Goal: Information Seeking & Learning: Learn about a topic

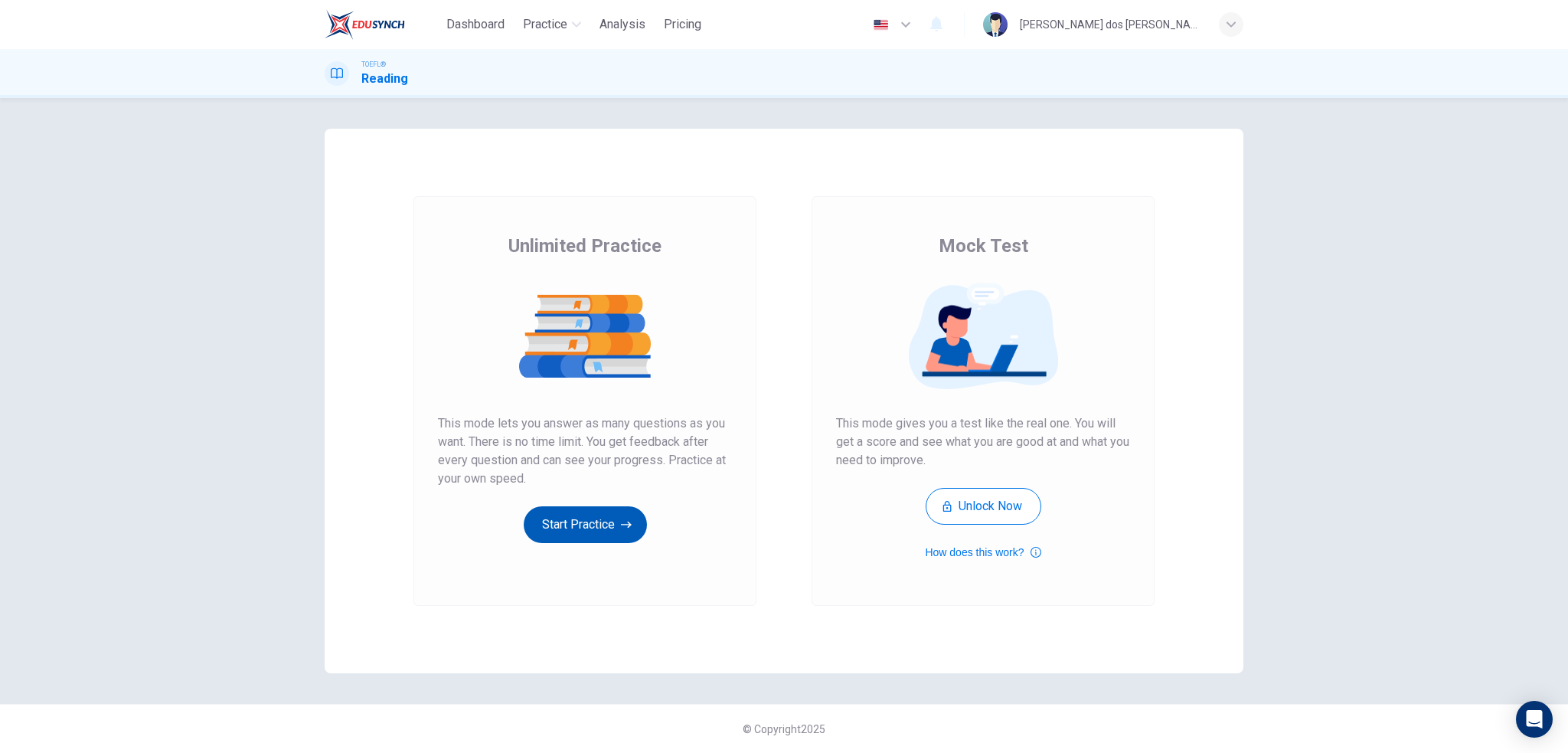
click at [627, 521] on icon "button" at bounding box center [626, 525] width 11 height 15
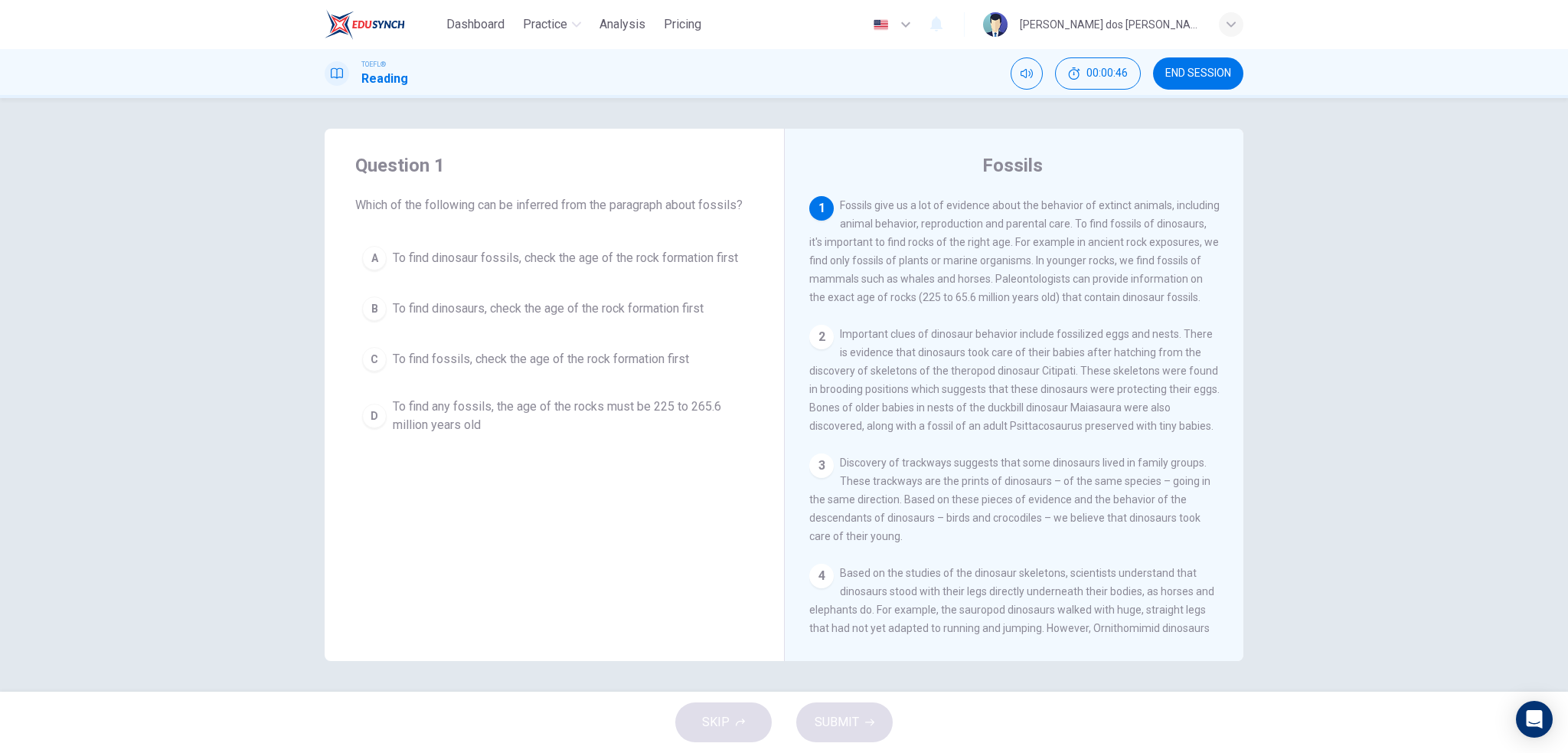
drag, startPoint x: 1112, startPoint y: 223, endPoint x: 1003, endPoint y: 220, distance: 109.0
click at [1004, 220] on span "Fossils give us a lot of evidence about the behavior of extinct animals, includ…" at bounding box center [1015, 251] width 411 height 104
drag, startPoint x: 1075, startPoint y: 392, endPoint x: 955, endPoint y: 348, distance: 127.8
click at [955, 348] on div "2 Important clues of dinosaur behavior include fossilized eggs and nests. There…" at bounding box center [1015, 380] width 411 height 110
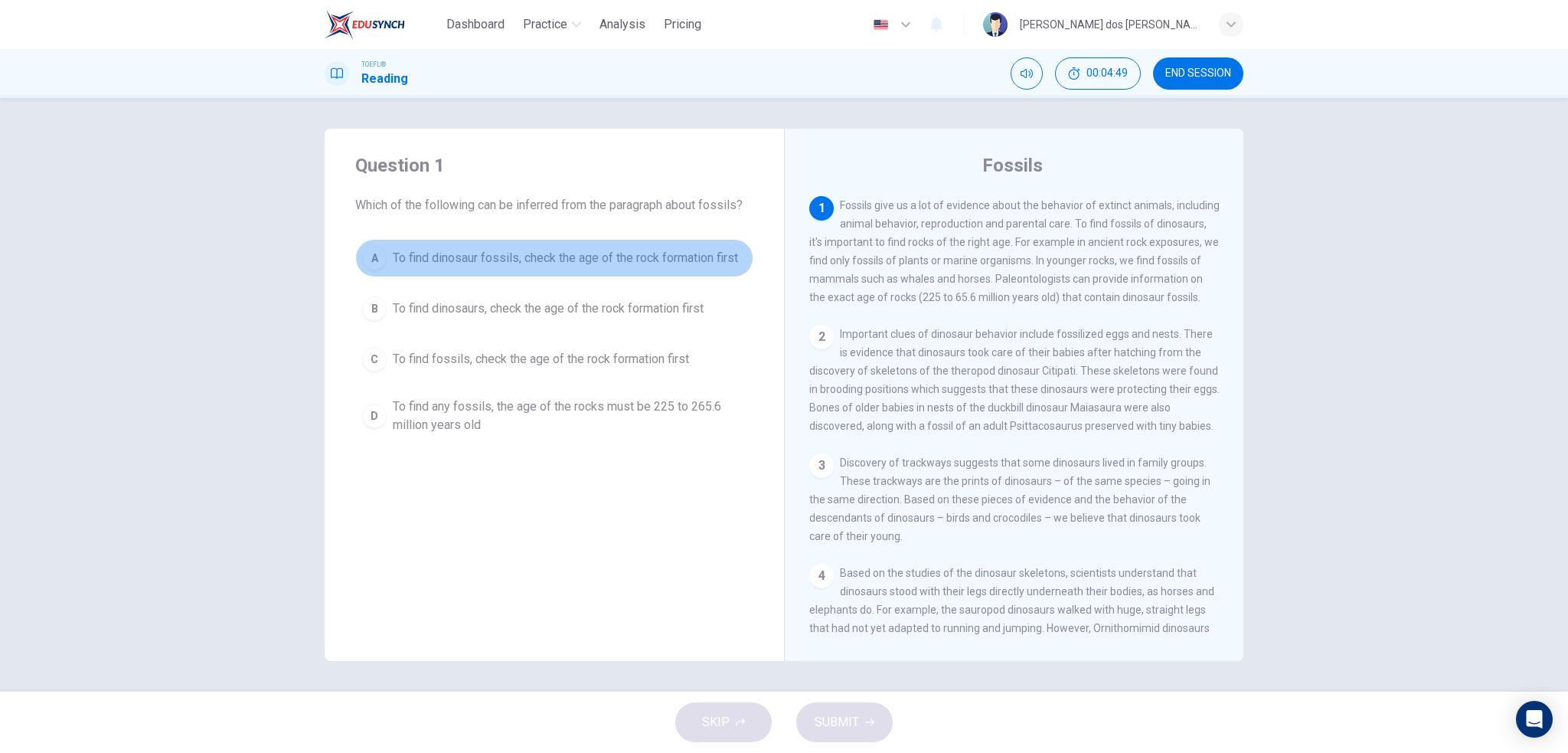
click at [456, 260] on span "To find dinosaur fossils, check the age of the rock formation first" at bounding box center [565, 258] width 345 height 19
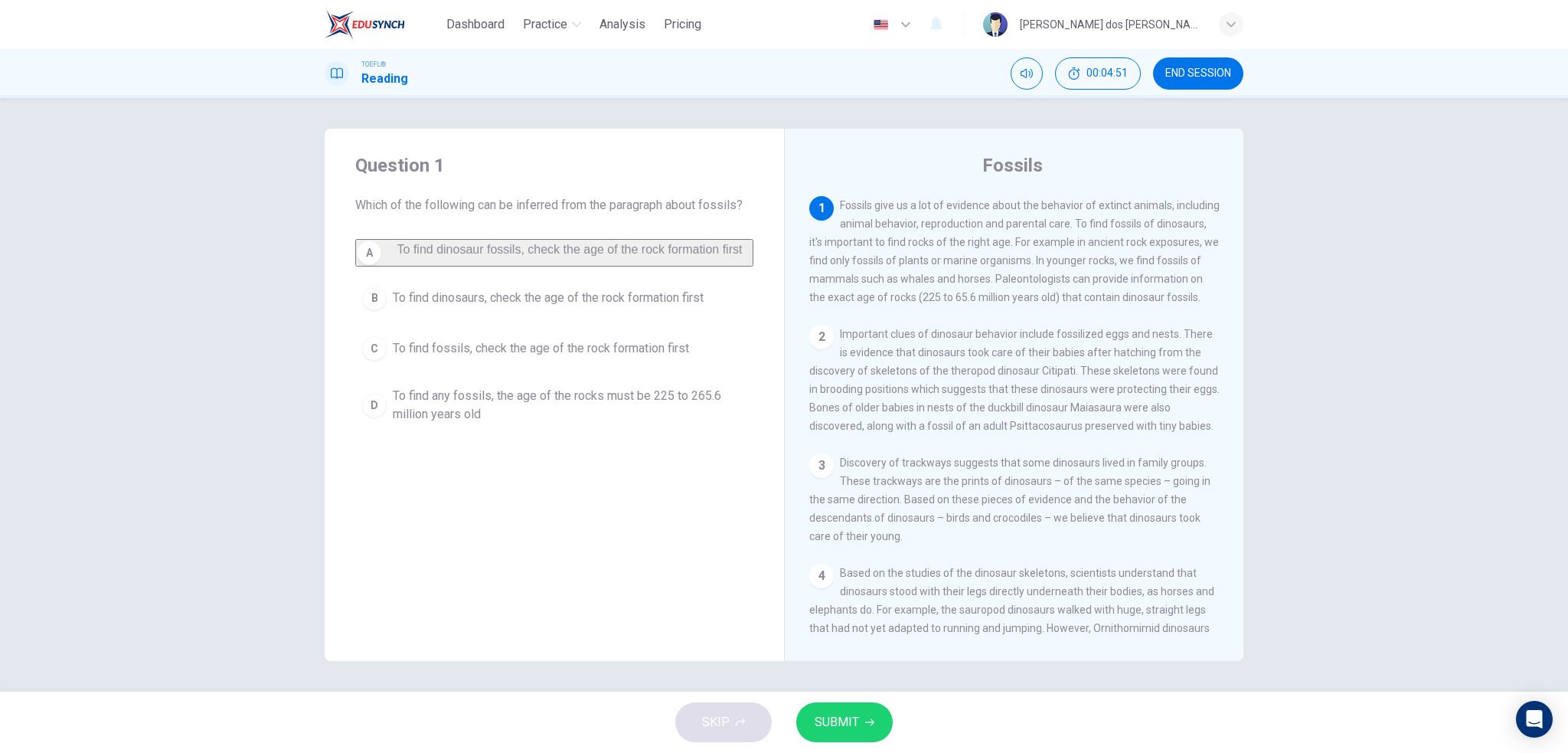
click at [826, 721] on span "SUBMIT" at bounding box center [836, 722] width 45 height 21
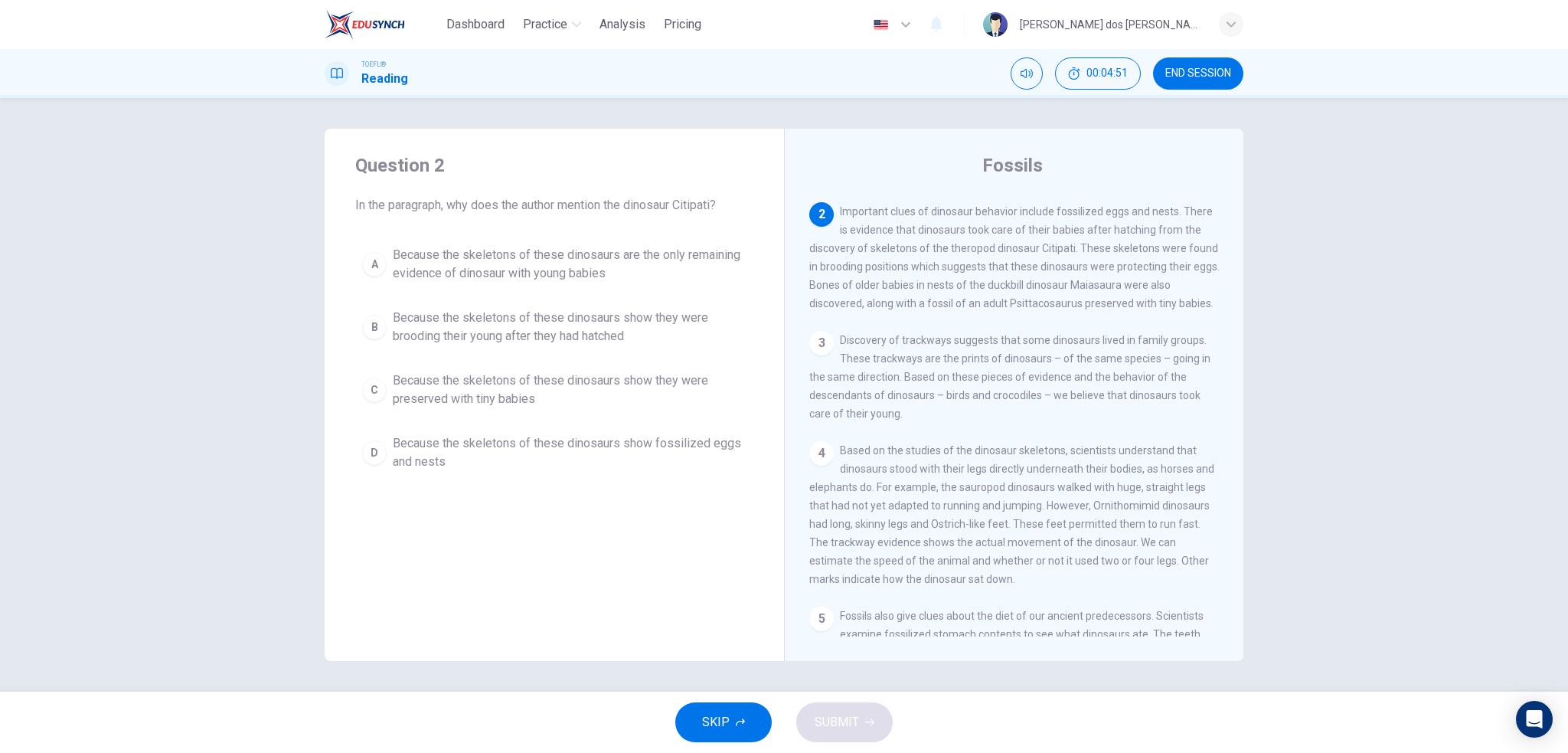
scroll to position [151, 0]
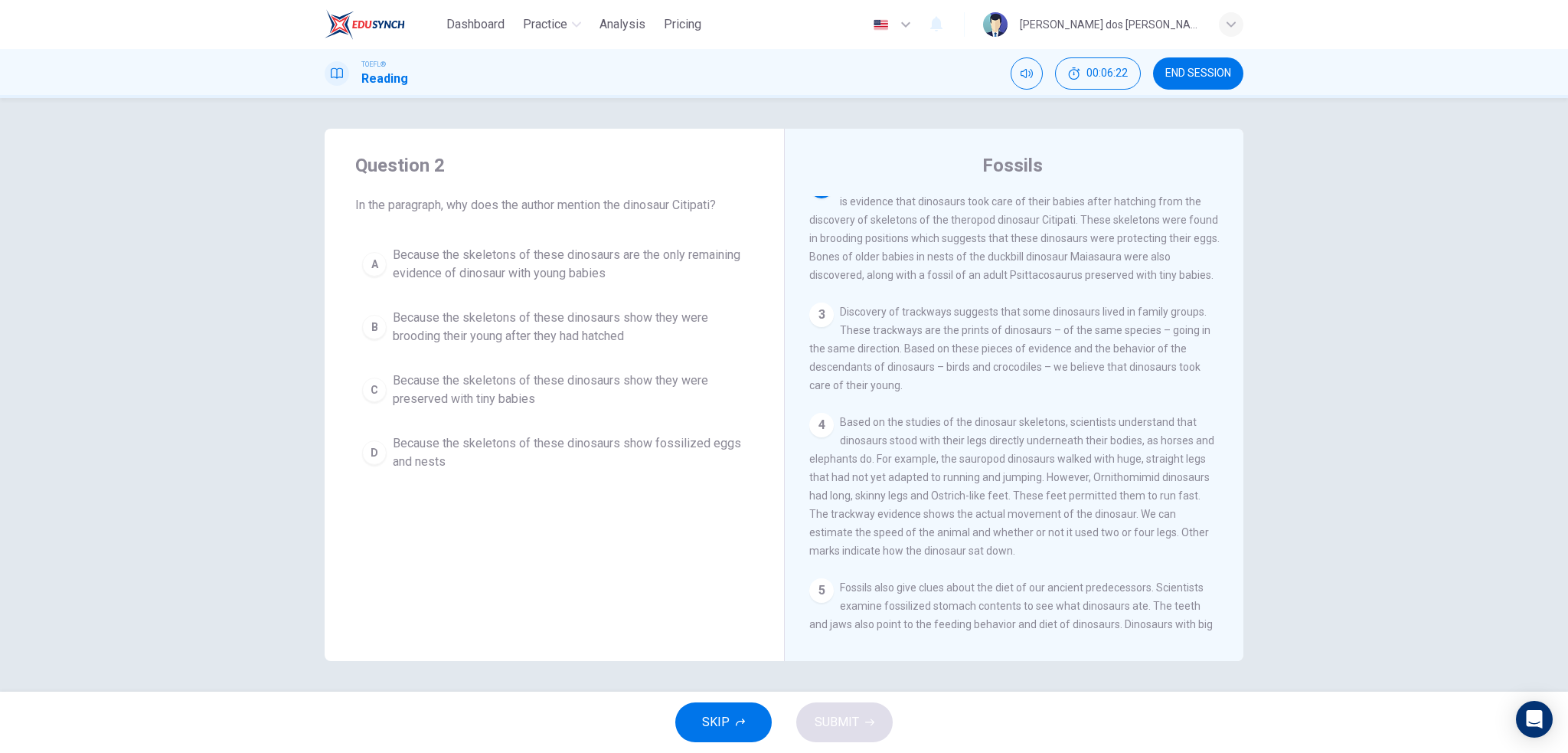
click at [380, 379] on div "C" at bounding box center [374, 390] width 24 height 24
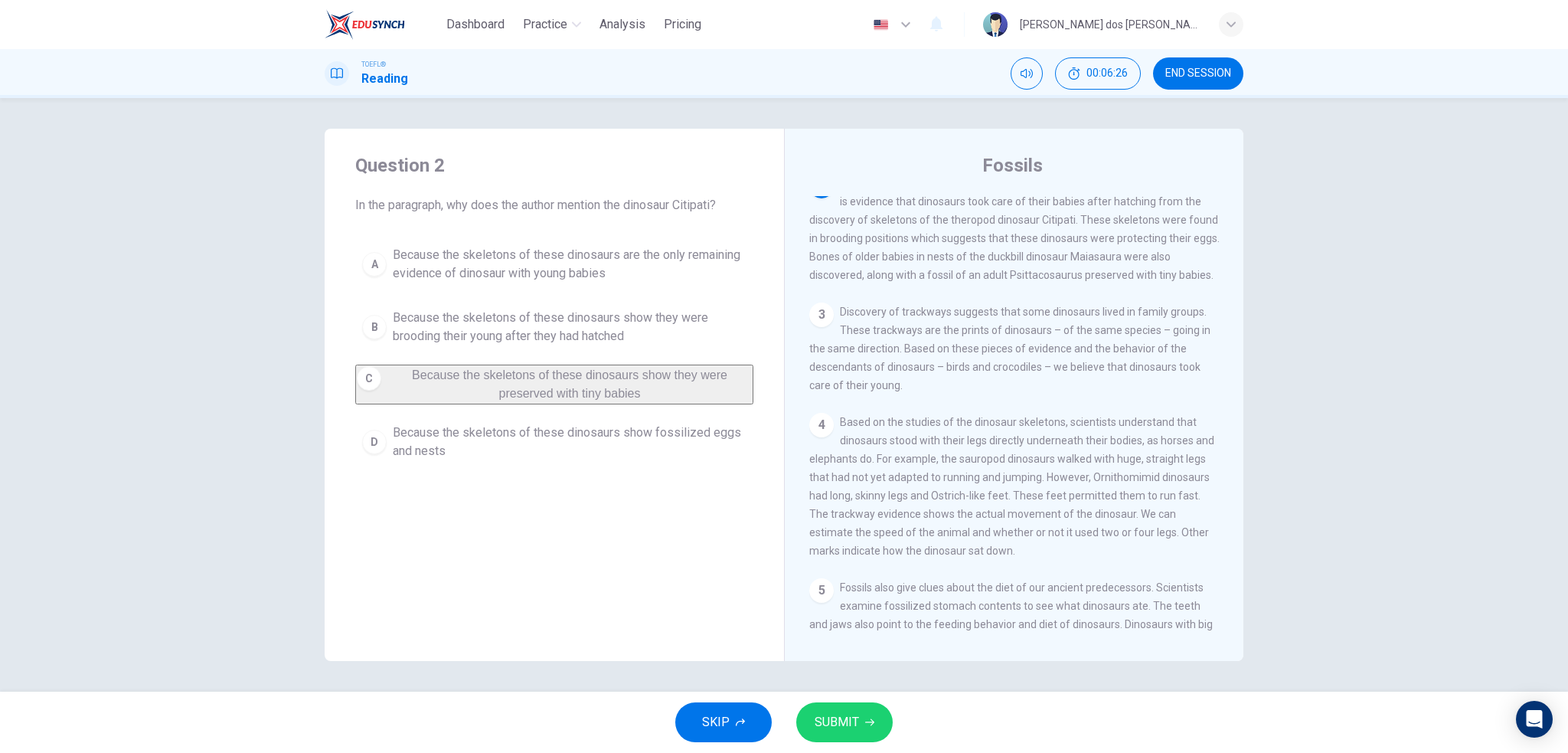
drag, startPoint x: 864, startPoint y: 201, endPoint x: 1082, endPoint y: 195, distance: 218.1
click at [1082, 195] on div "2 Important clues of dinosaur behavior include fossilized eggs and nests. There…" at bounding box center [1015, 229] width 411 height 110
click at [566, 323] on span "Because the skeletons of these dinosaurs show they were brooding their young af…" at bounding box center [570, 327] width 354 height 37
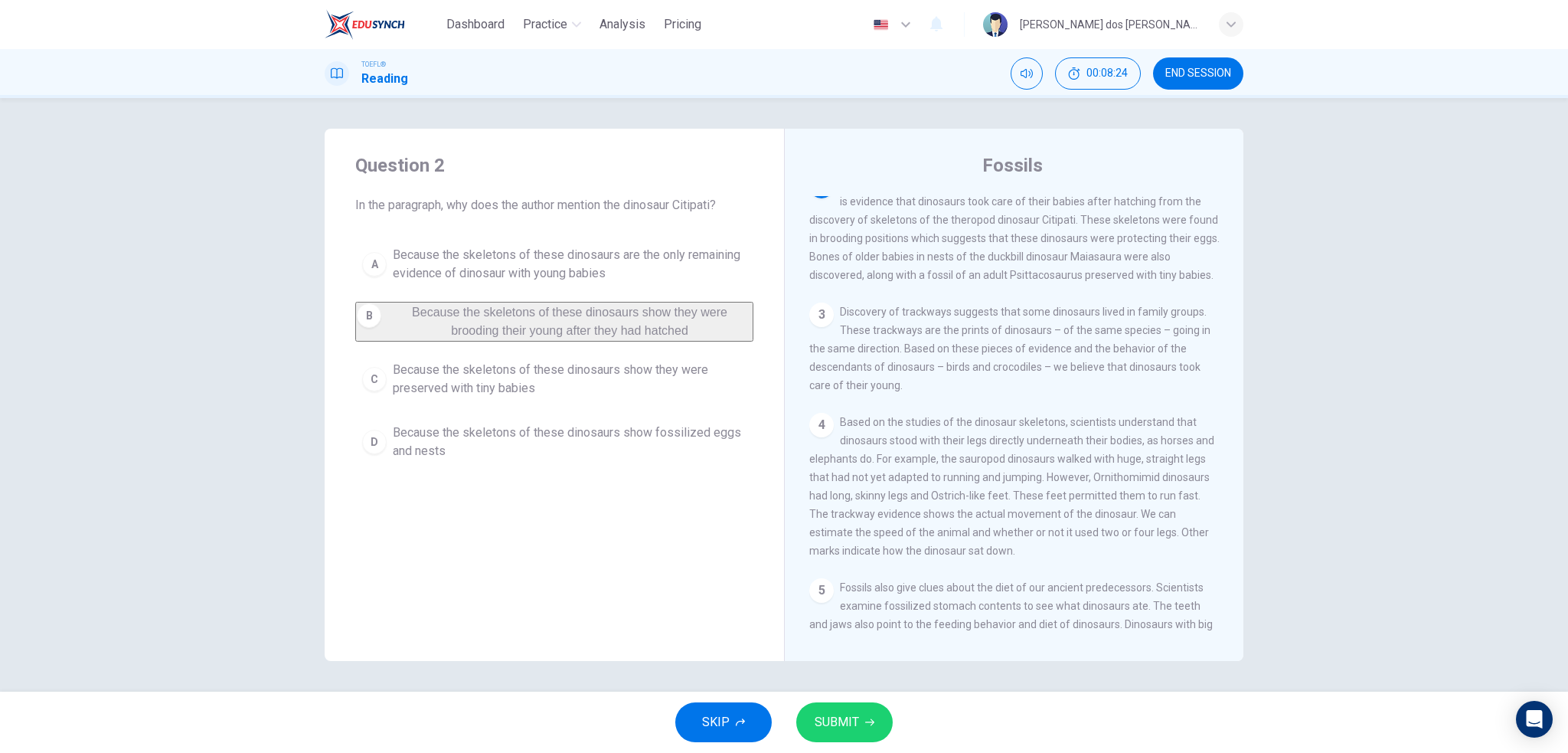
click at [463, 353] on div "A Because the skeletons of these dinosaurs are the only remaining evidence of d…" at bounding box center [555, 353] width 398 height 228
click at [876, 721] on button "SUBMIT" at bounding box center [844, 722] width 97 height 40
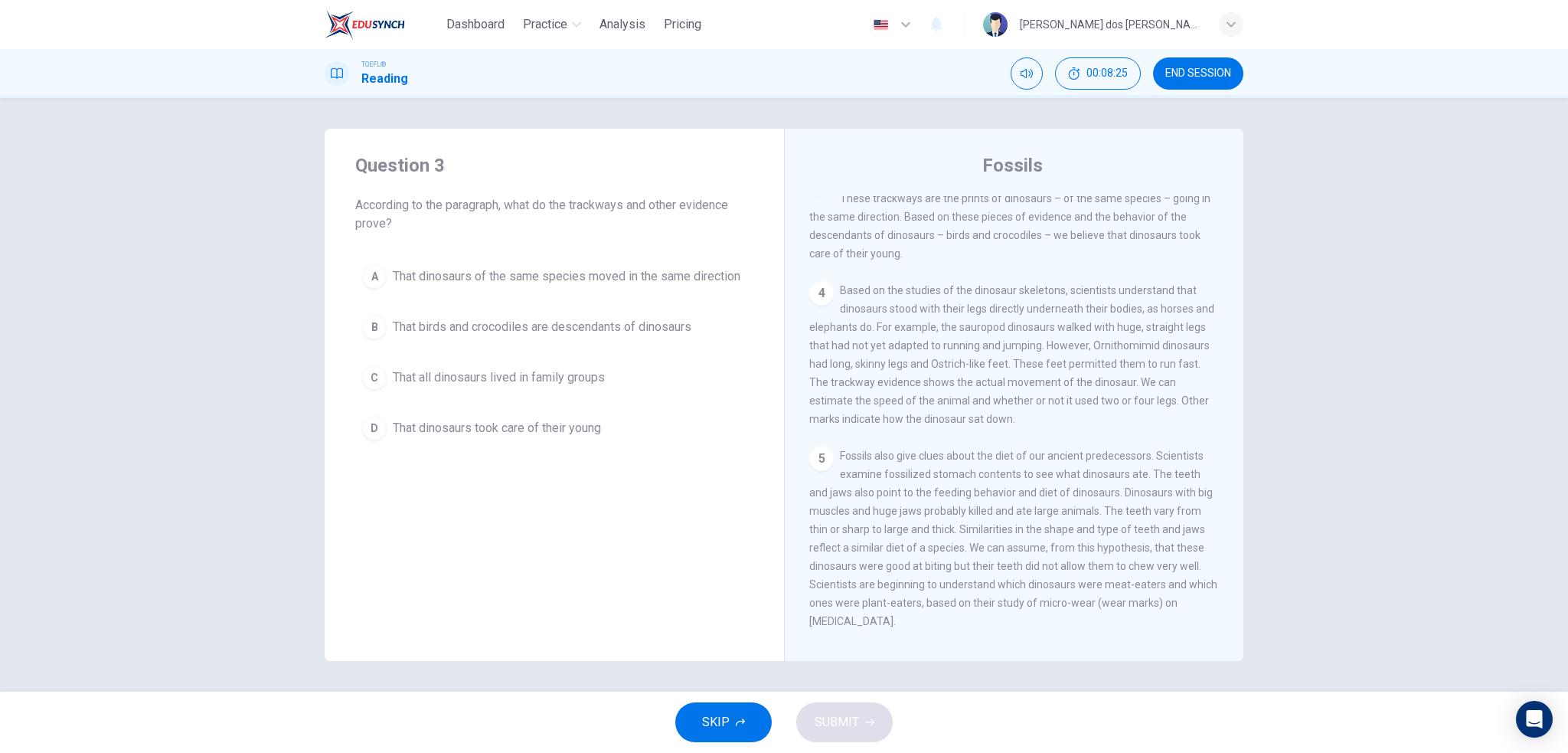
scroll to position [283, 0]
drag, startPoint x: 965, startPoint y: 223, endPoint x: 1082, endPoint y: 226, distance: 117.0
click at [1082, 226] on span "Discovery of trackways suggests that some dinosaurs lived in family groups. The…" at bounding box center [1010, 216] width 401 height 86
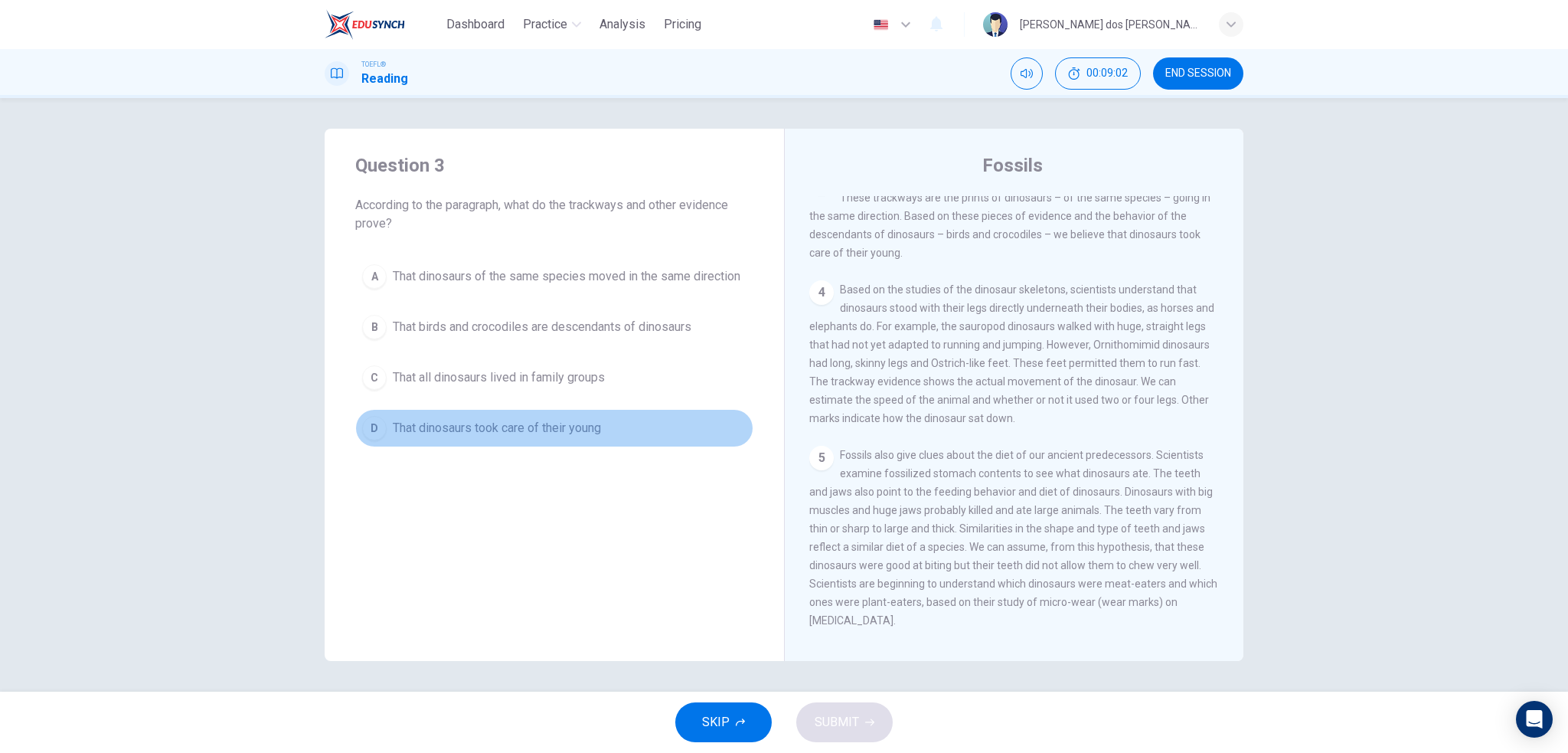
click at [365, 417] on button "D That dinosaurs took care of their young" at bounding box center [555, 428] width 398 height 38
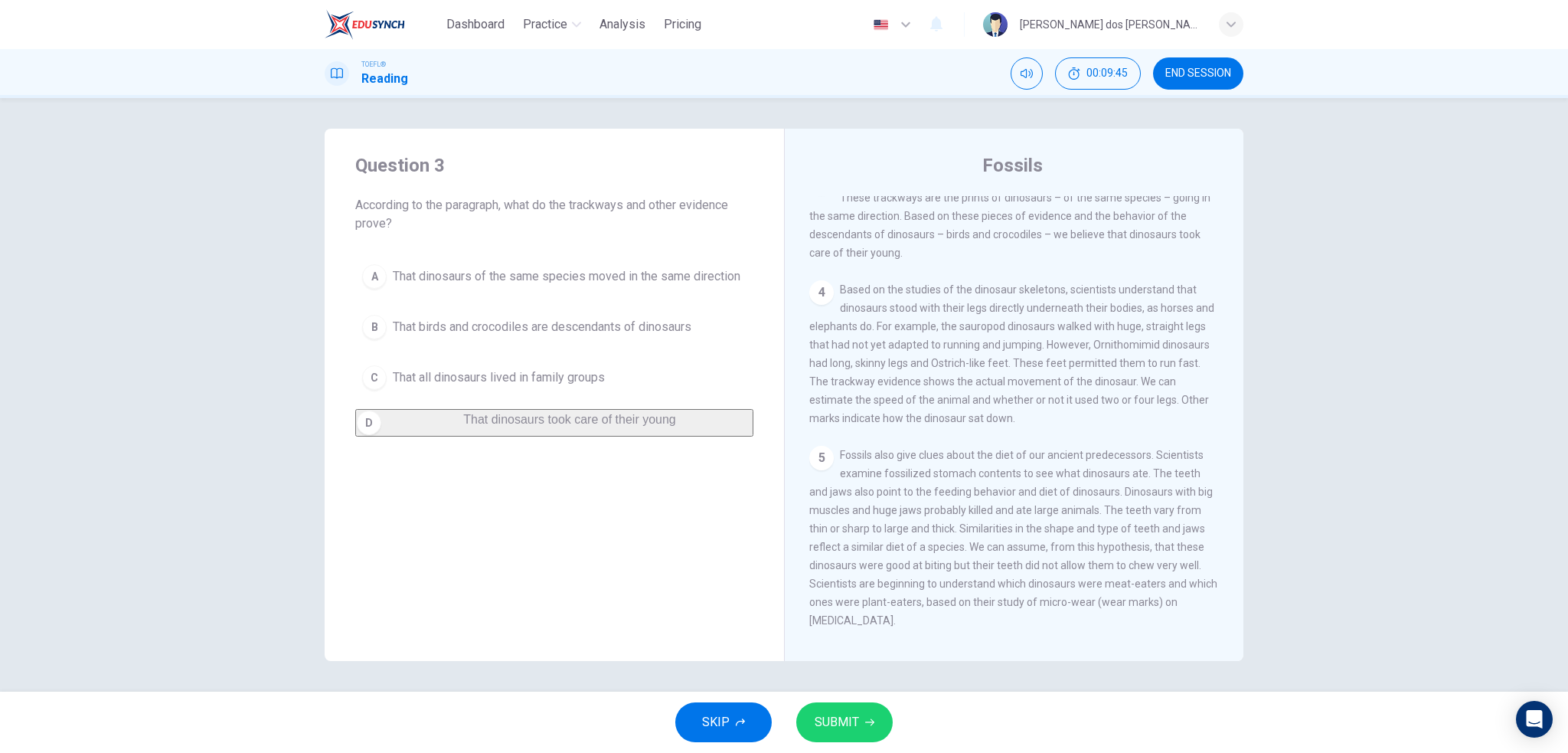
click at [827, 708] on button "SUBMIT" at bounding box center [844, 722] width 97 height 40
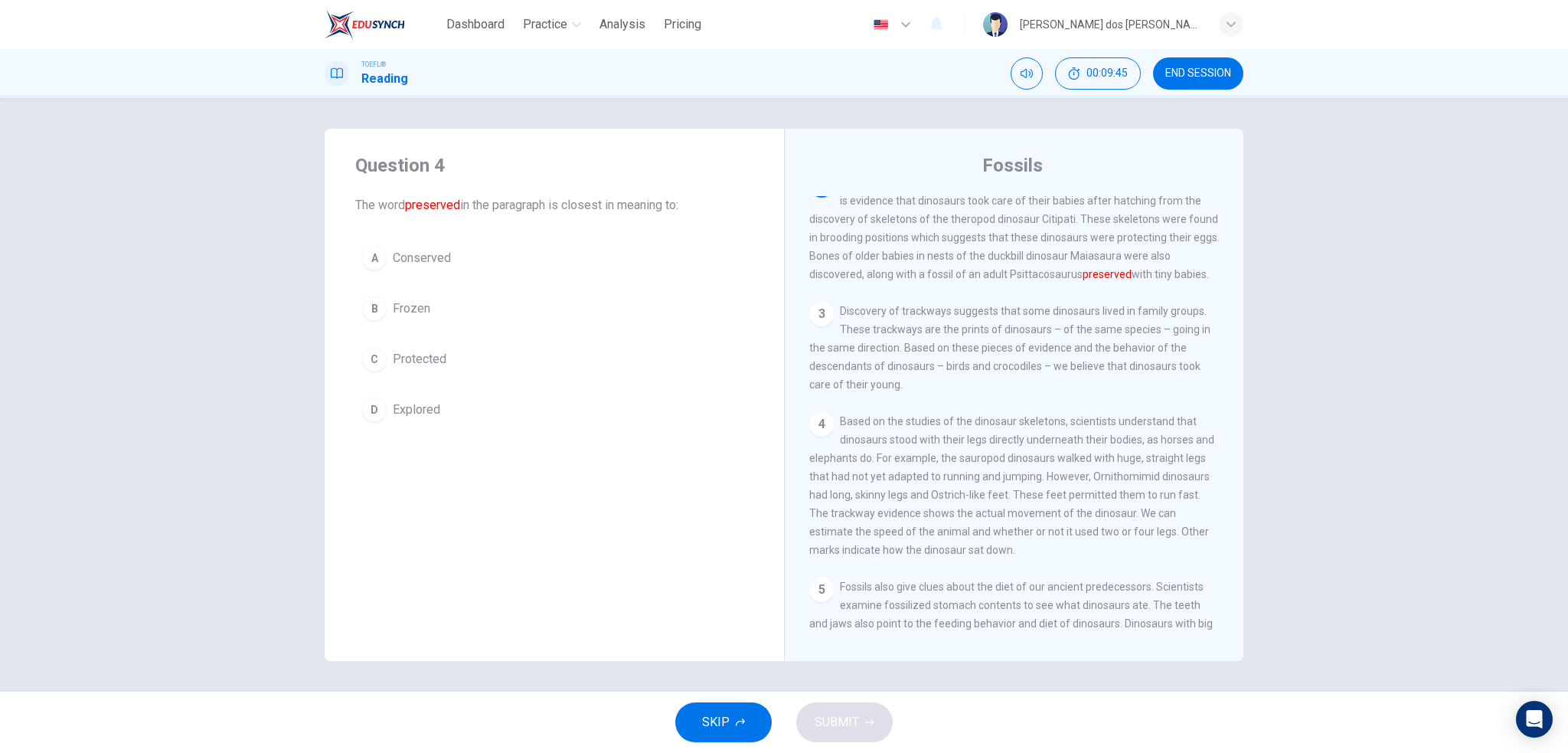
scroll to position [151, 0]
click at [430, 257] on span "Conserved" at bounding box center [422, 258] width 58 height 19
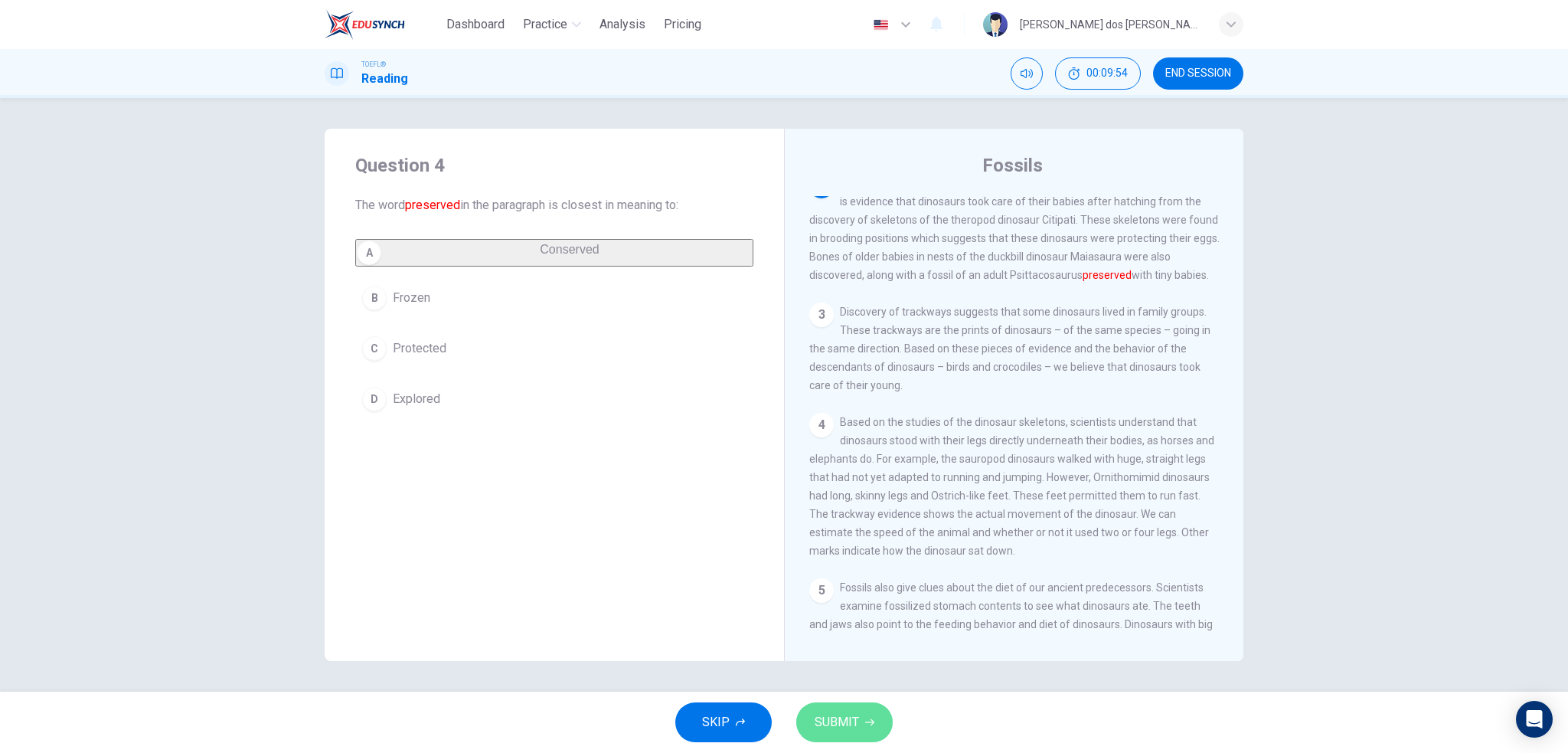
click at [818, 723] on span "SUBMIT" at bounding box center [836, 722] width 45 height 21
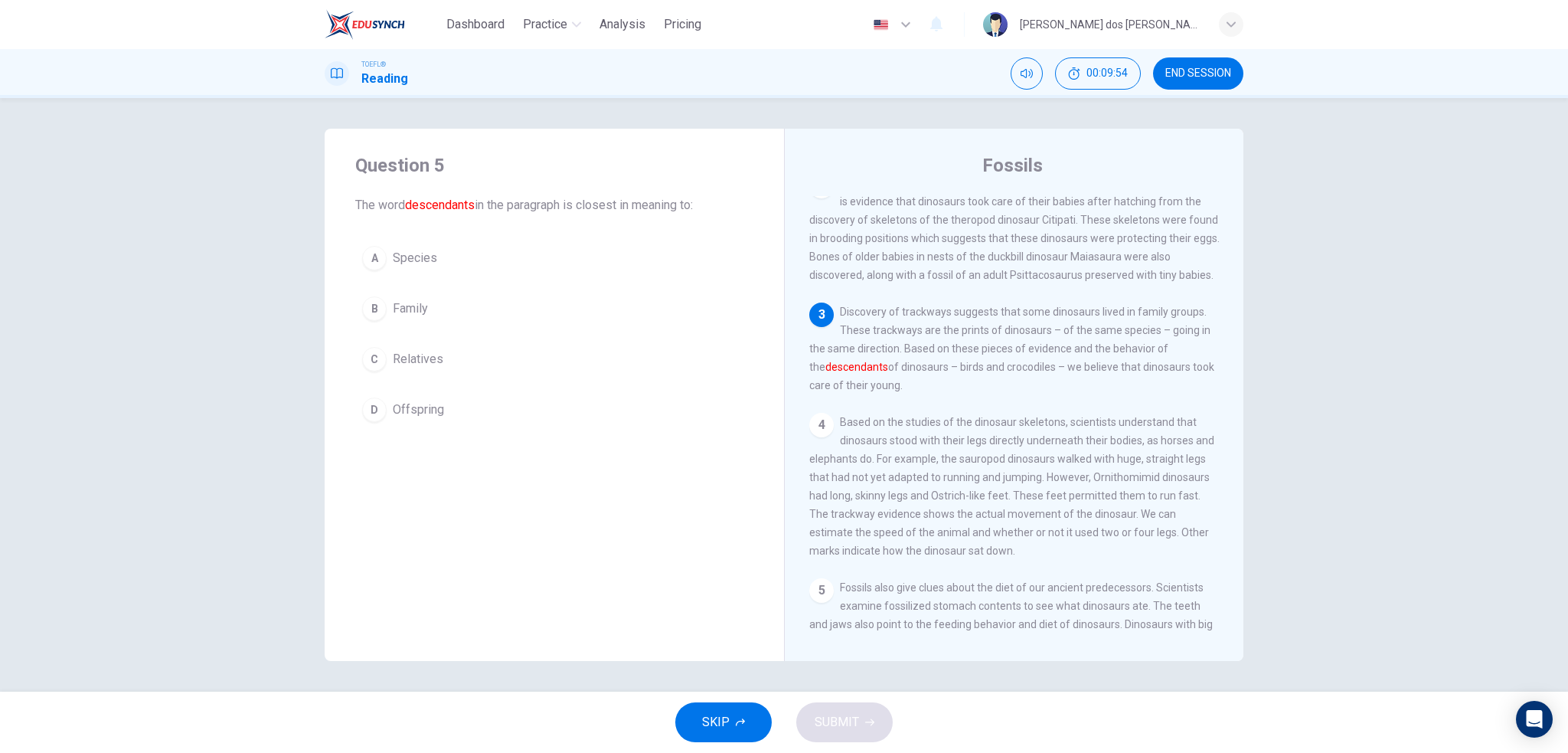
scroll to position [283, 0]
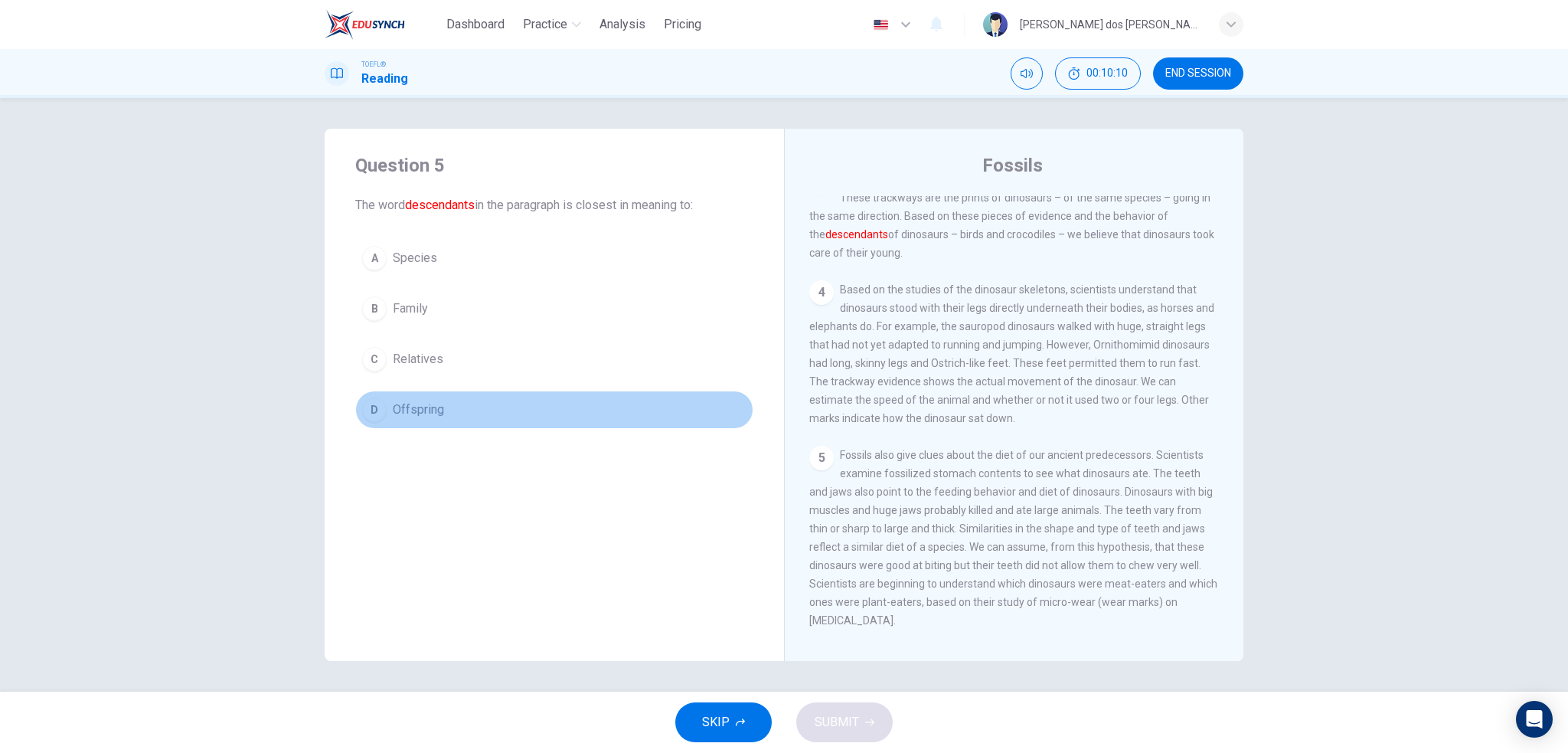
click at [429, 402] on span "Offspring" at bounding box center [418, 409] width 51 height 19
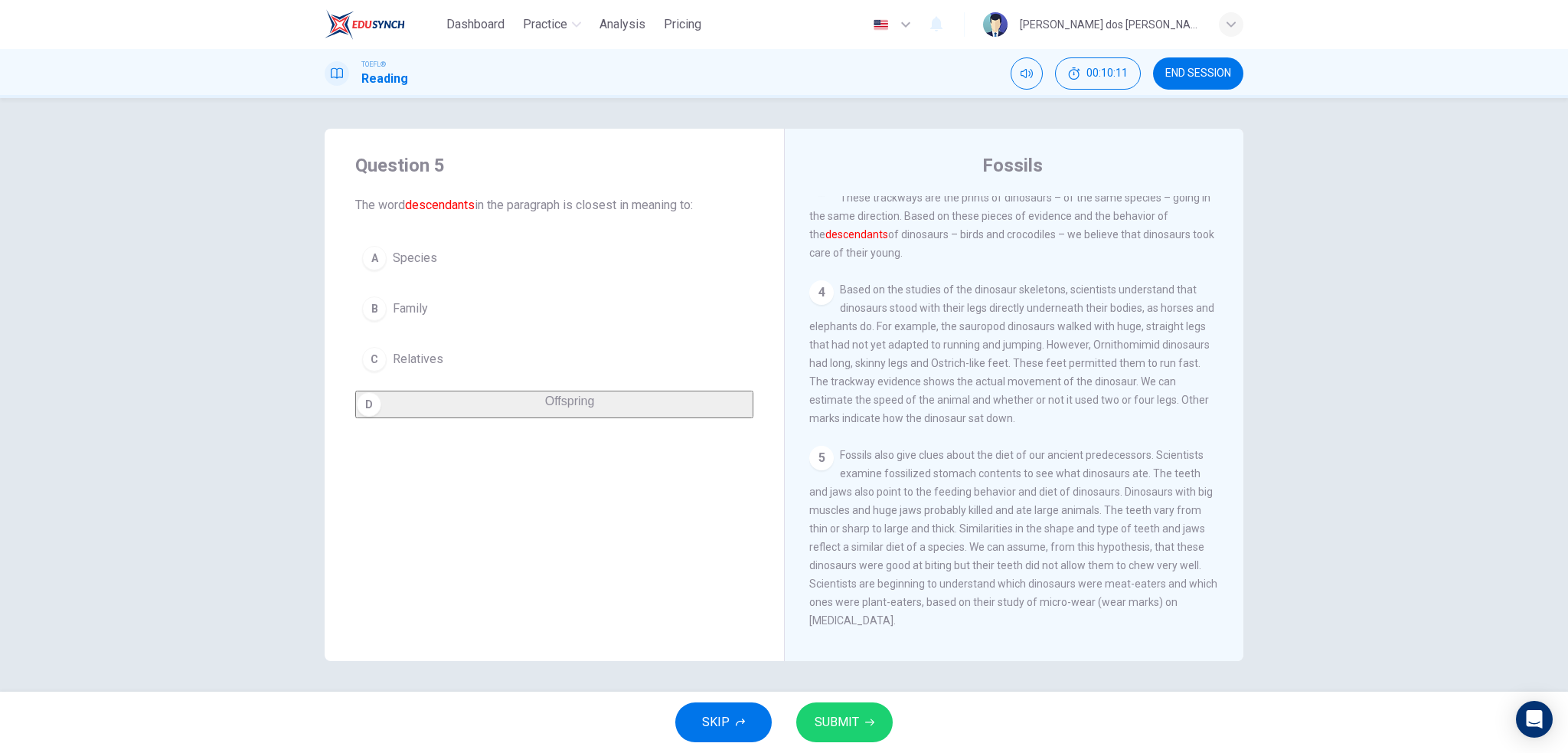
click at [852, 729] on span "SUBMIT" at bounding box center [836, 722] width 45 height 21
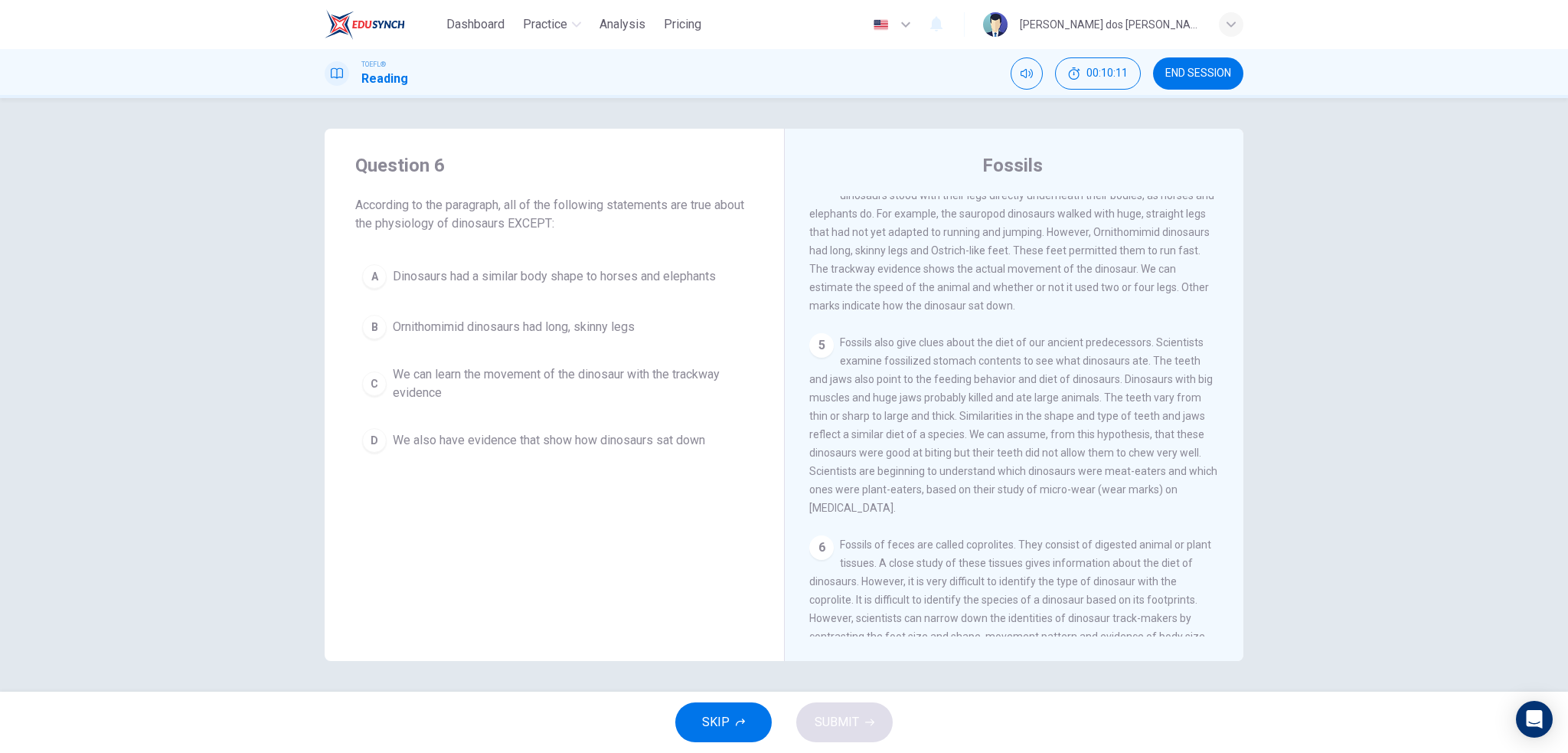
scroll to position [397, 0]
click at [510, 444] on span "We also have evidence that show how dinosaurs sat down" at bounding box center [549, 440] width 313 height 19
click at [832, 714] on span "SUBMIT" at bounding box center [836, 722] width 45 height 21
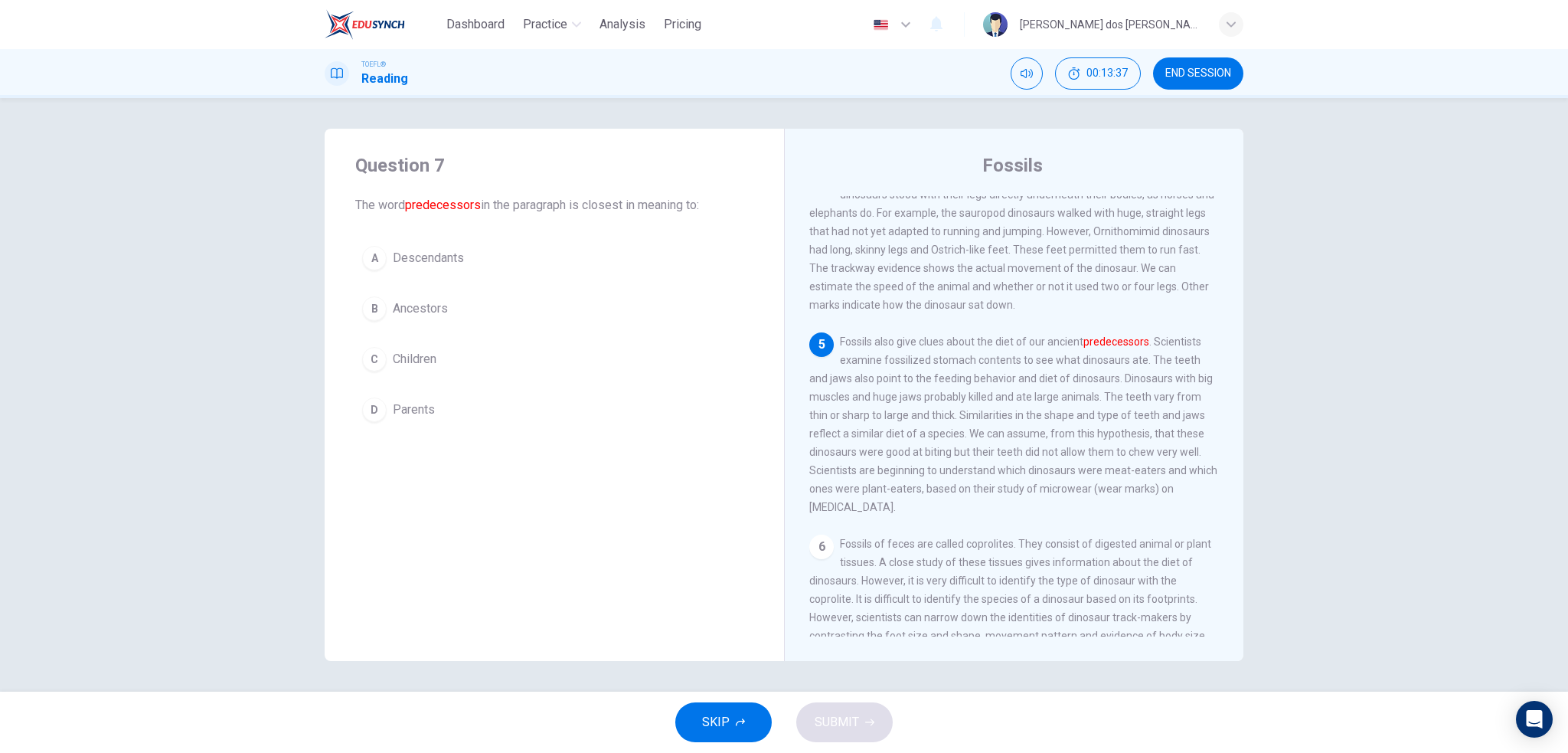
scroll to position [470, 0]
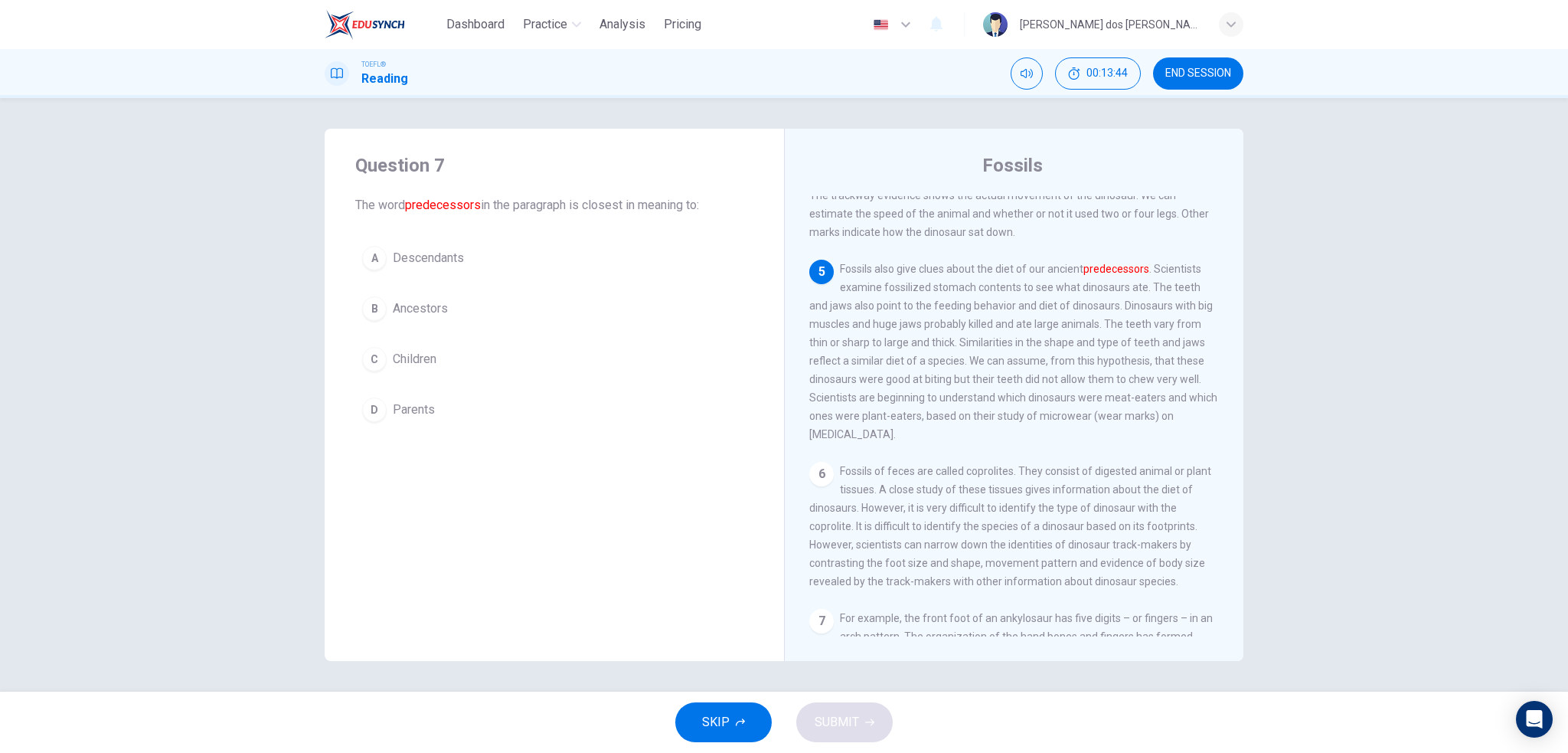
click at [375, 305] on div "B" at bounding box center [374, 309] width 24 height 24
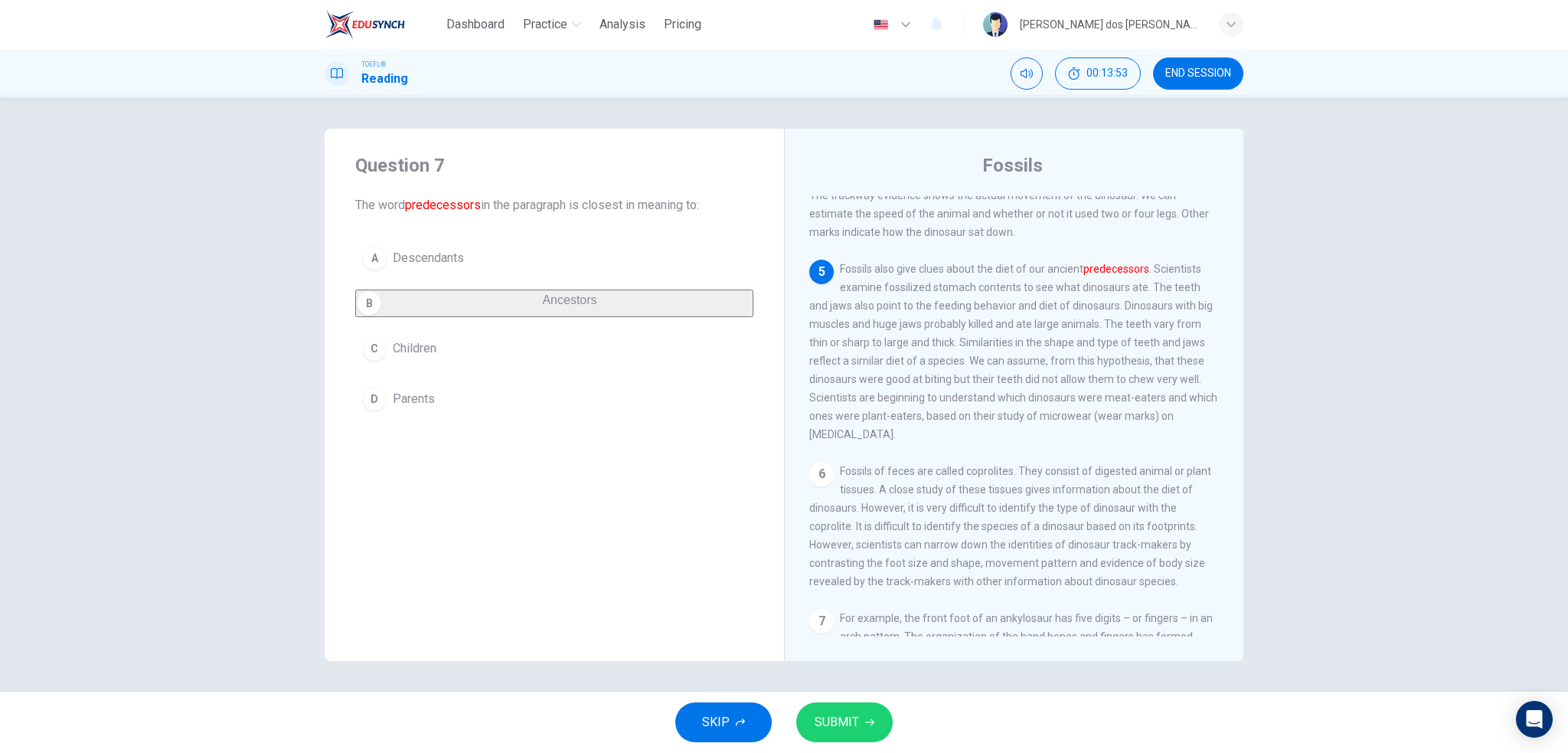
click at [875, 713] on button "SUBMIT" at bounding box center [844, 722] width 97 height 40
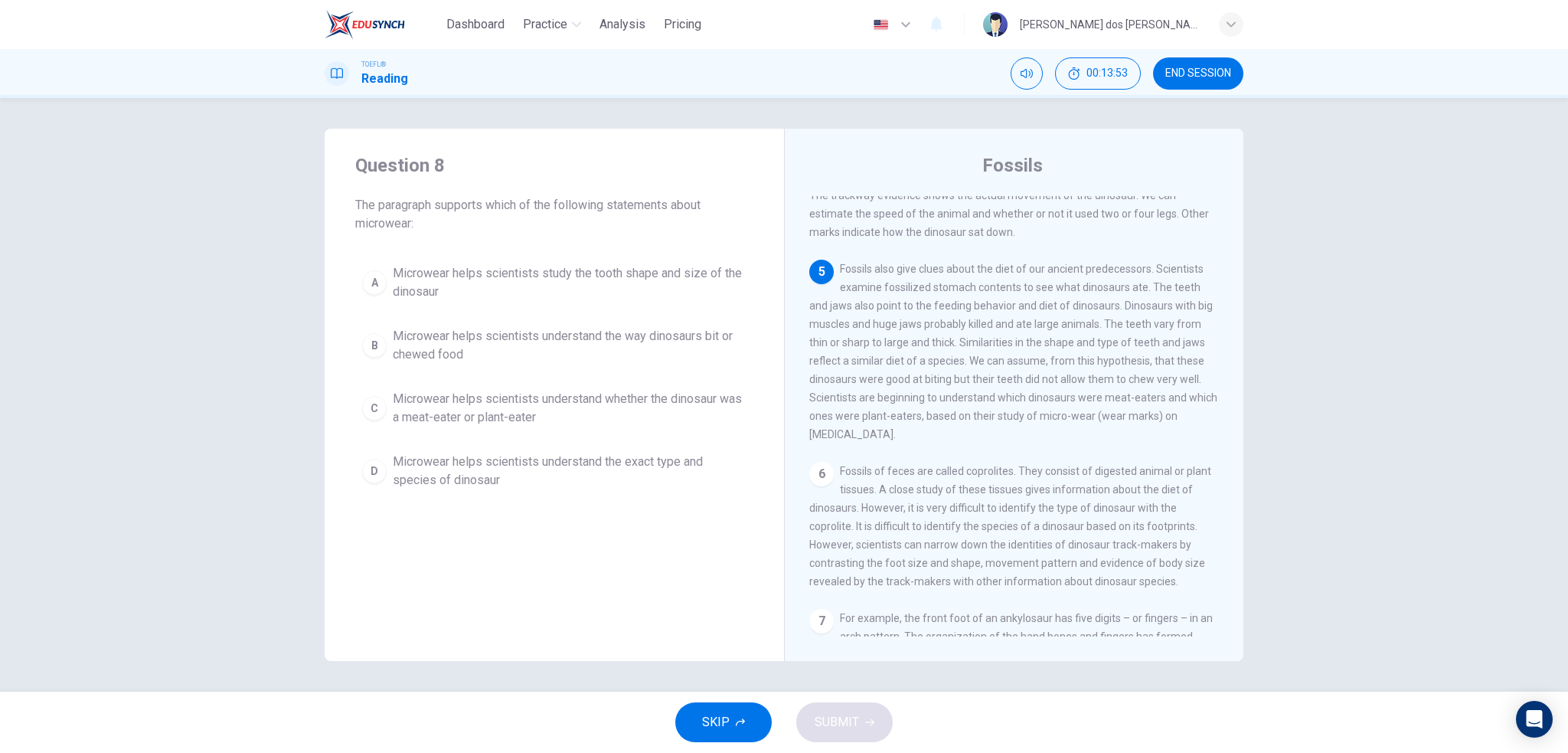
scroll to position [567, 0]
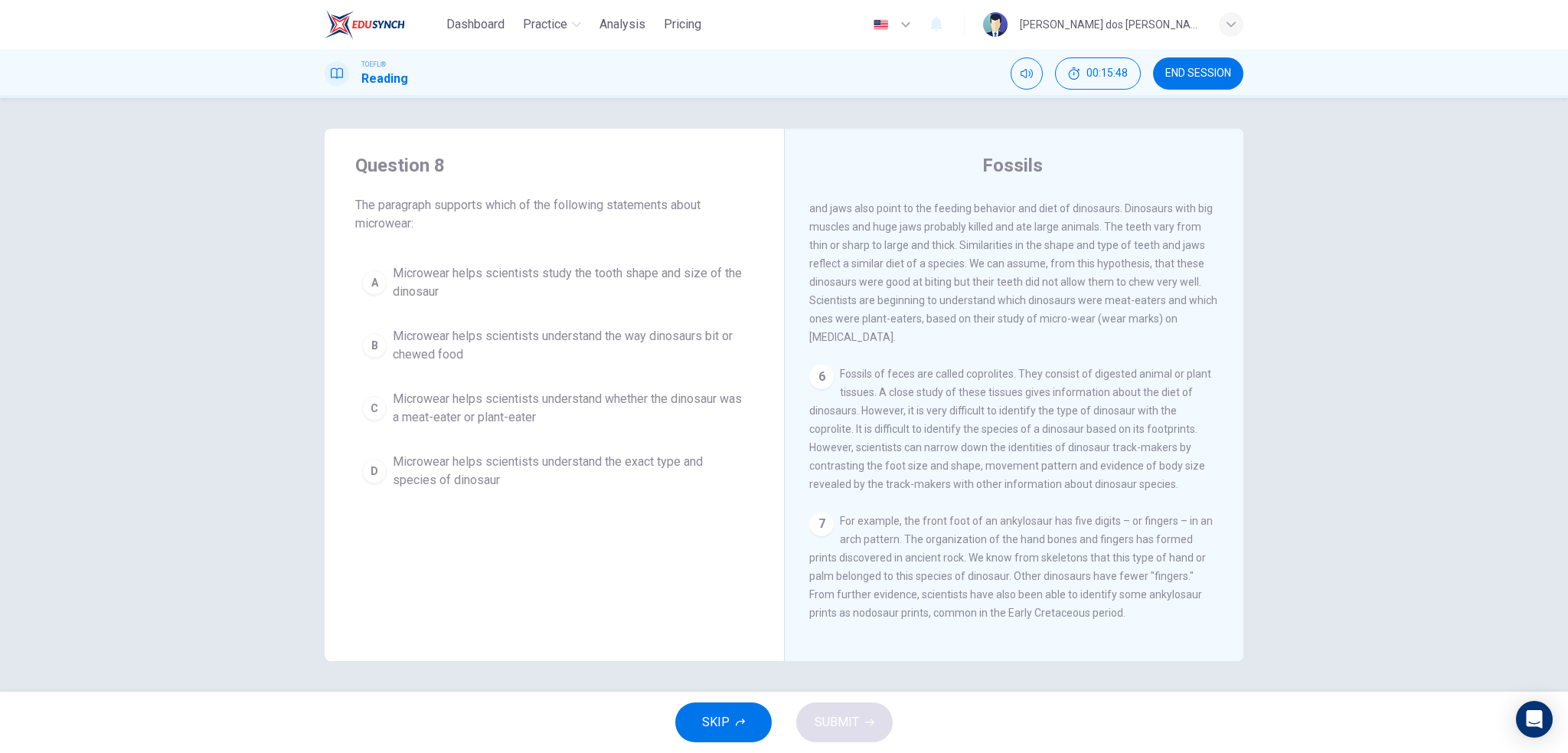
click at [395, 342] on span "Microwear helps scientists understand the way dinosaurs bit or chewed food" at bounding box center [570, 345] width 354 height 37
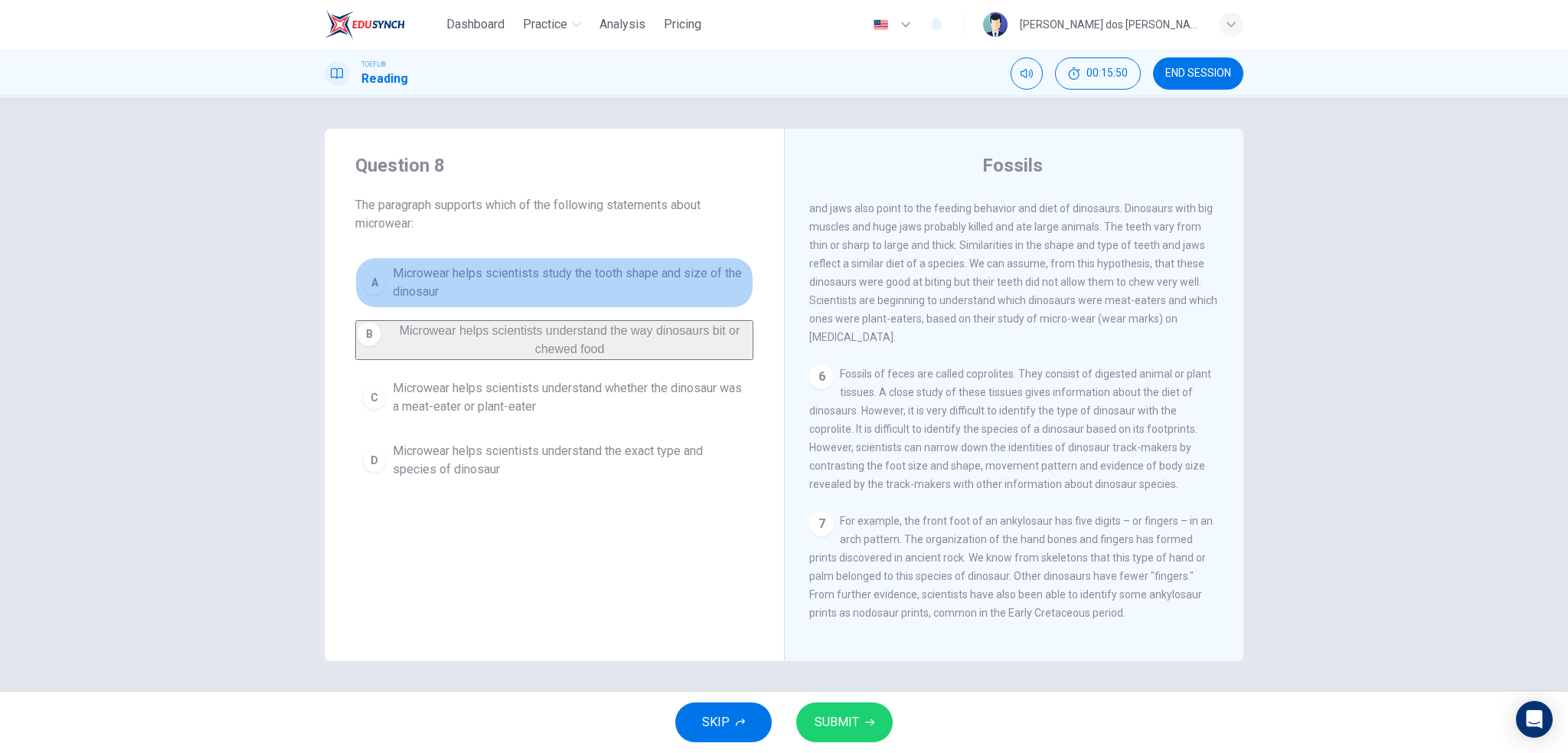
click at [417, 276] on span "Microwear helps scientists study the tooth shape and size of the dinosaur" at bounding box center [570, 282] width 354 height 37
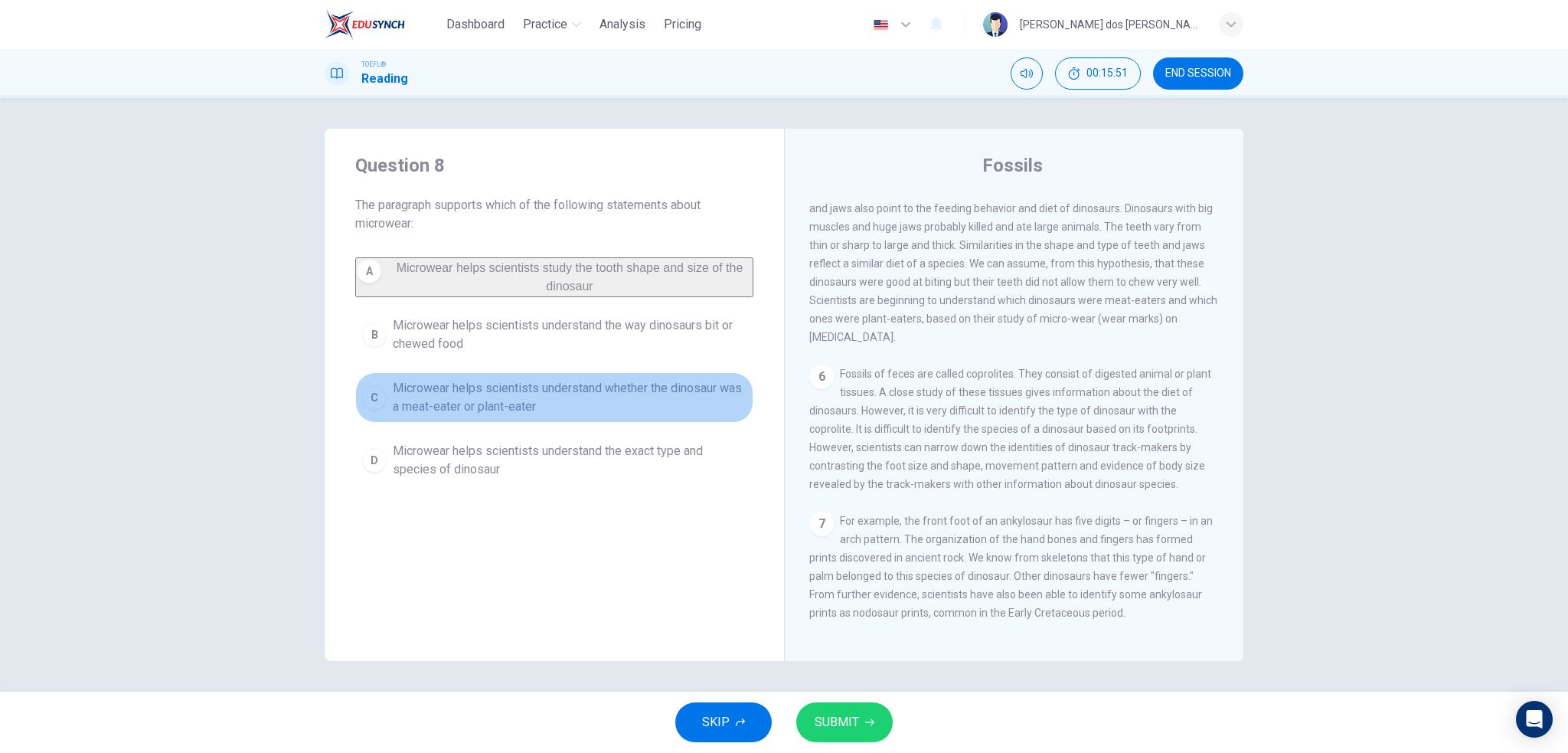
click at [399, 416] on span "Microwear helps scientists understand whether the dinosaur was a meat-eater or …" at bounding box center [570, 397] width 354 height 37
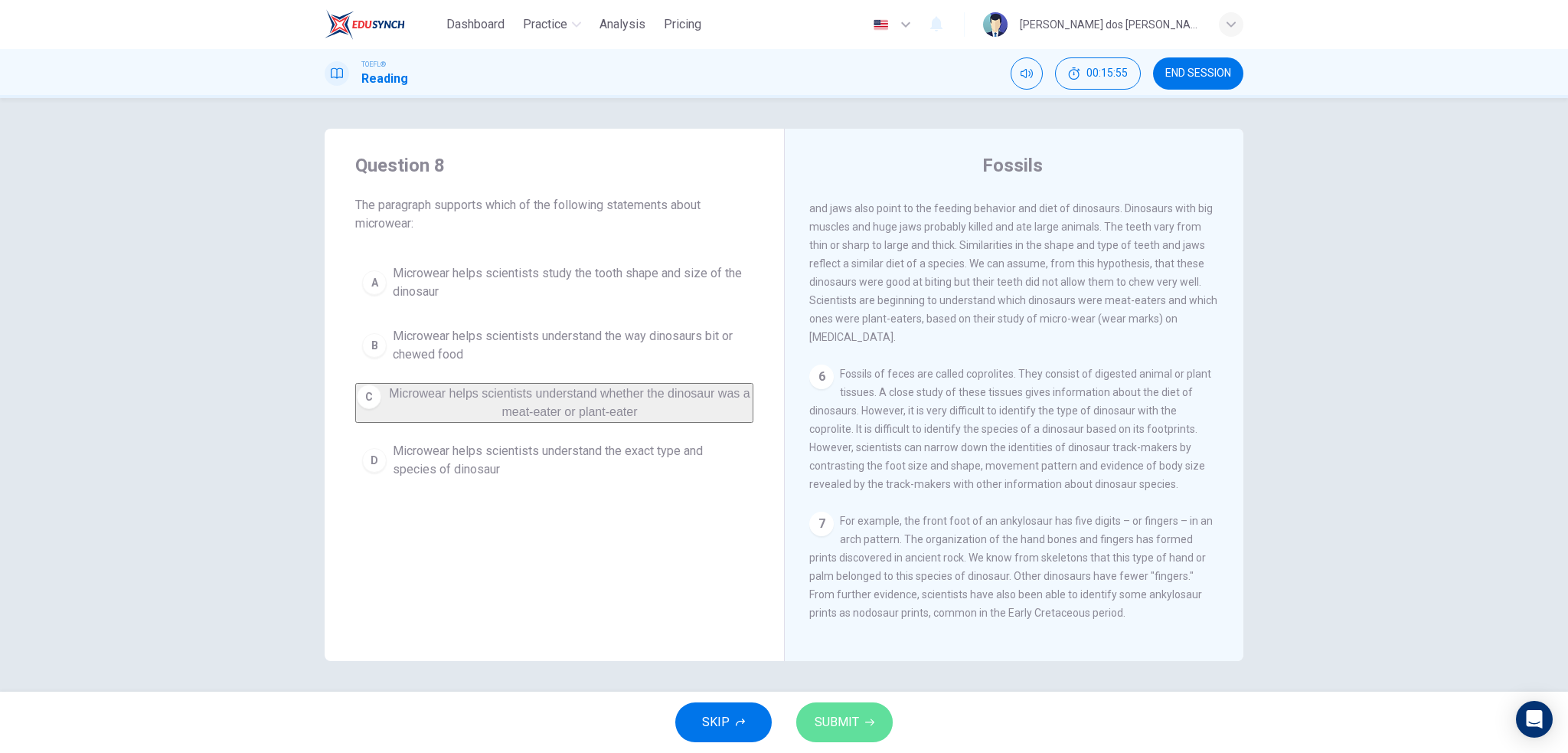
click at [834, 717] on span "SUBMIT" at bounding box center [836, 722] width 45 height 21
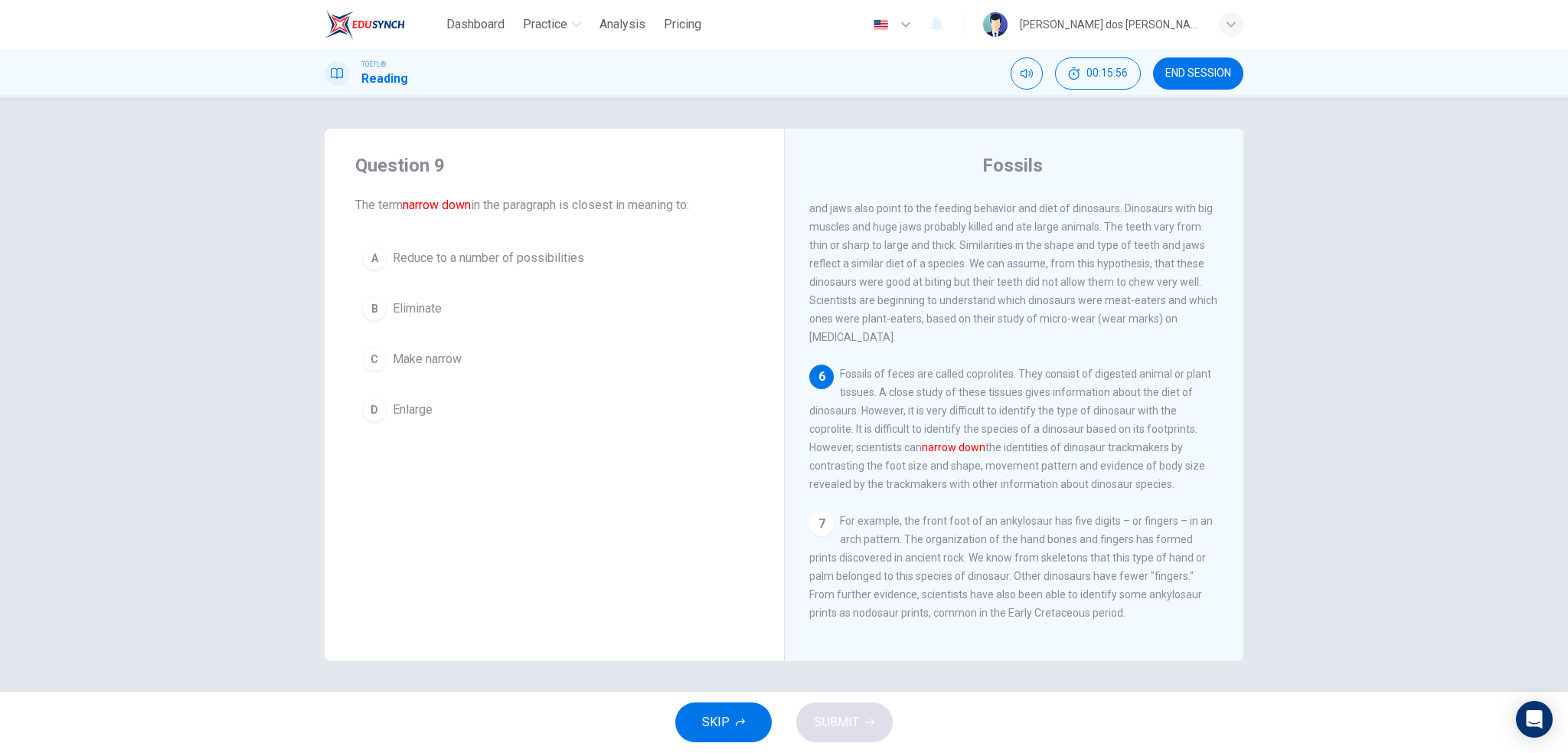
scroll to position [619, 0]
click at [508, 249] on span "Reduce to a number of possibilities" at bounding box center [489, 258] width 192 height 19
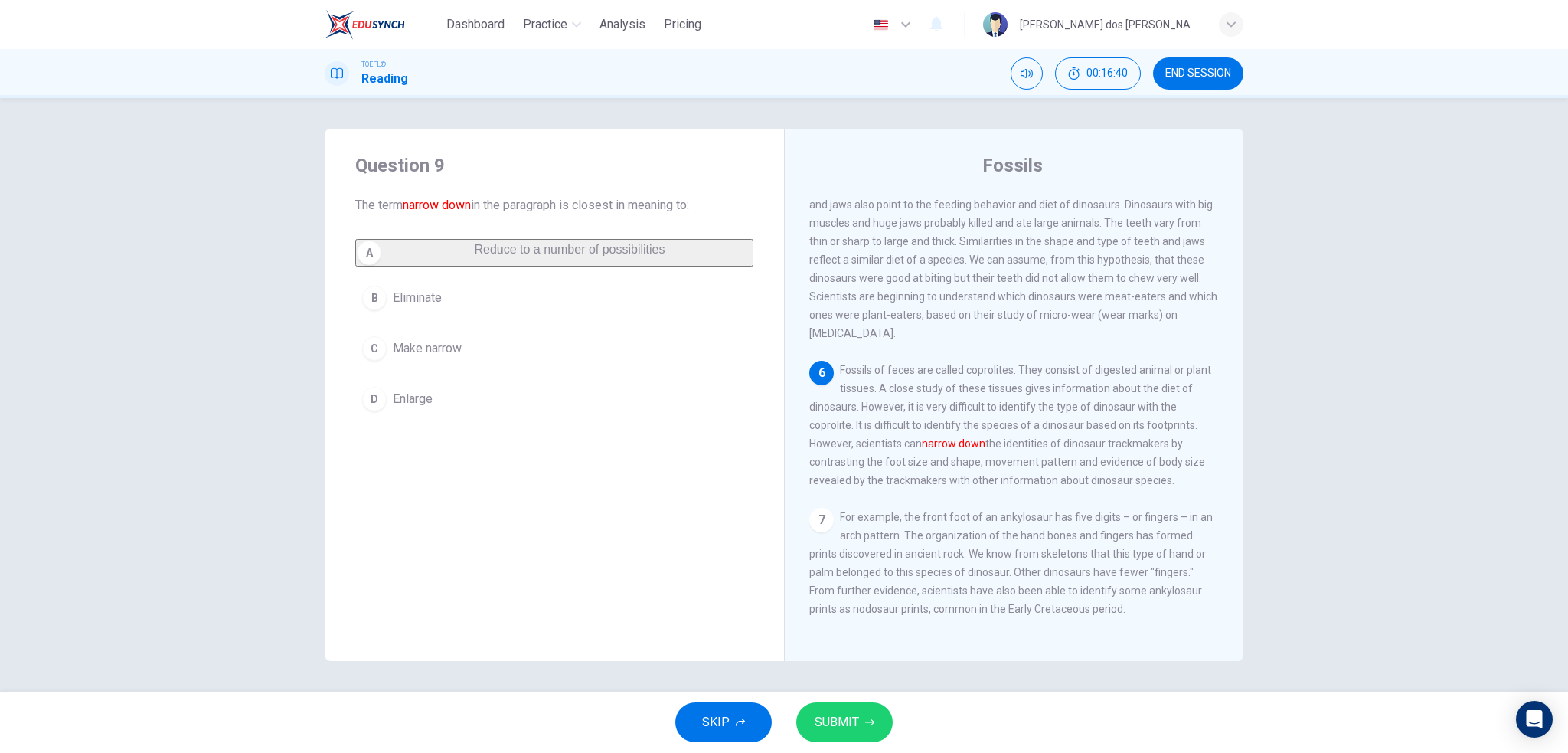
click at [821, 721] on span "SUBMIT" at bounding box center [836, 722] width 45 height 21
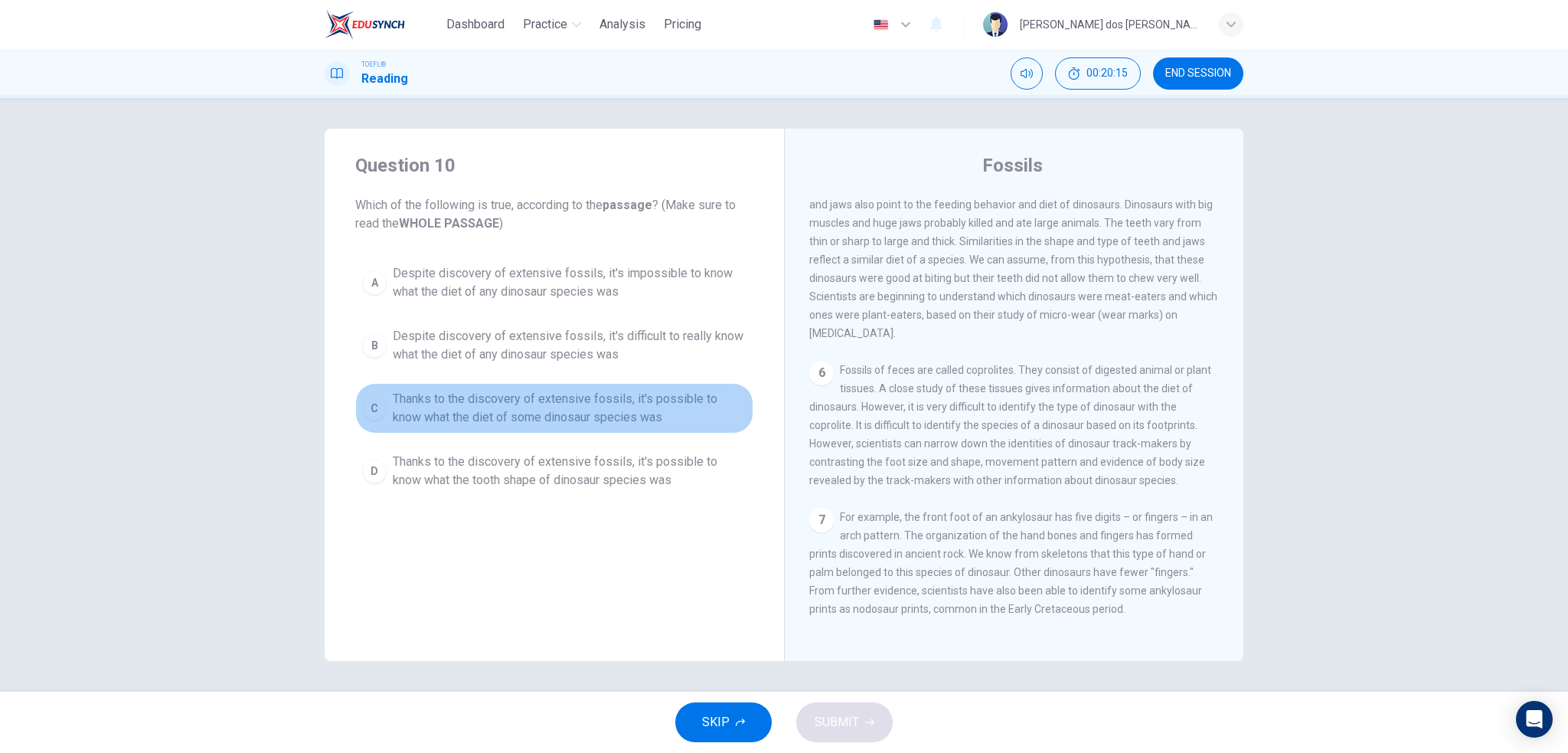
click at [384, 405] on div "C" at bounding box center [374, 409] width 24 height 24
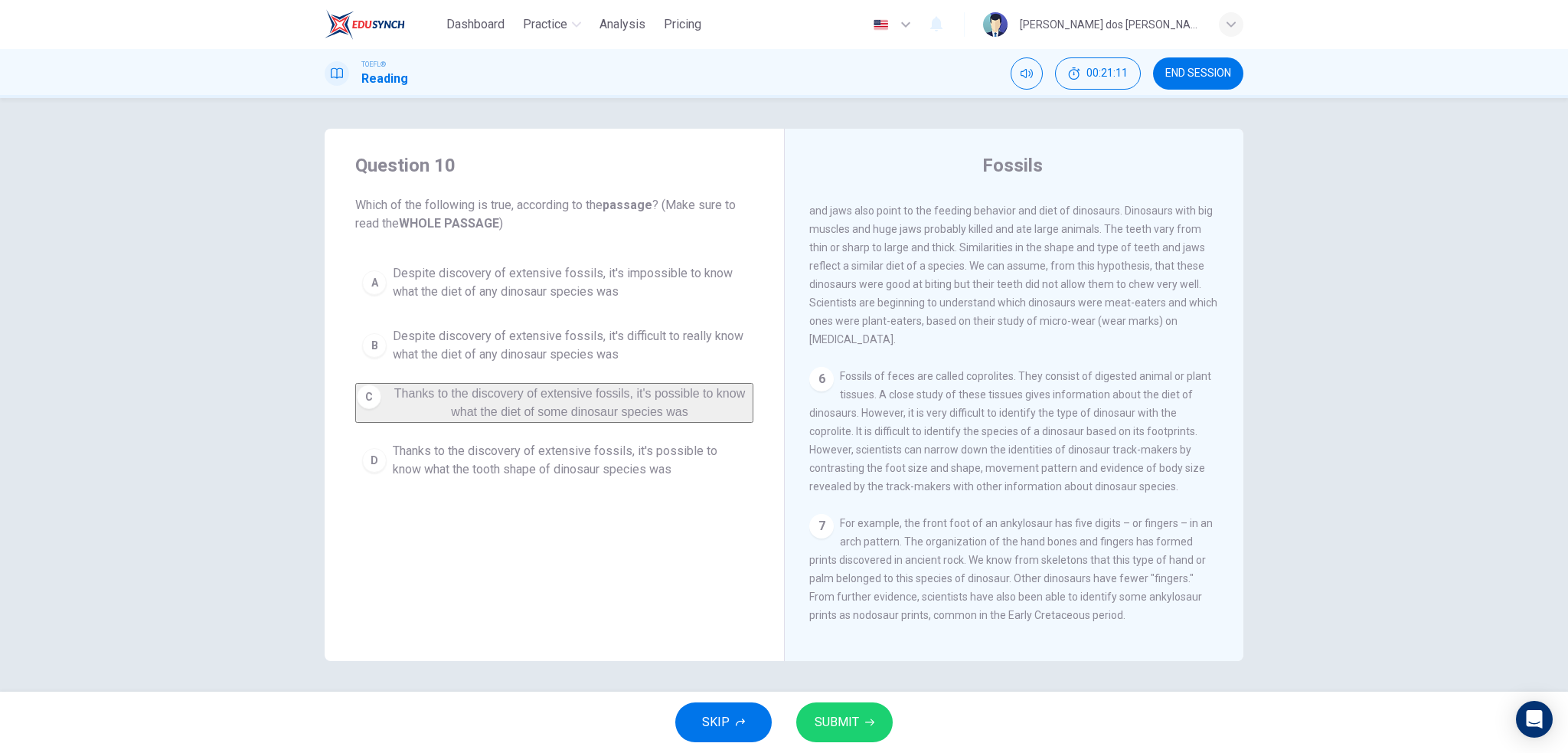
scroll to position [543, 0]
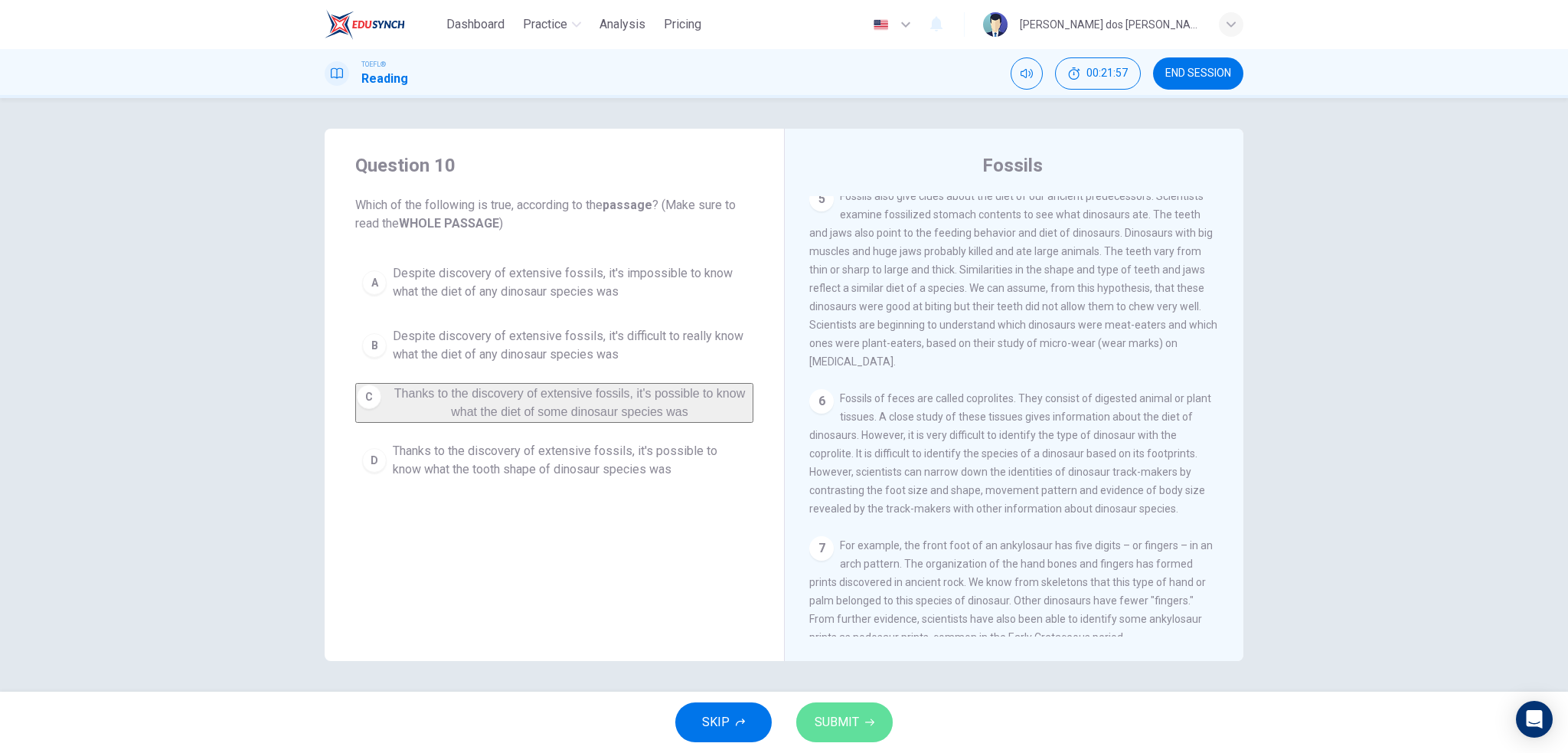
click at [873, 729] on button "SUBMIT" at bounding box center [844, 722] width 97 height 40
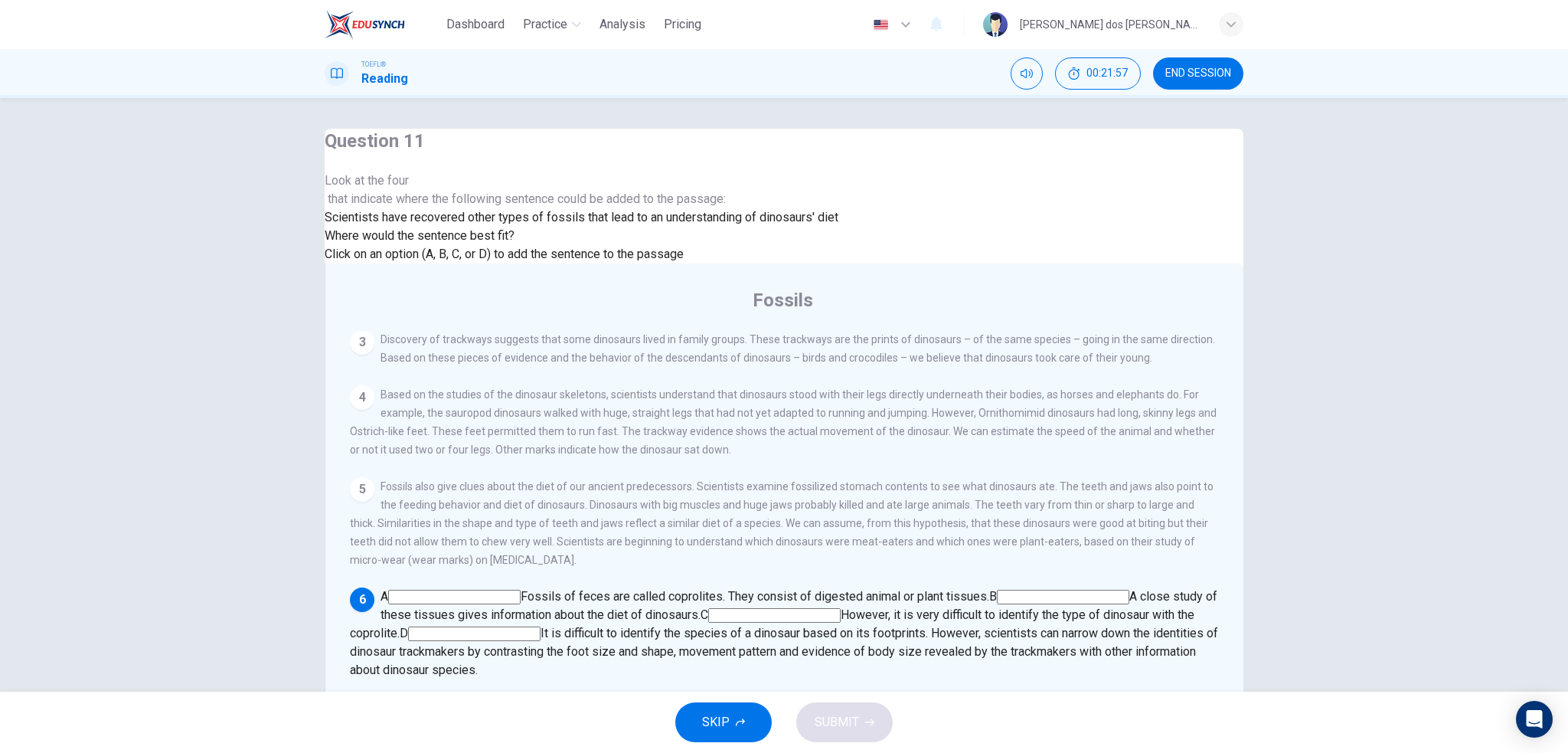
scroll to position [657, 0]
click at [541, 626] on input at bounding box center [474, 634] width 132 height 15
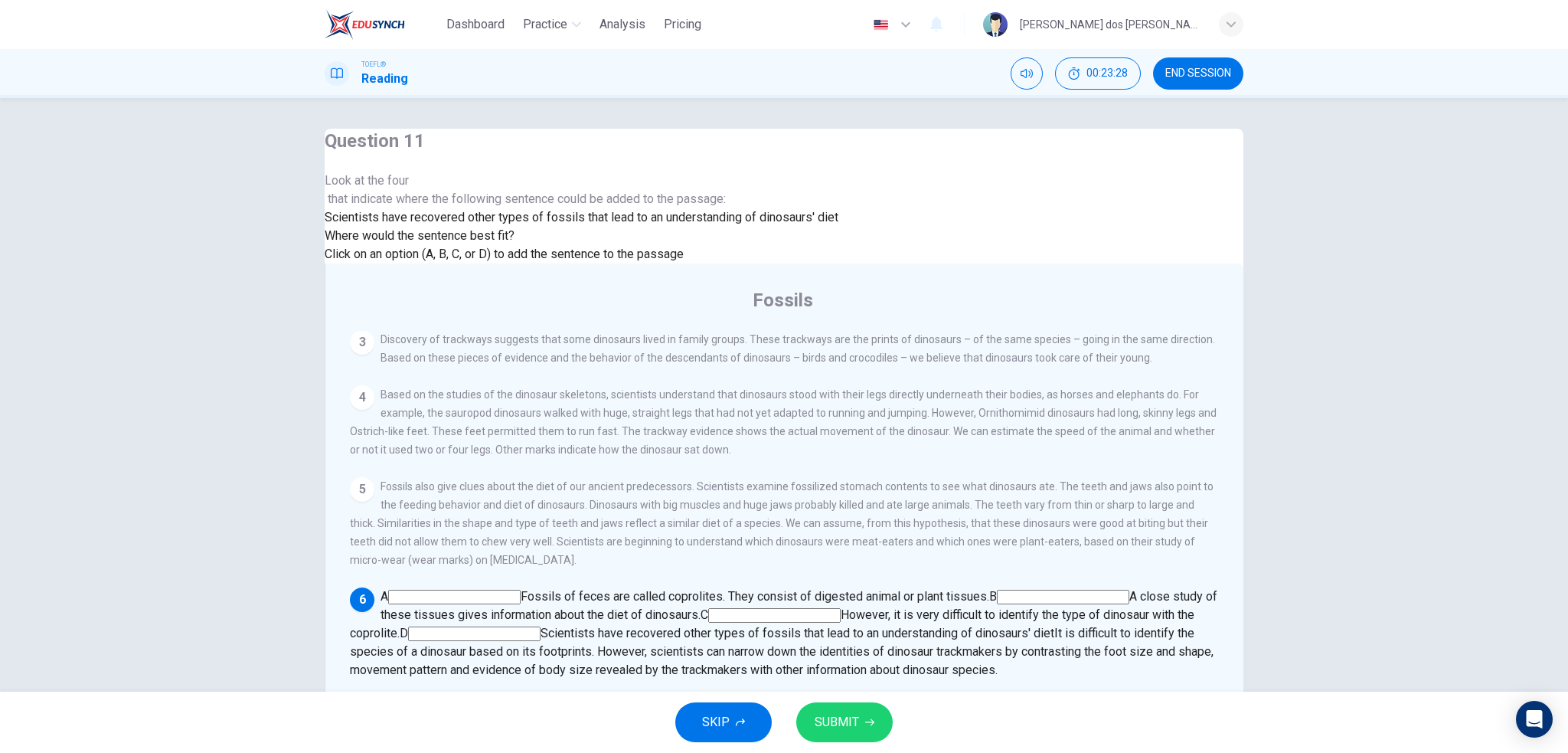
click at [521, 590] on input at bounding box center [454, 597] width 132 height 15
click at [855, 726] on span "SUBMIT" at bounding box center [836, 722] width 45 height 21
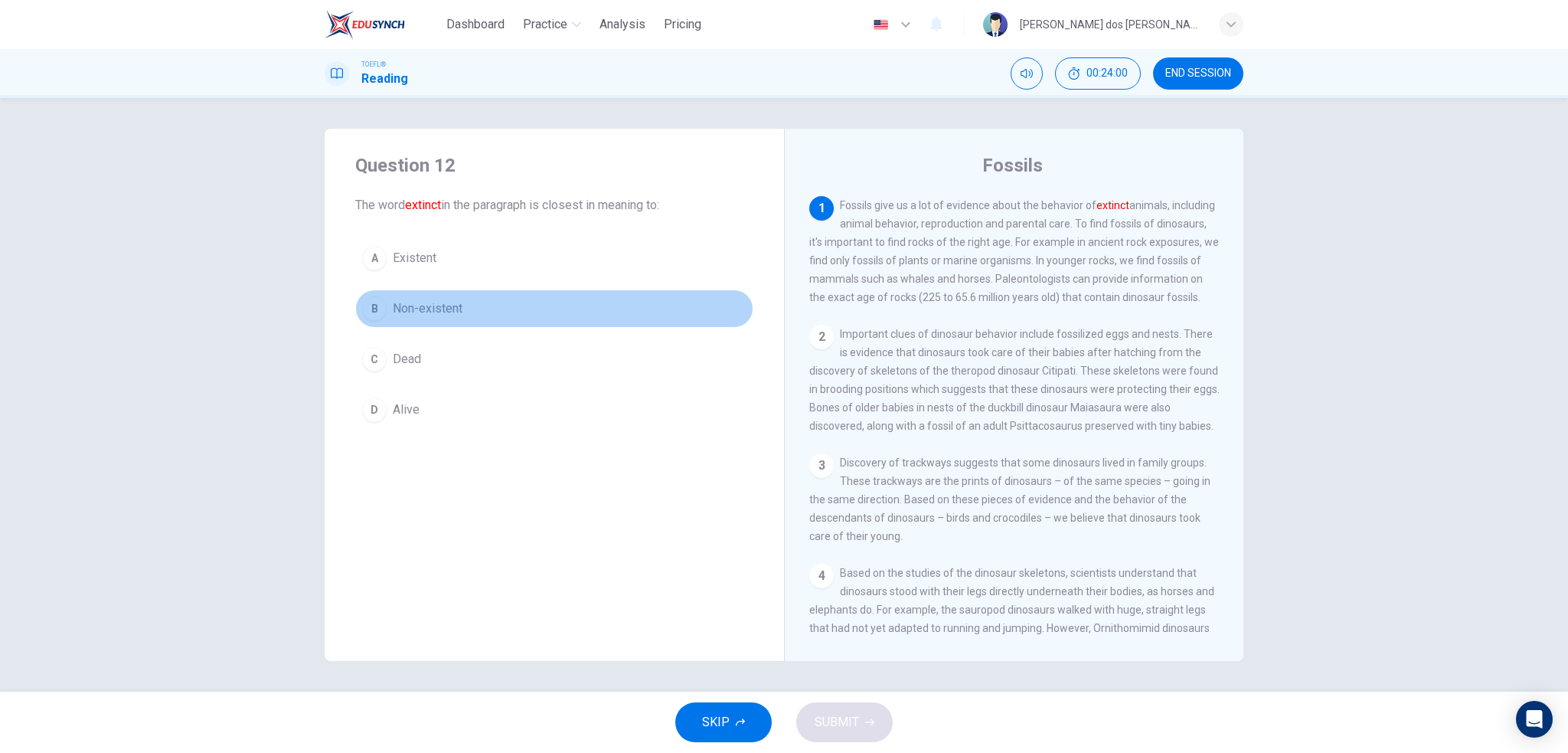
click at [372, 306] on div "B" at bounding box center [374, 309] width 24 height 24
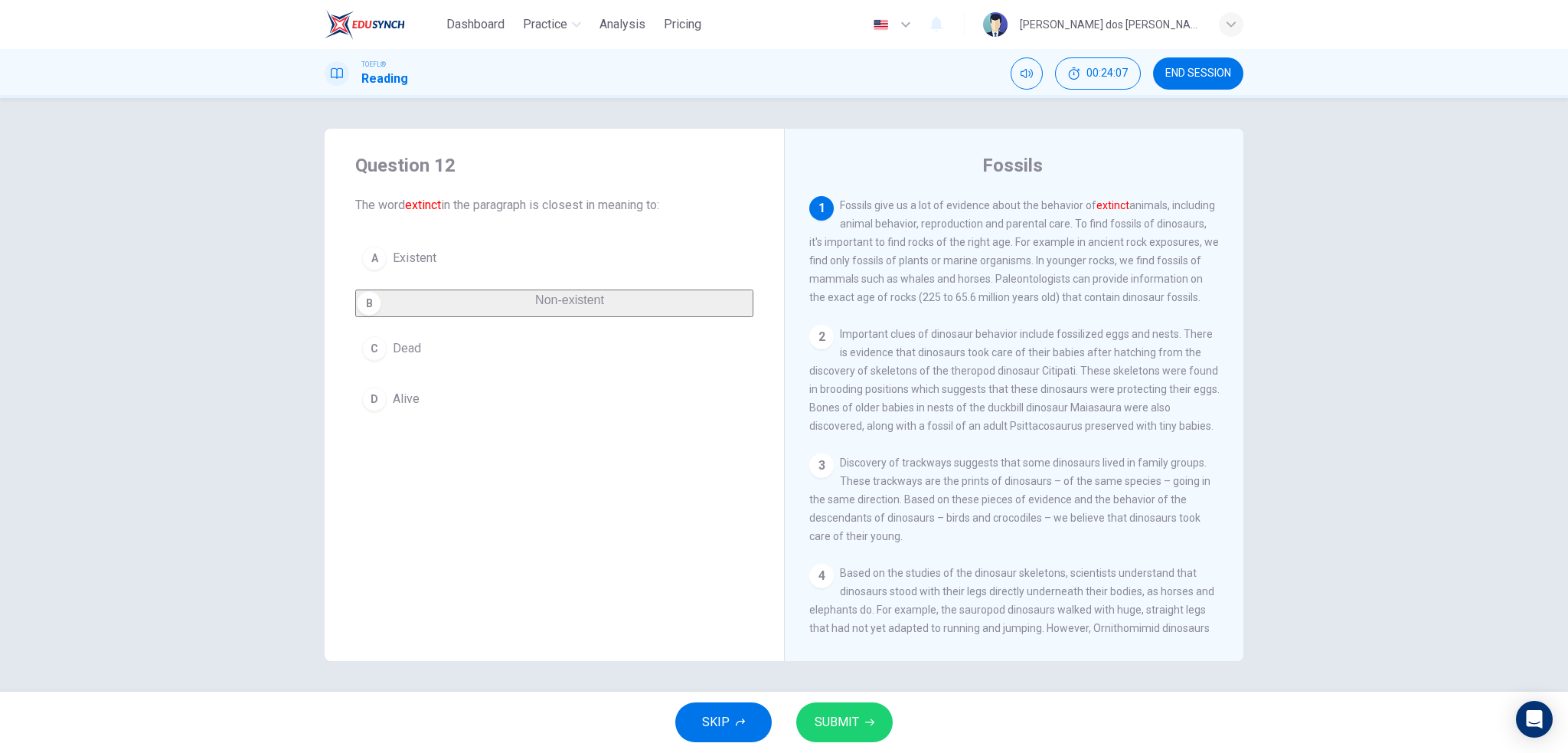
click at [838, 724] on span "SUBMIT" at bounding box center [836, 722] width 45 height 21
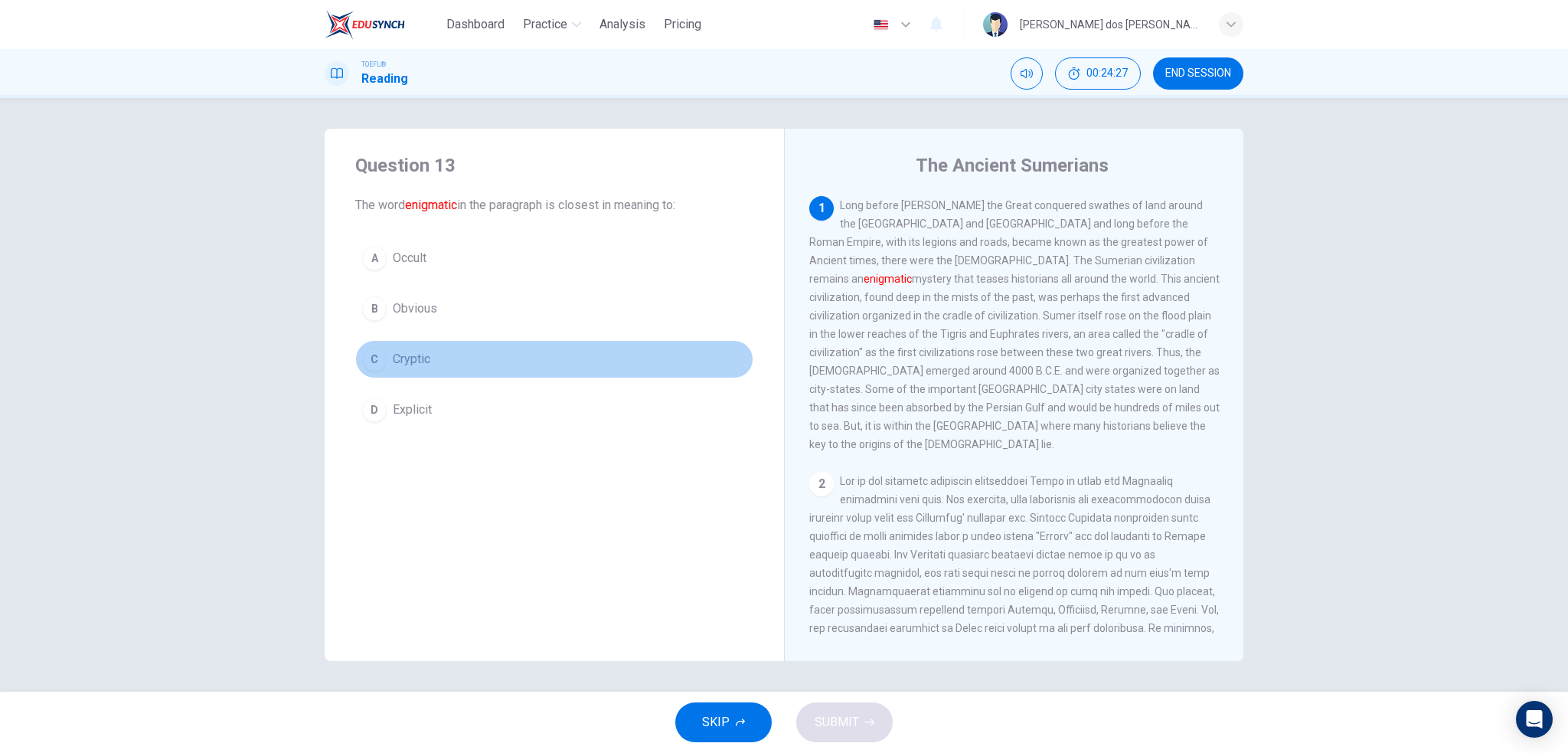
click at [363, 366] on button "C Cryptic" at bounding box center [555, 359] width 398 height 38
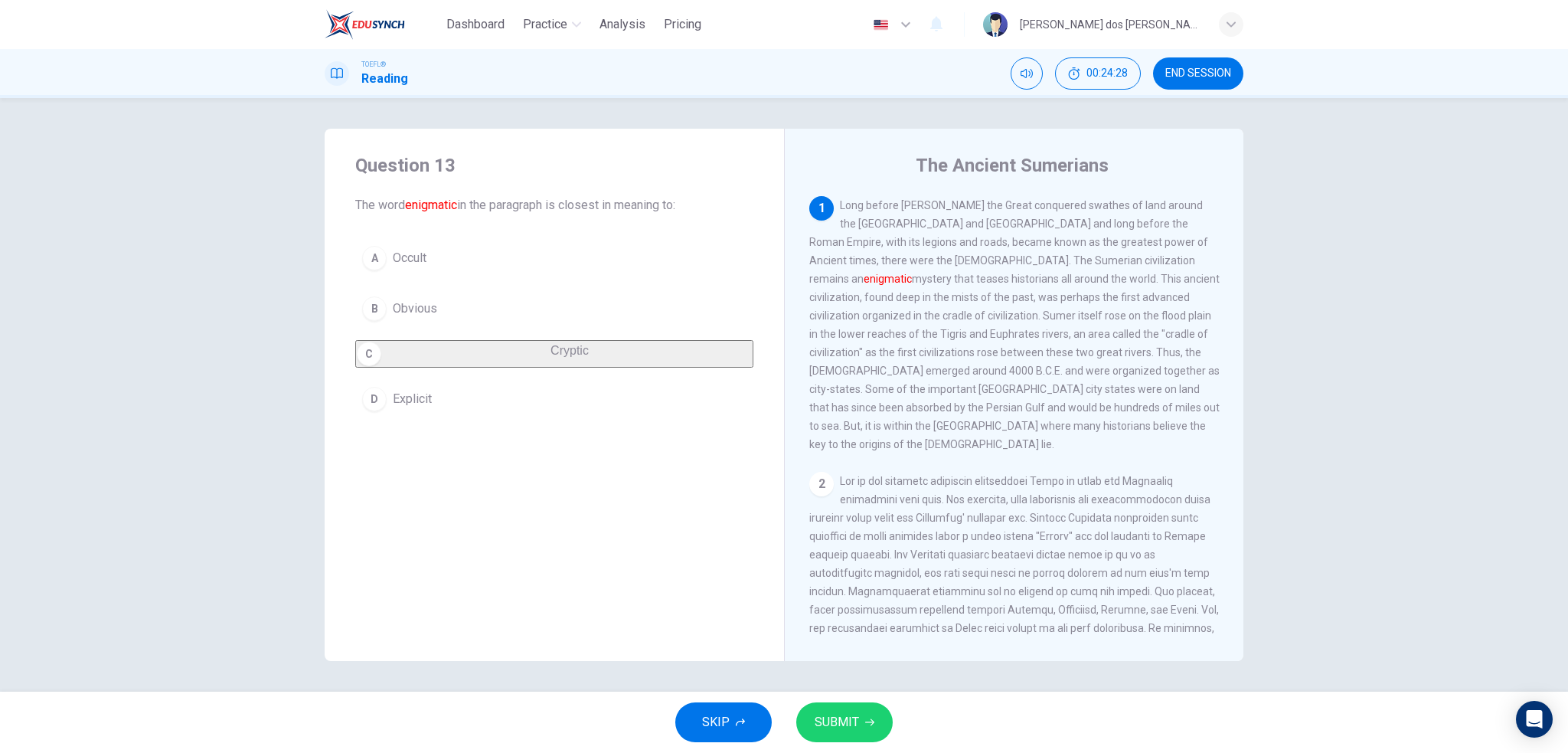
click at [880, 729] on button "SUBMIT" at bounding box center [844, 722] width 97 height 40
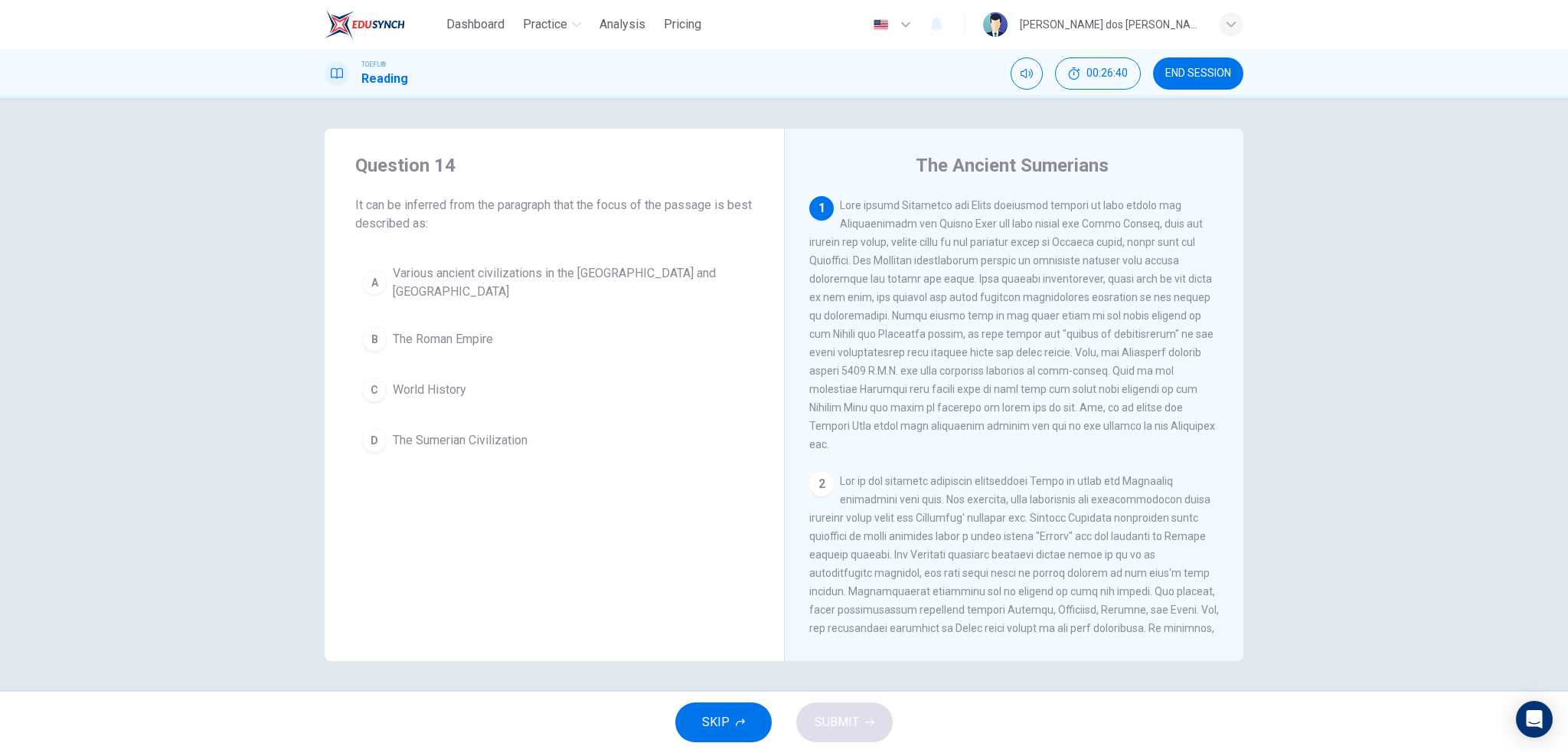
click at [438, 440] on span "The Sumerian Civilization" at bounding box center [460, 440] width 135 height 19
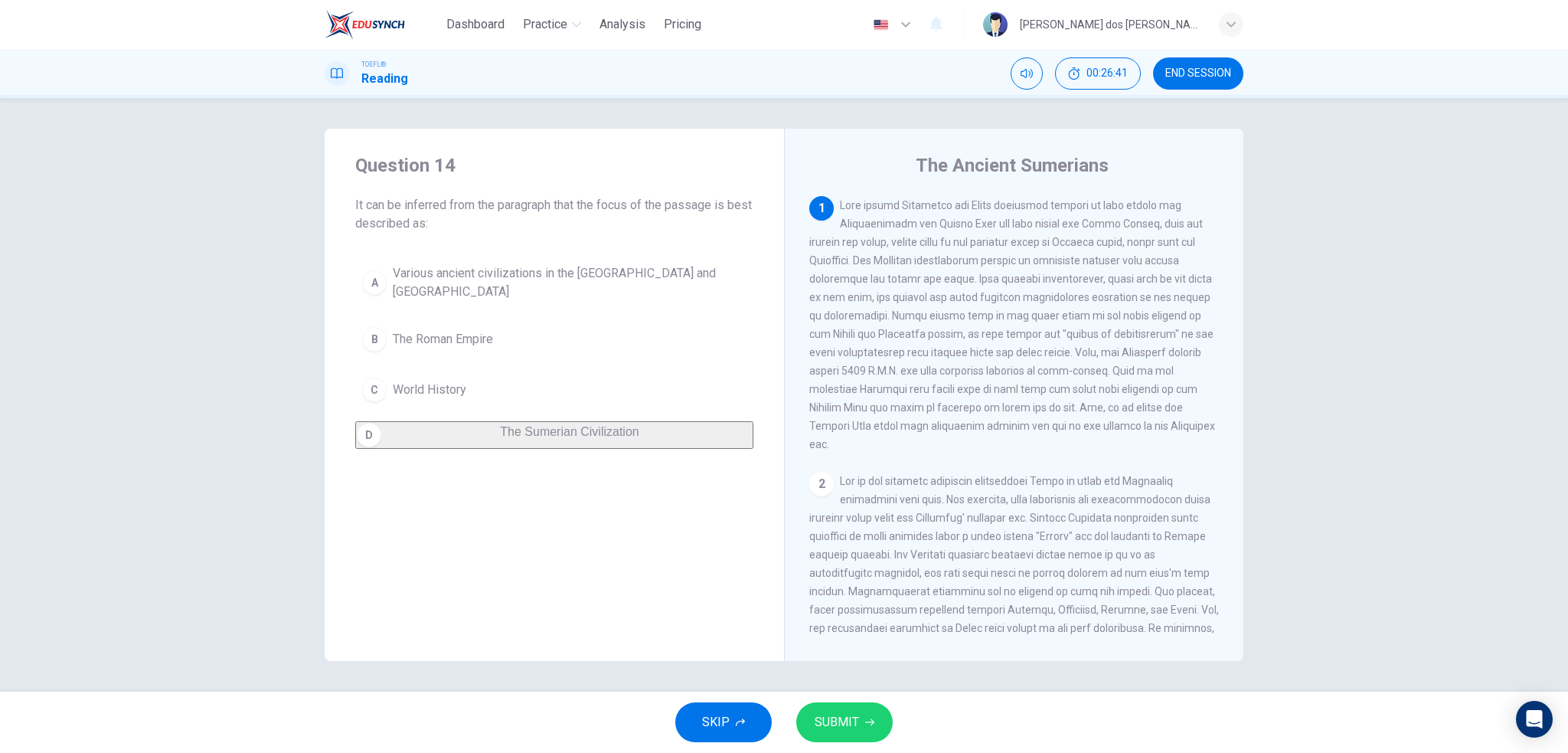
click at [861, 724] on button "SUBMIT" at bounding box center [844, 722] width 97 height 40
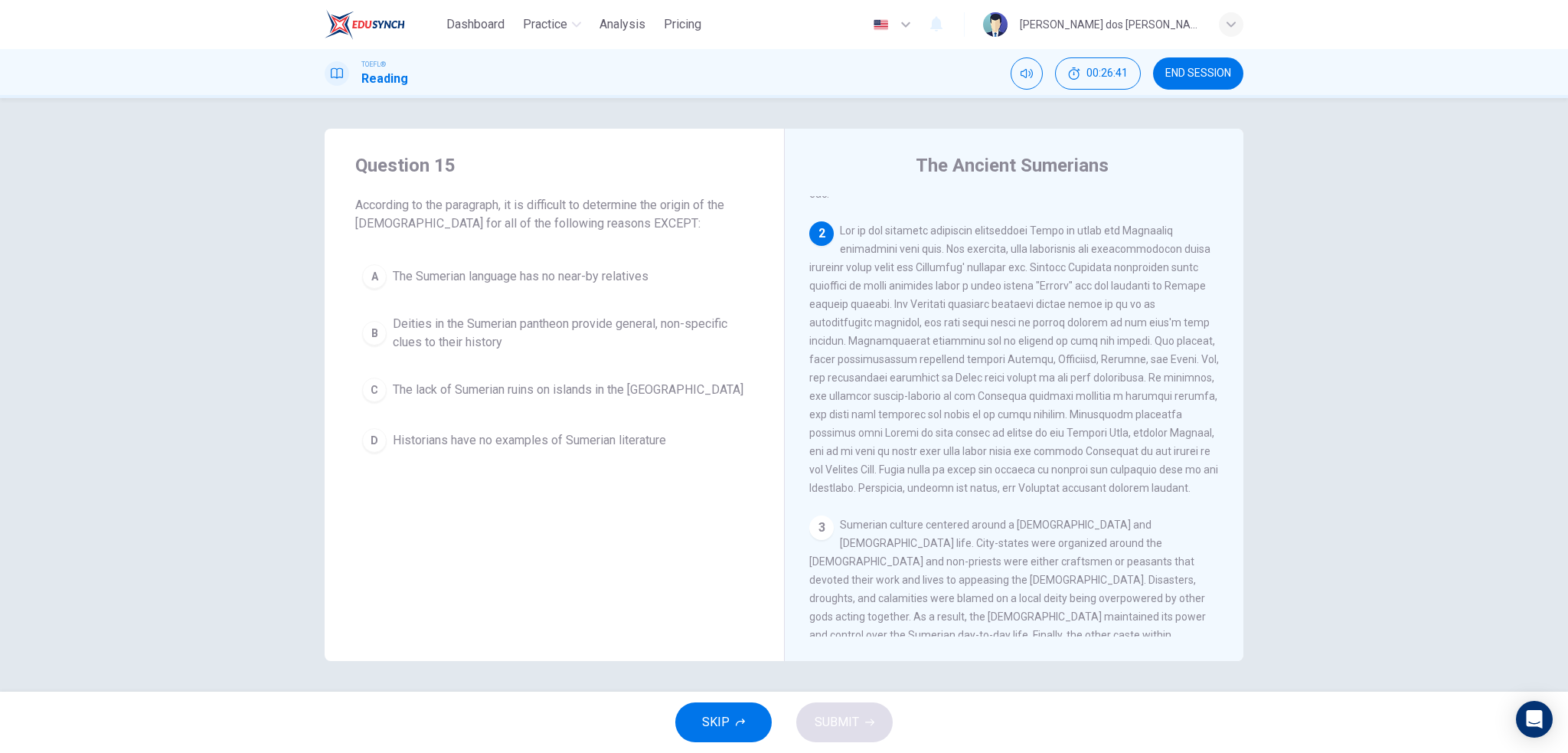
scroll to position [262, 0]
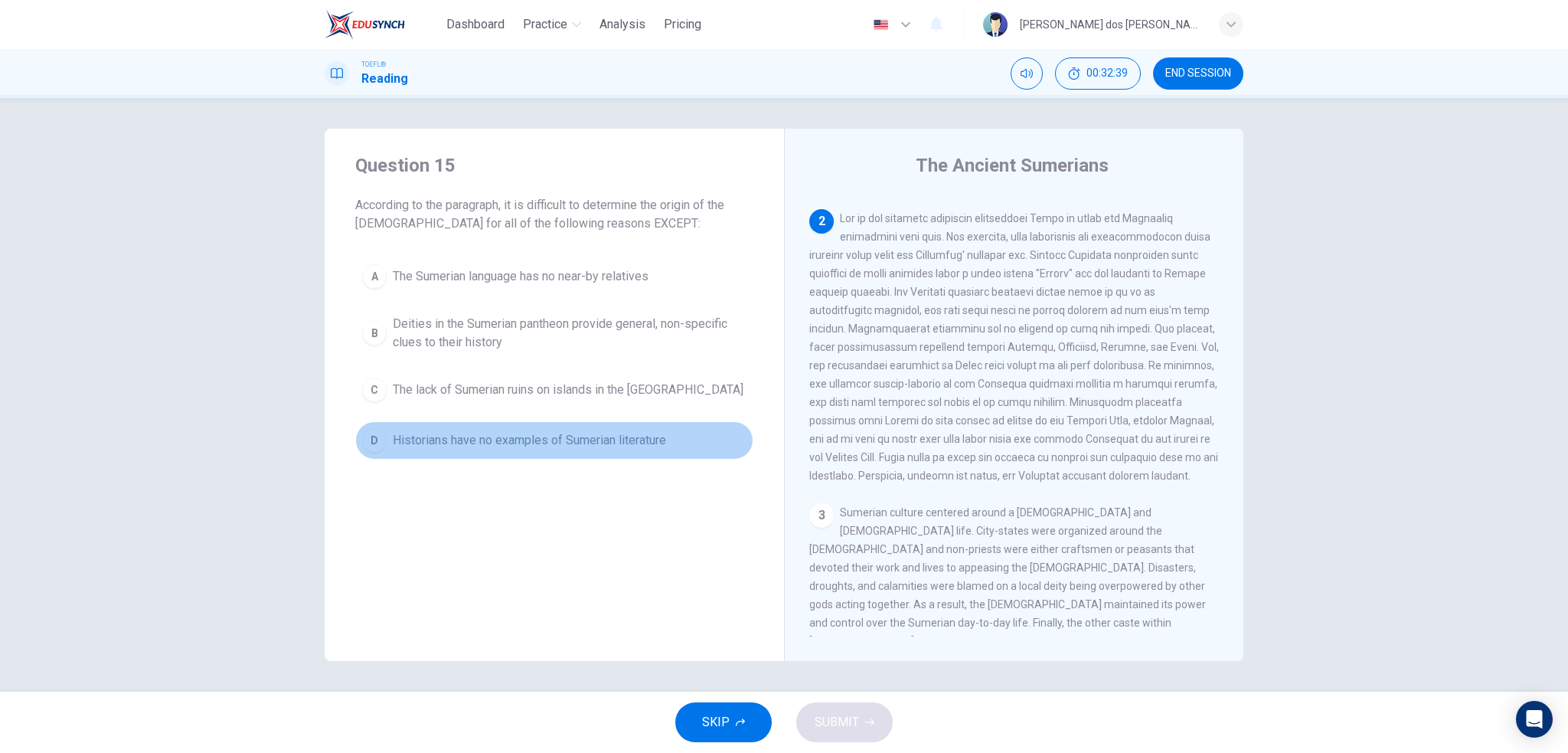
click at [472, 432] on span "Historians have no examples of Sumerian literature" at bounding box center [529, 440] width 274 height 19
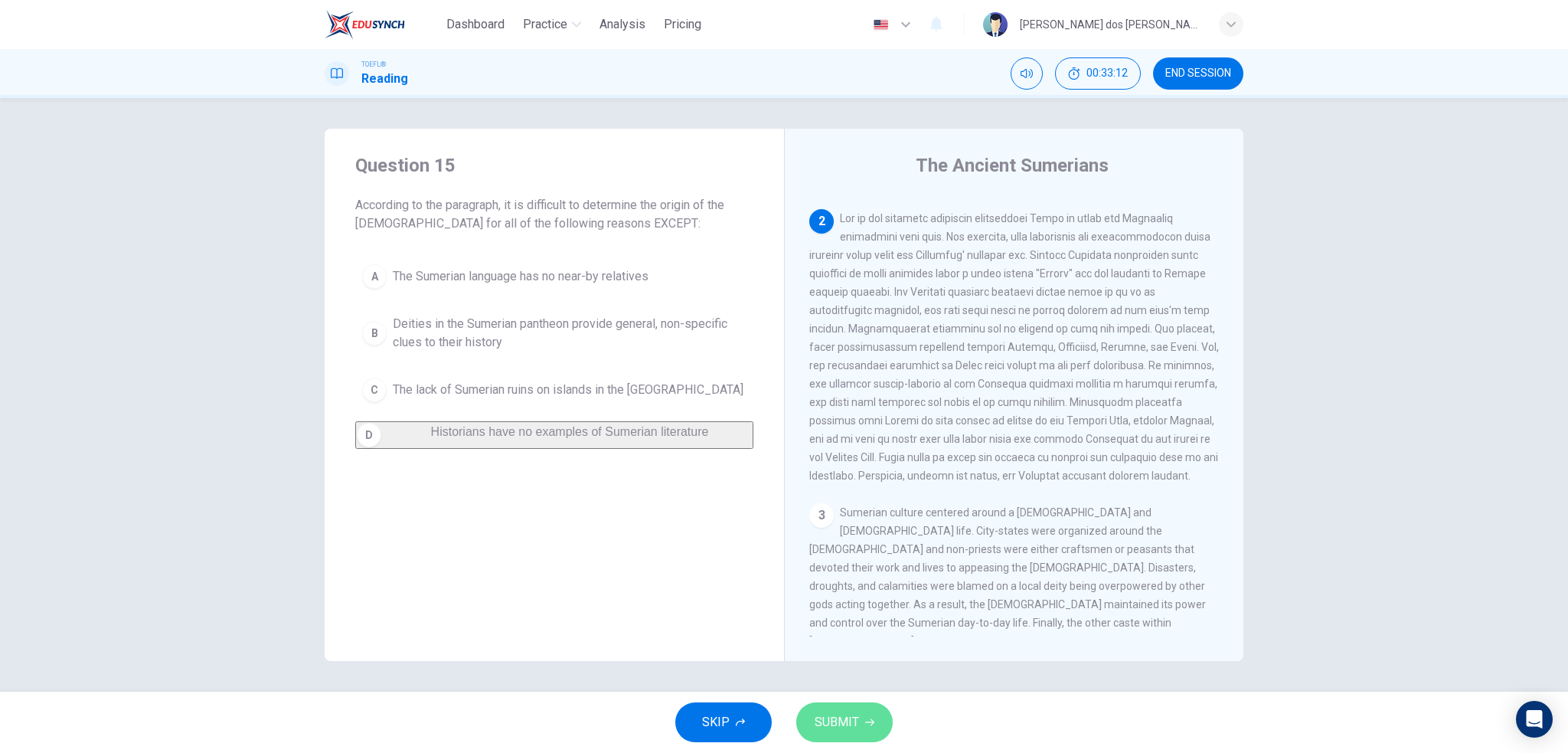
click at [868, 716] on button "SUBMIT" at bounding box center [844, 722] width 97 height 40
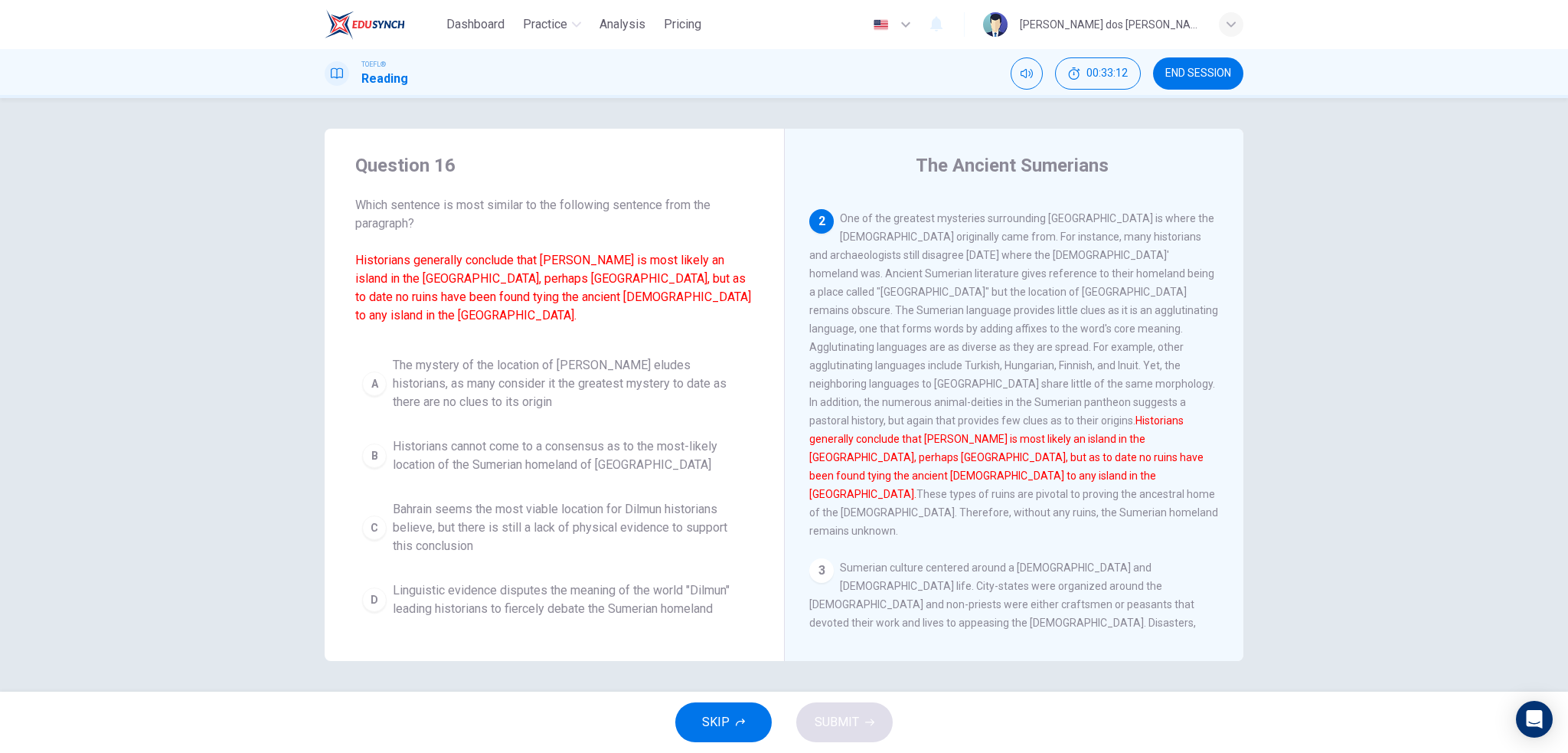
scroll to position [265, 0]
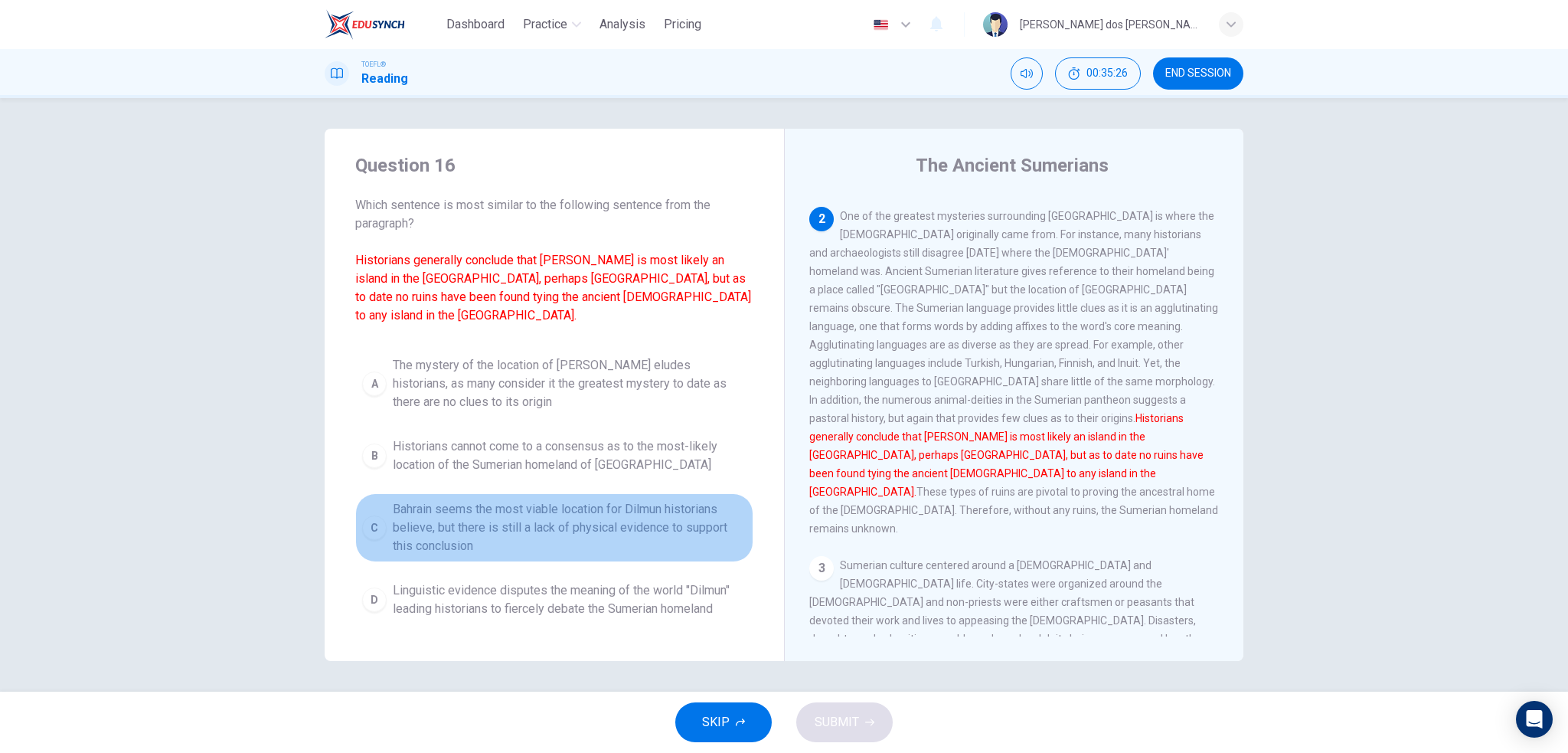
click at [529, 517] on span "Bahrain seems the most viable location for Dilmun historians believe, but there…" at bounding box center [570, 528] width 354 height 55
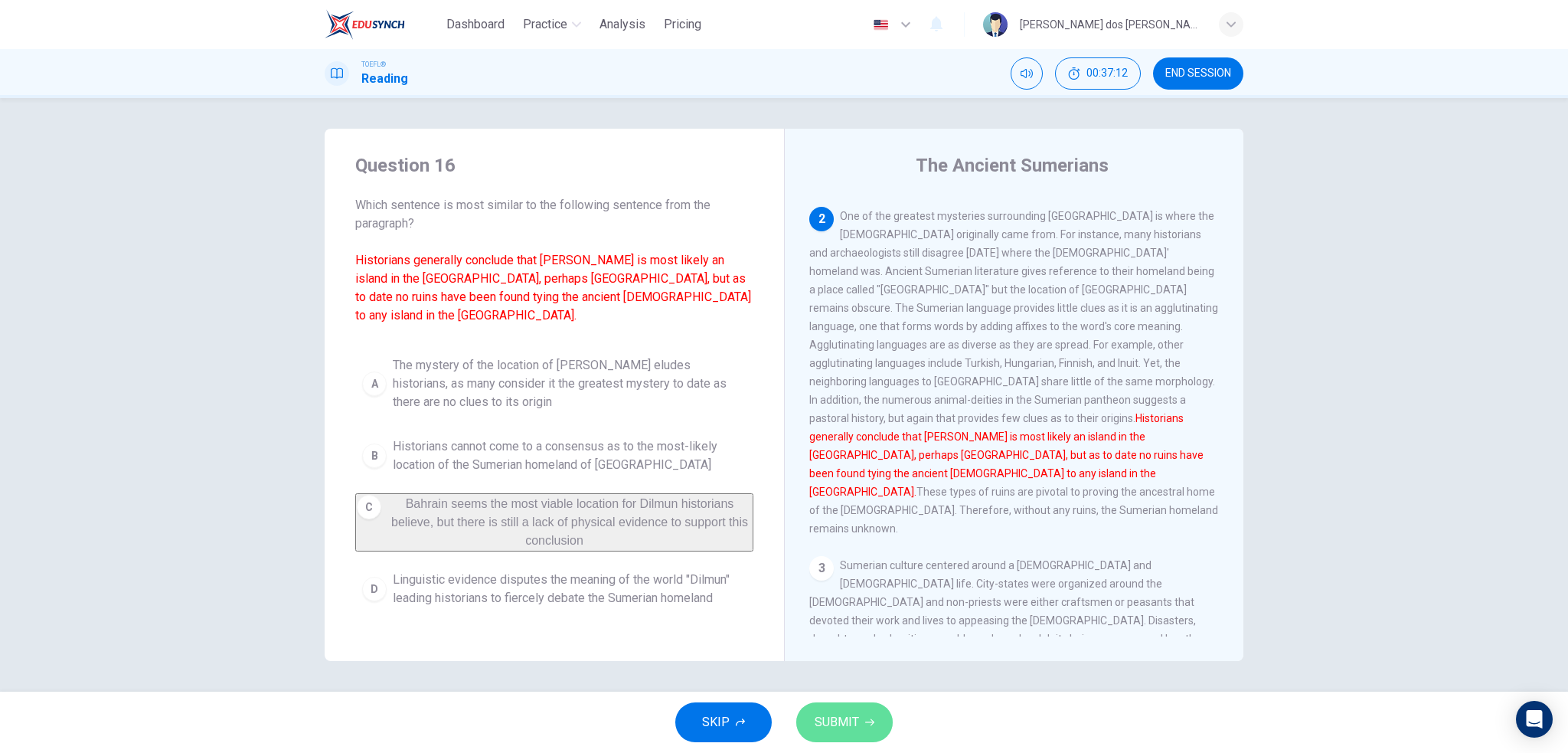
click at [815, 715] on span "SUBMIT" at bounding box center [836, 722] width 45 height 21
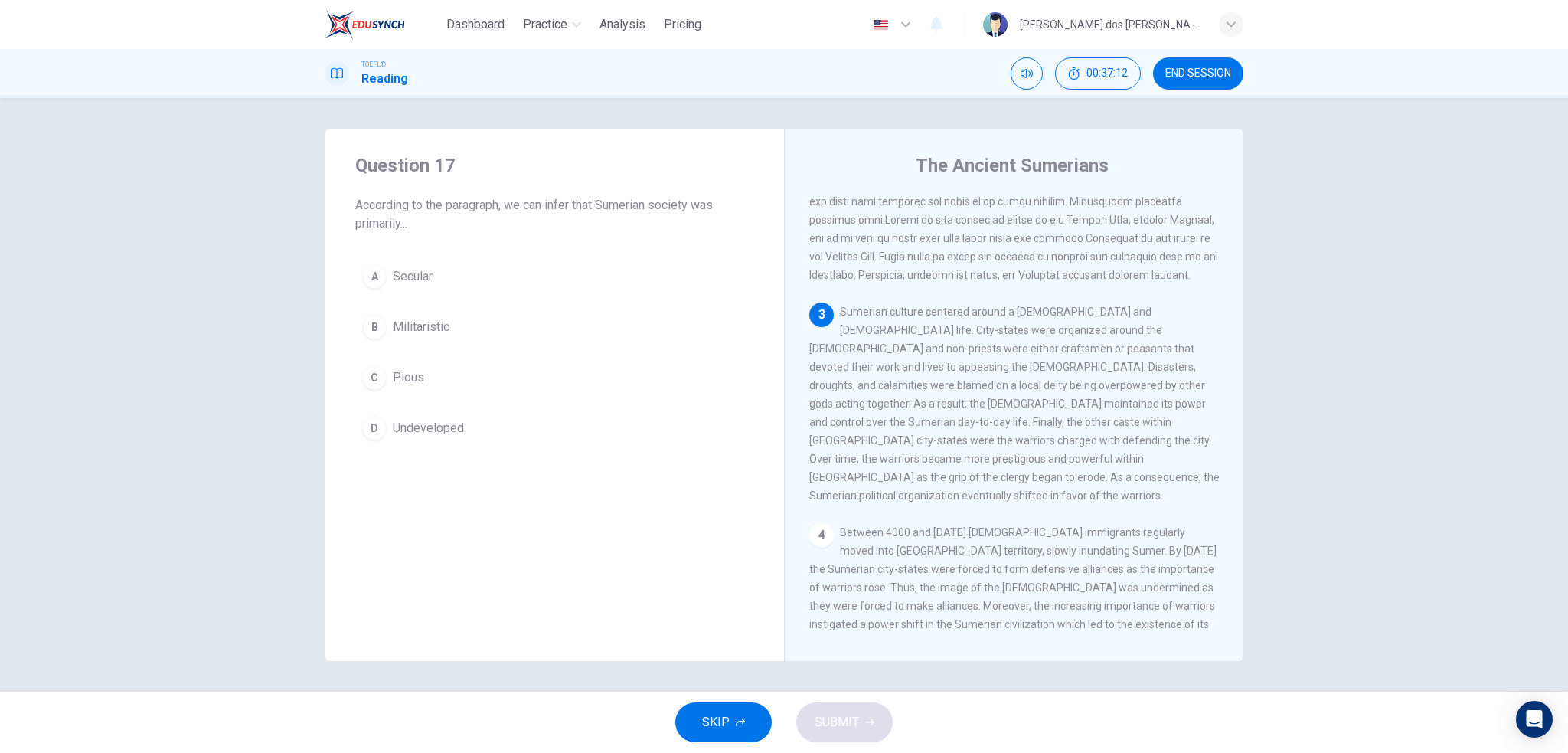
scroll to position [471, 0]
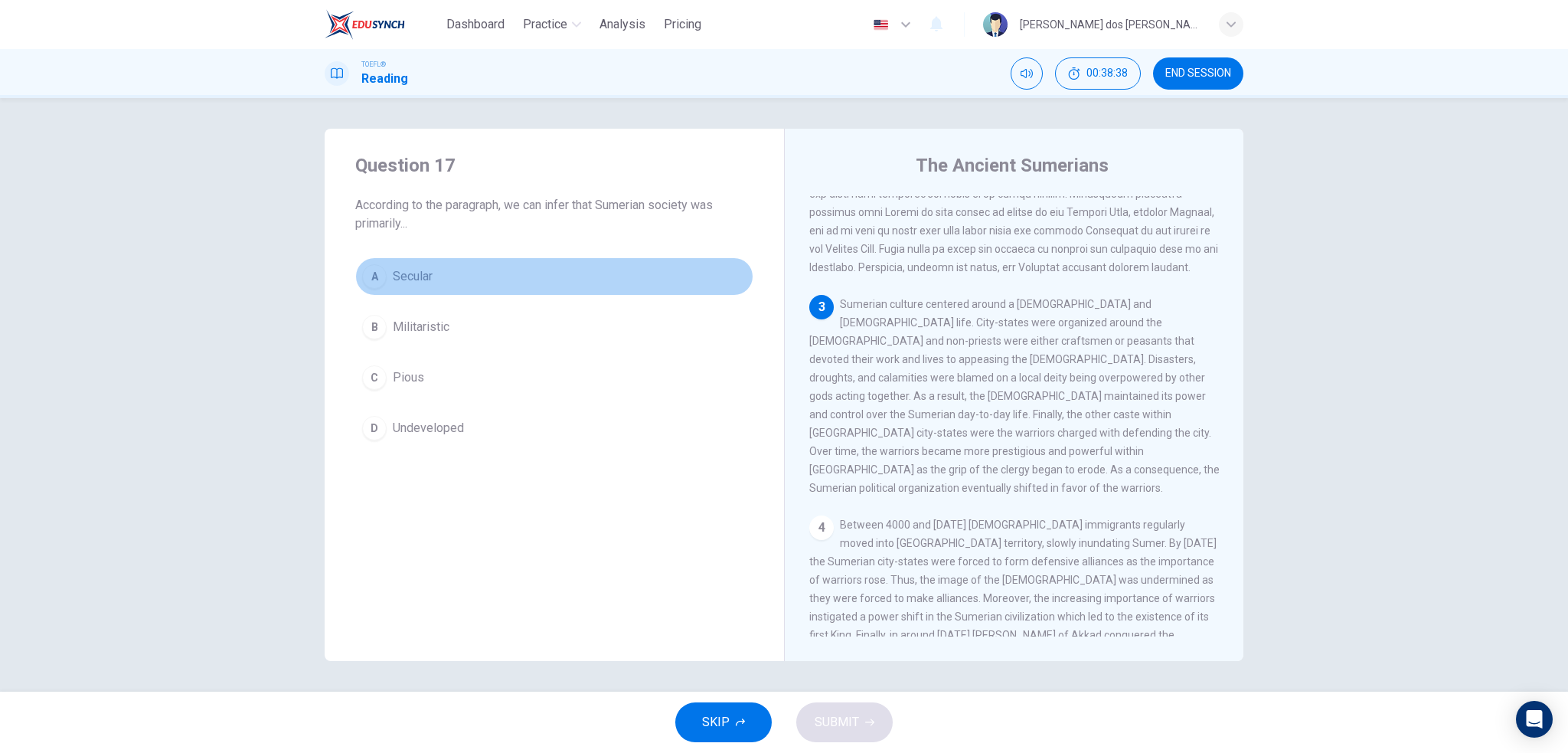
click at [405, 275] on span "Secular" at bounding box center [413, 276] width 40 height 19
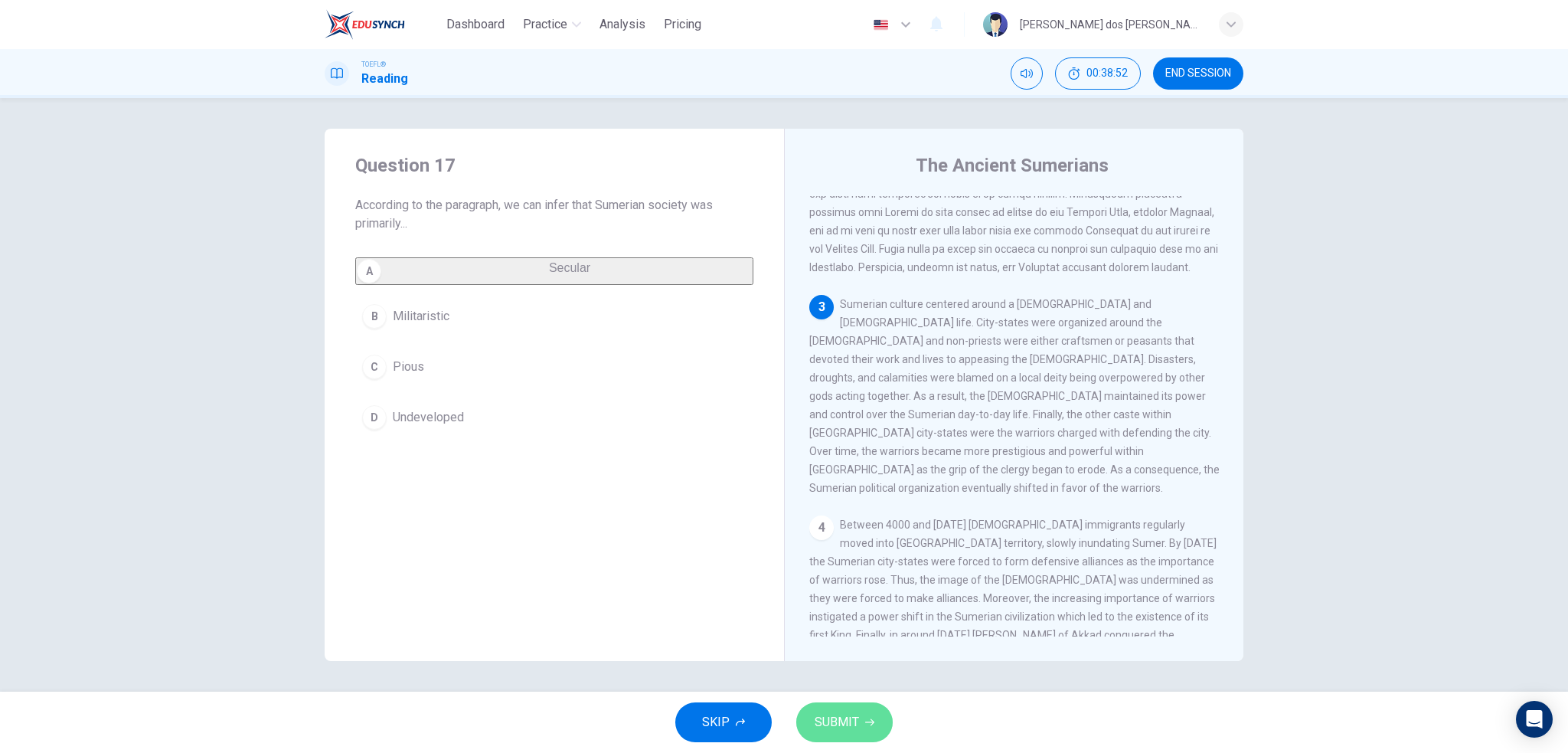
click at [844, 725] on span "SUBMIT" at bounding box center [836, 722] width 45 height 21
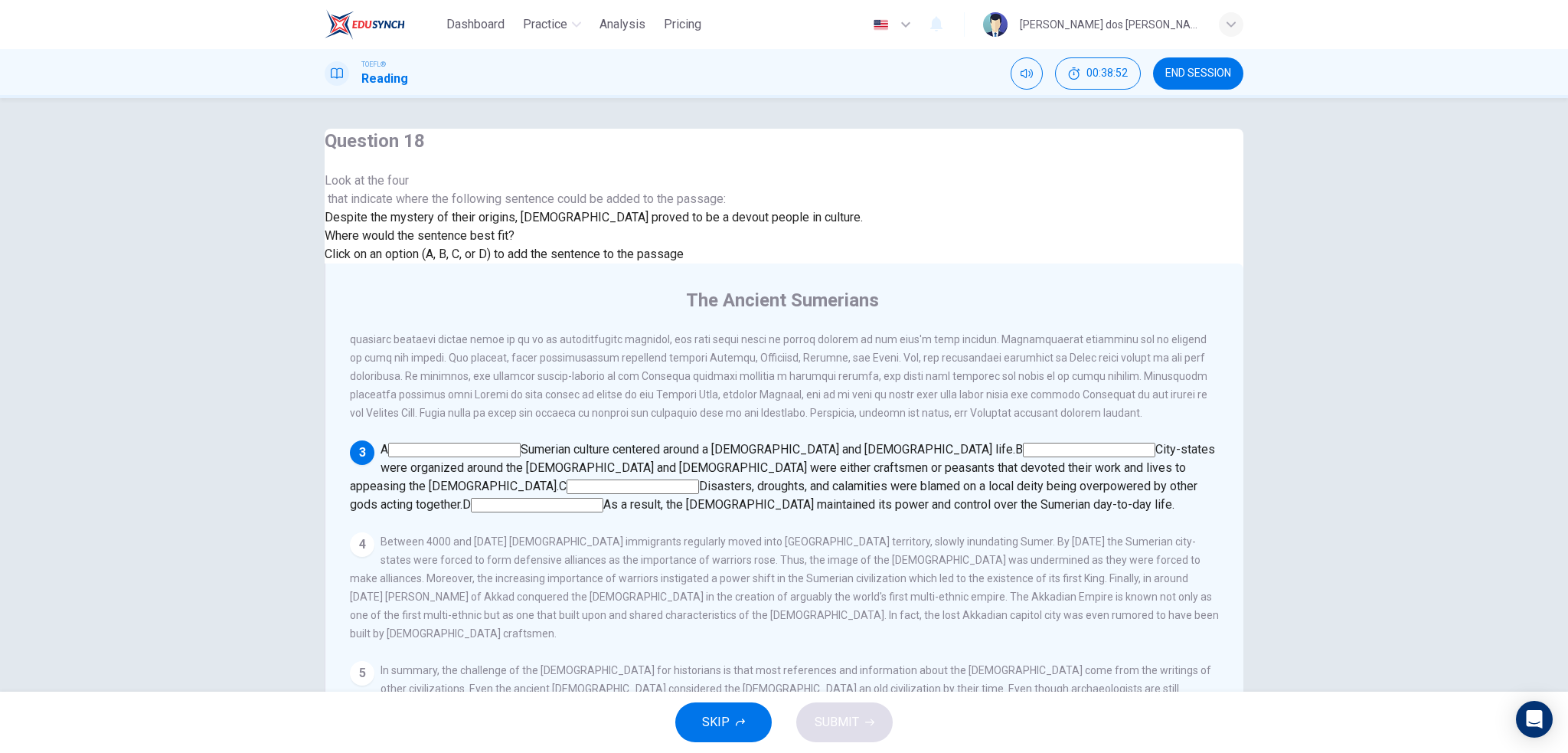
scroll to position [410, 0]
click at [521, 443] on input at bounding box center [454, 450] width 132 height 15
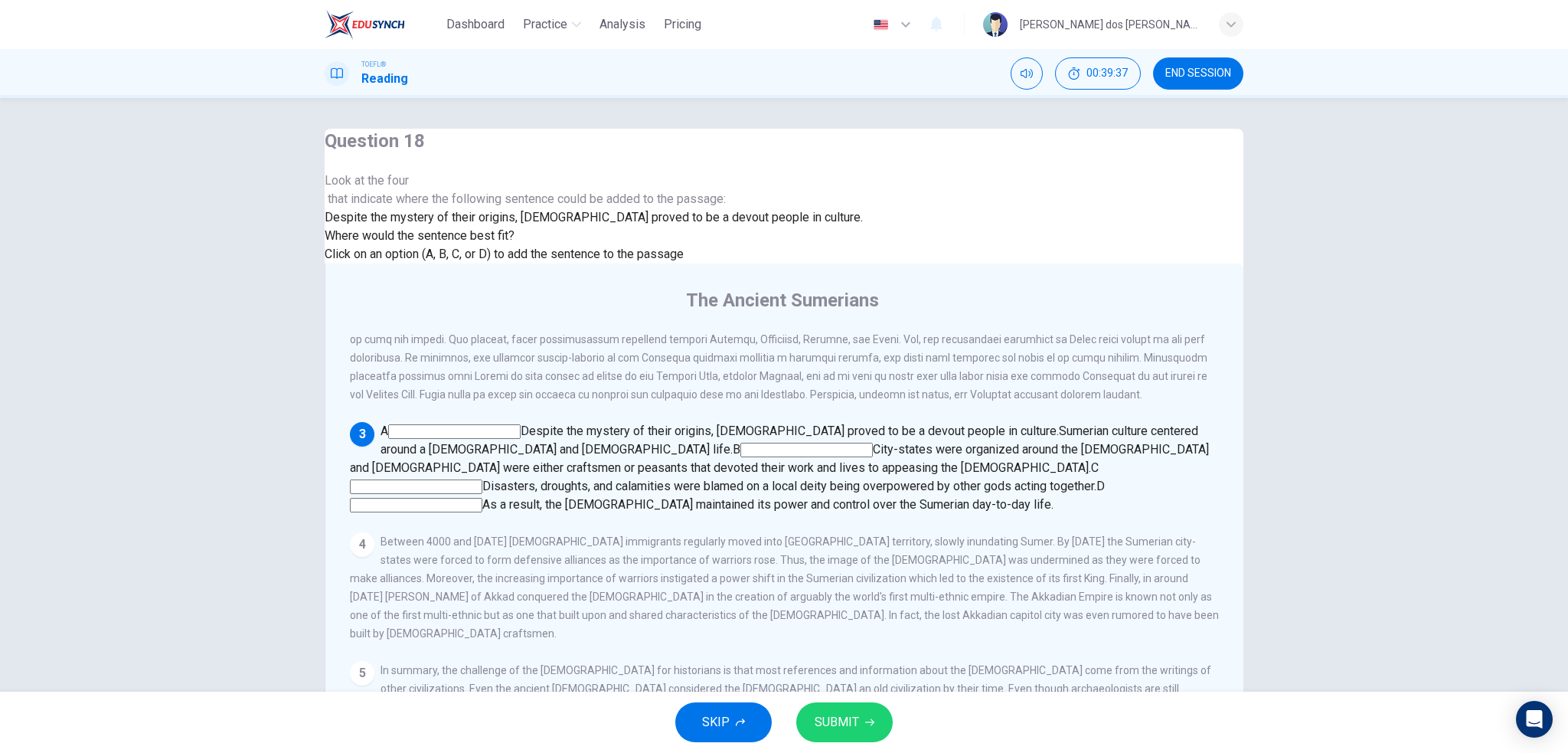
click at [870, 709] on button "SUBMIT" at bounding box center [844, 722] width 97 height 40
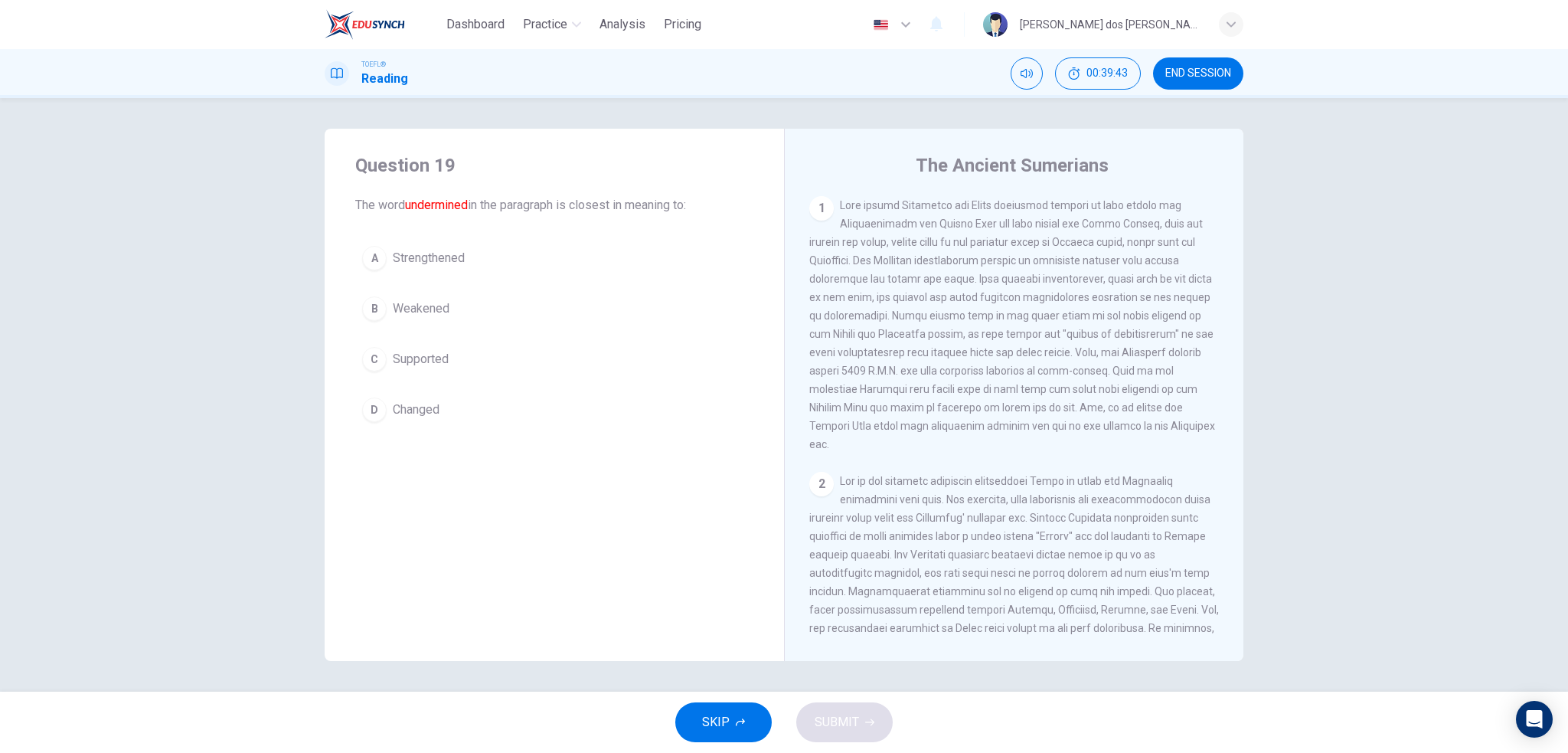
click at [397, 305] on span "Weakened" at bounding box center [421, 309] width 57 height 19
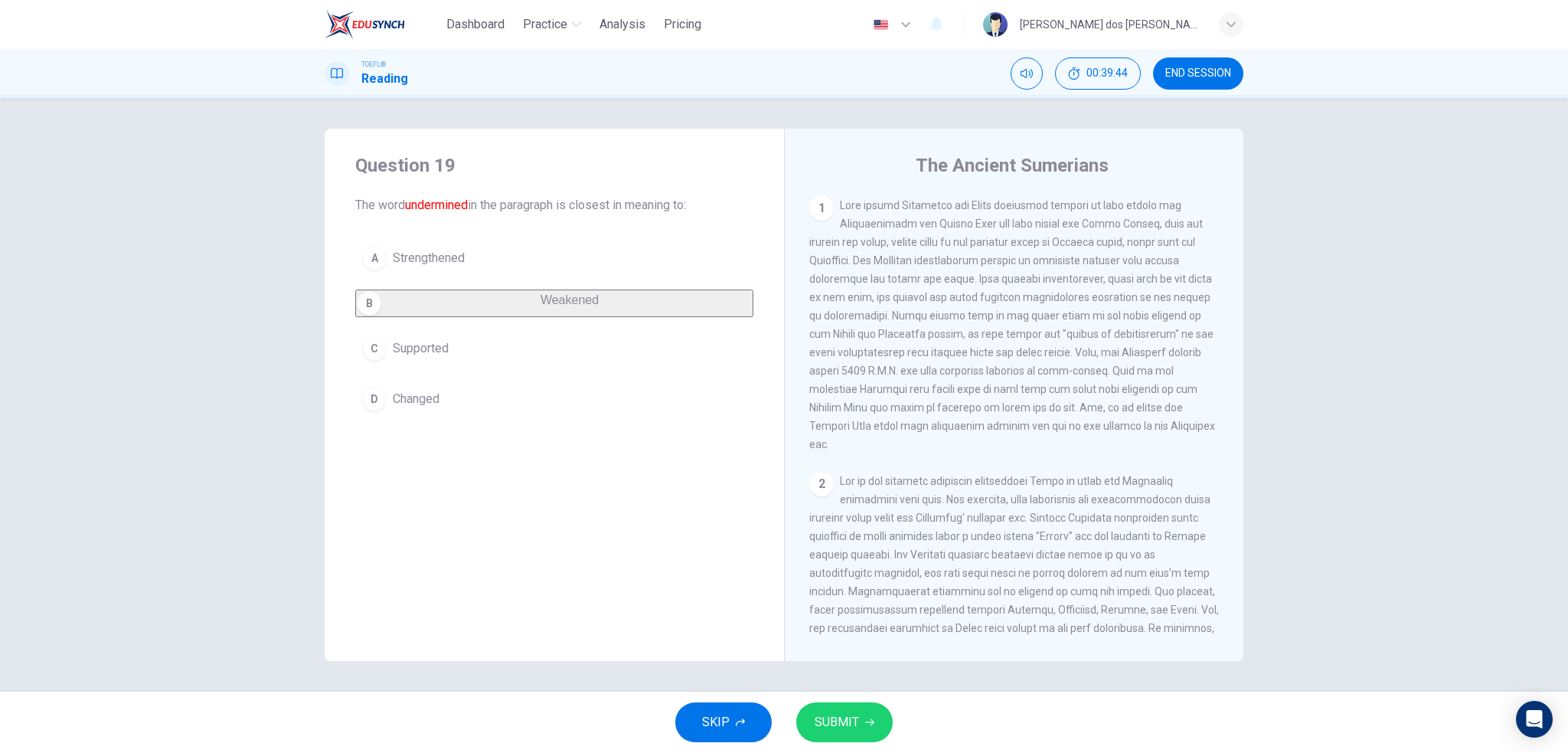
click at [868, 719] on icon "button" at bounding box center [870, 722] width 9 height 9
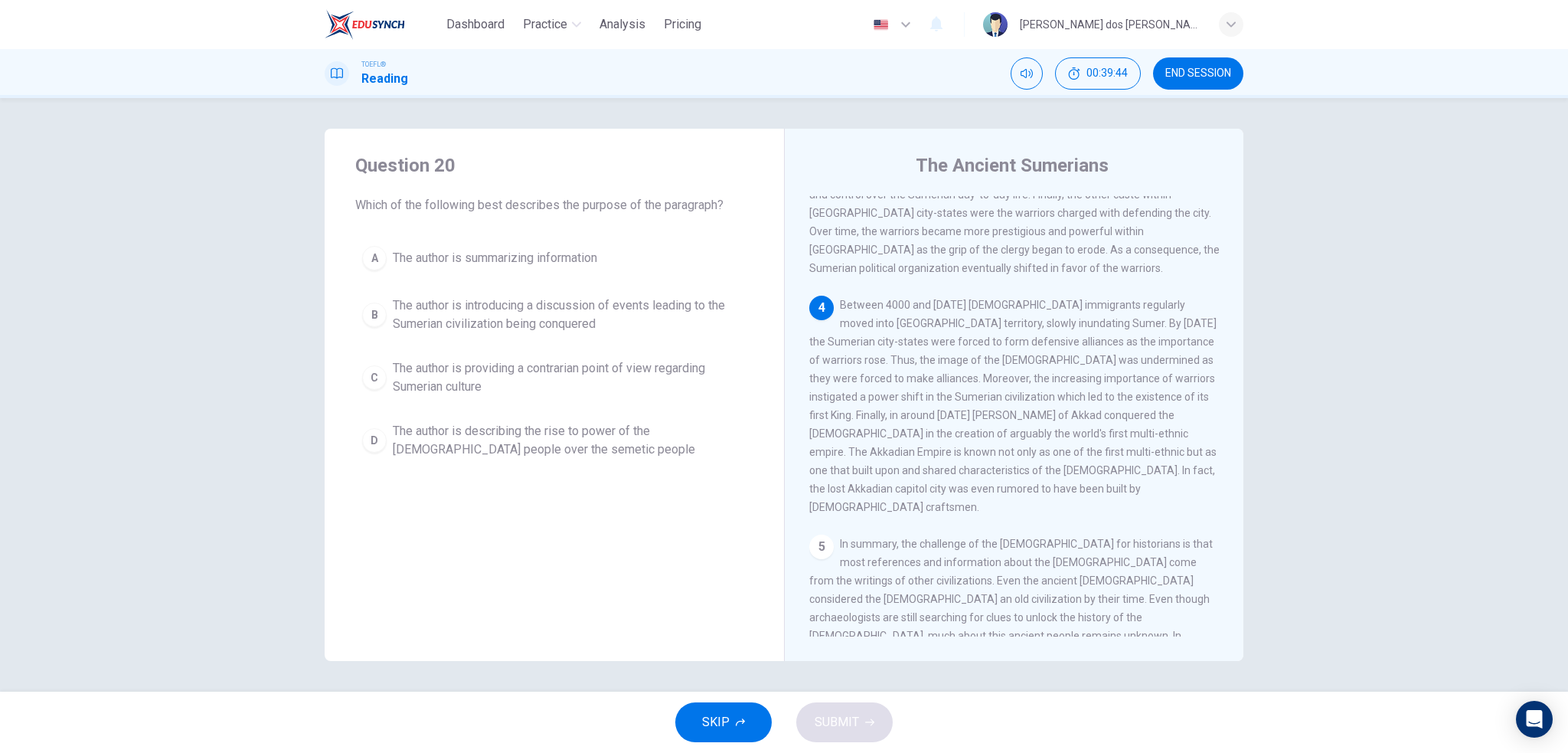
scroll to position [699, 0]
drag, startPoint x: 871, startPoint y: 417, endPoint x: 1013, endPoint y: 433, distance: 142.9
click at [1013, 433] on span "Between 4000 and 2000 B.C.E. semitic immigrants regularly moved into Sumerian t…" at bounding box center [1013, 398] width 408 height 214
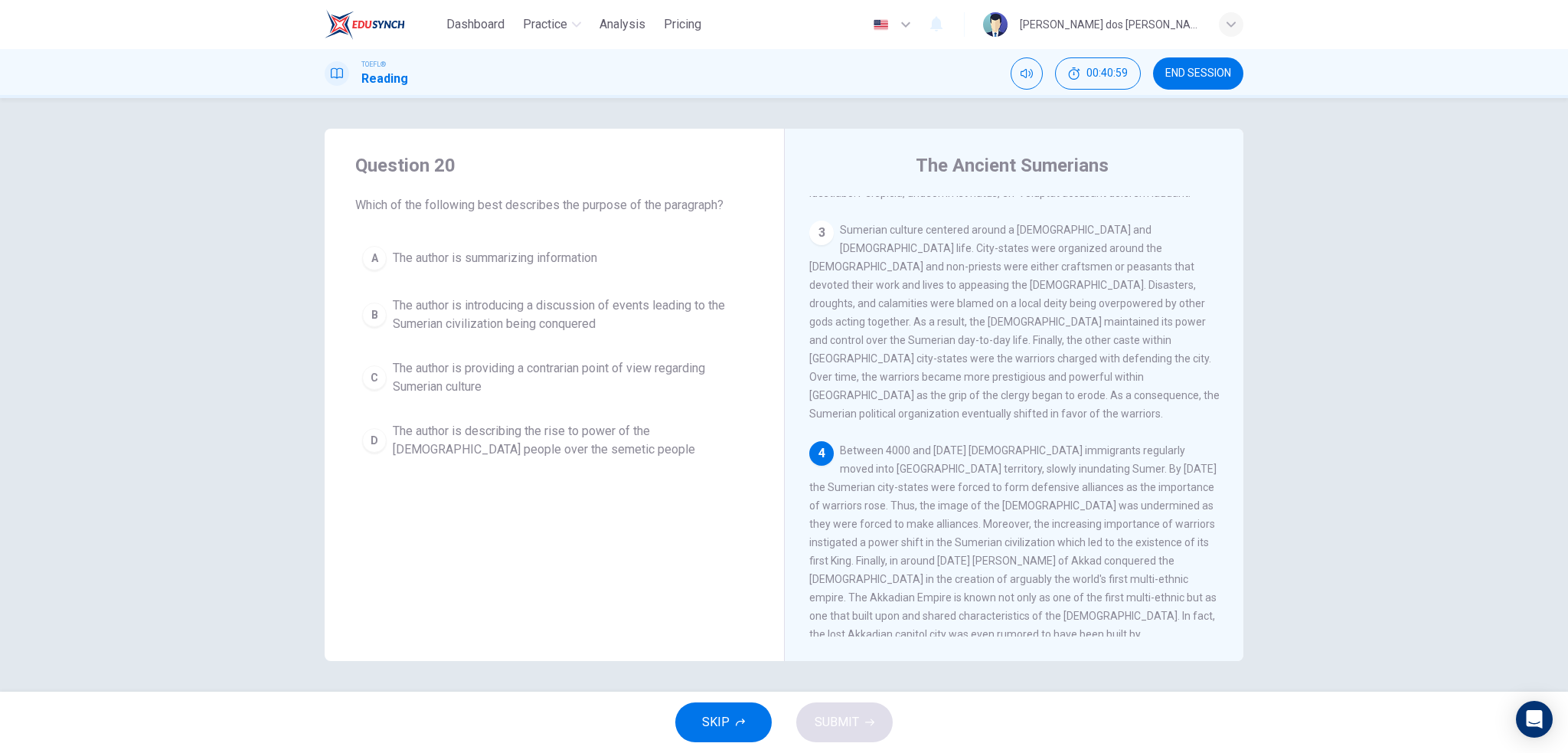
scroll to position [622, 0]
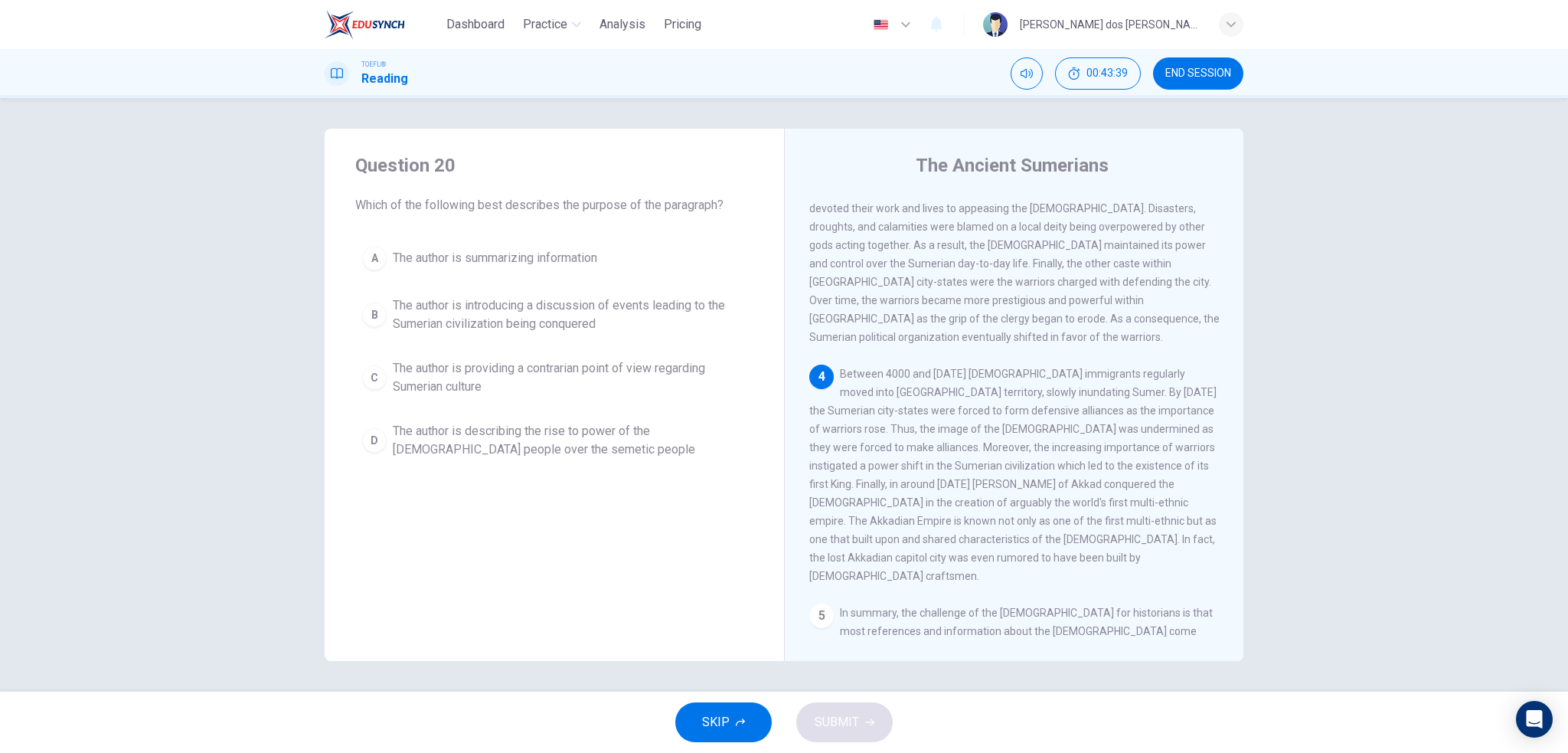
click at [490, 330] on span "The author is introducing a discussion of events leading to the Sumerian civili…" at bounding box center [570, 314] width 354 height 37
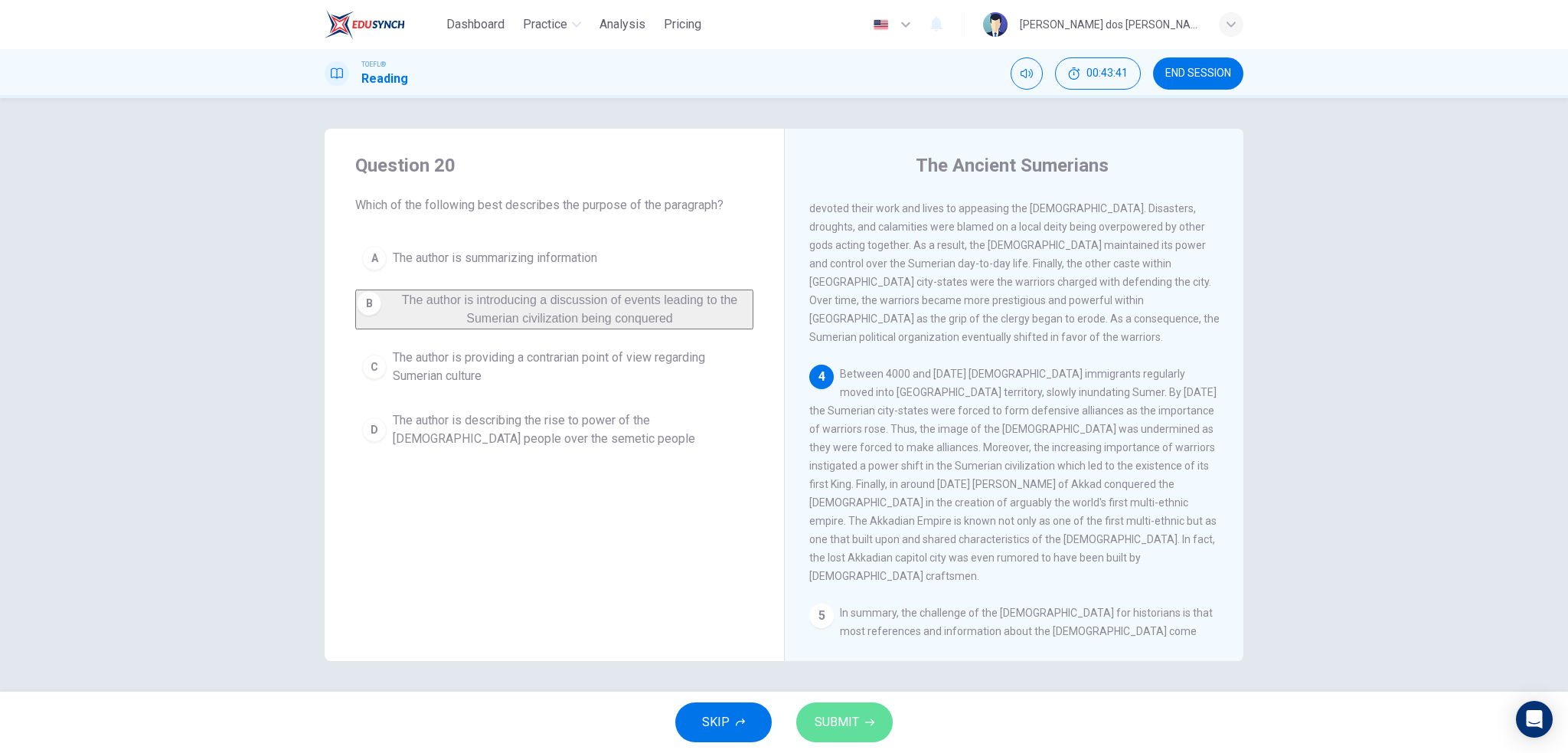
click at [852, 722] on span "SUBMIT" at bounding box center [836, 722] width 45 height 21
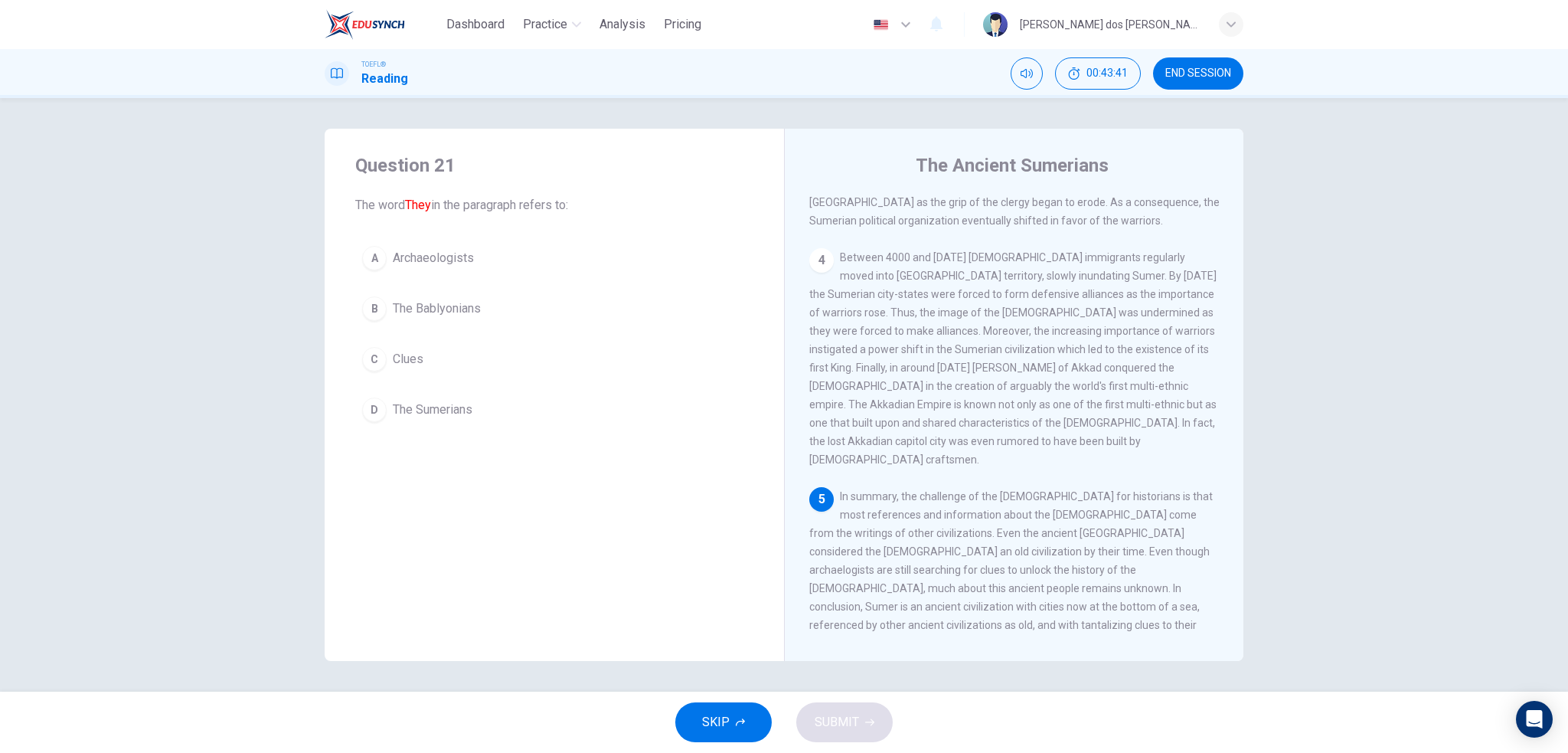
scroll to position [753, 0]
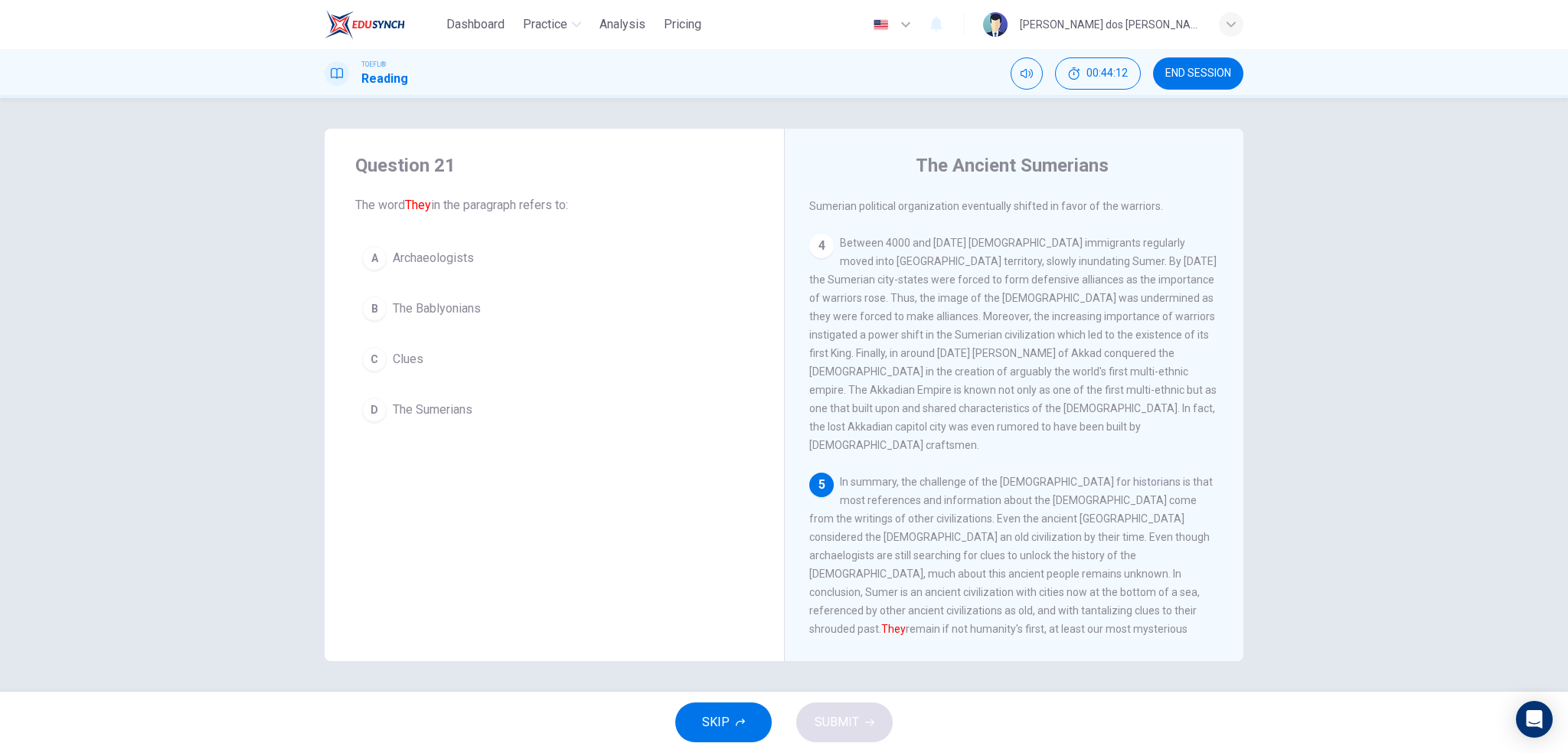
click at [469, 413] on span "The Sumerians" at bounding box center [433, 409] width 80 height 19
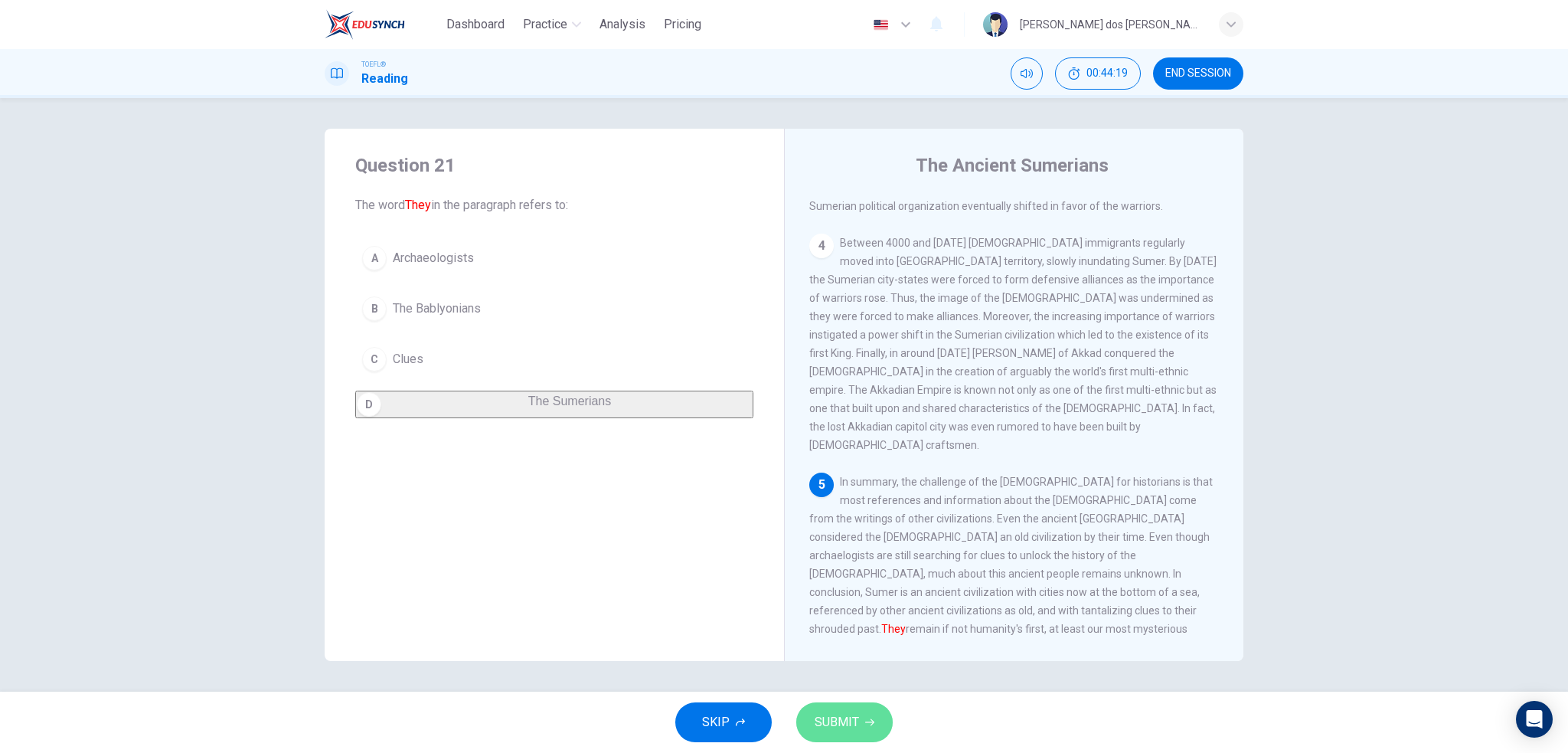
click at [866, 723] on icon "button" at bounding box center [870, 722] width 9 height 9
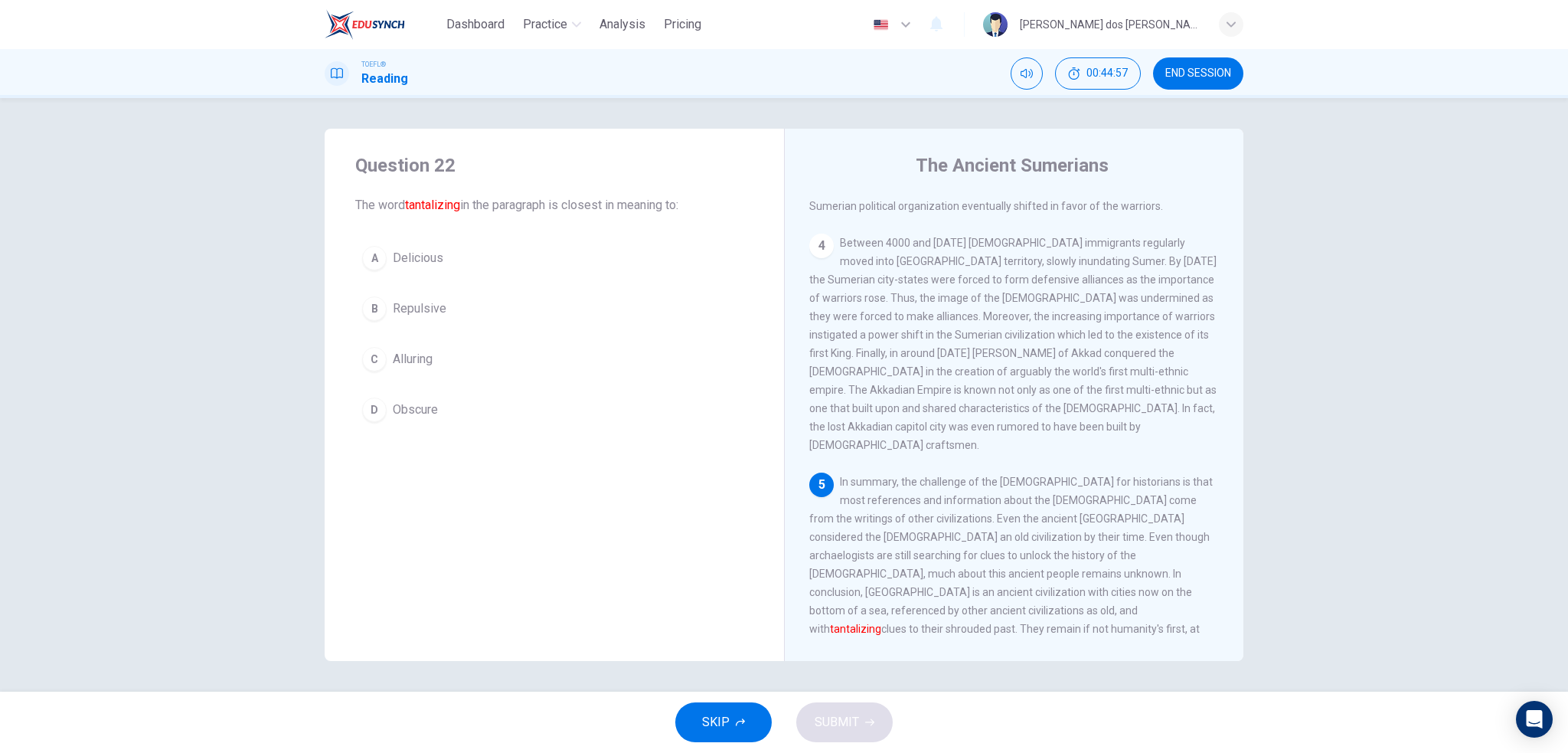
click at [437, 413] on span "Obscure" at bounding box center [416, 409] width 45 height 19
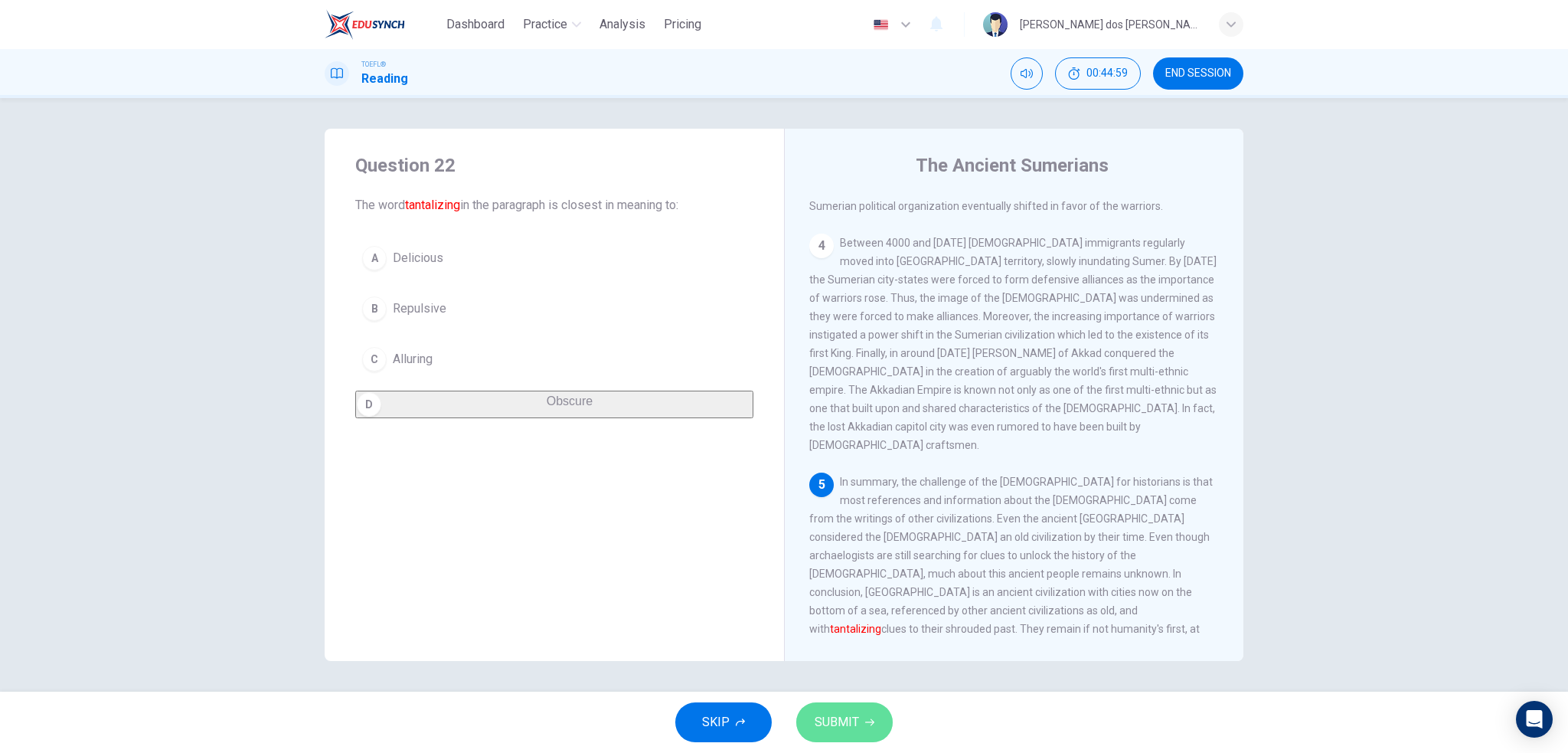
click at [827, 729] on span "SUBMIT" at bounding box center [836, 722] width 45 height 21
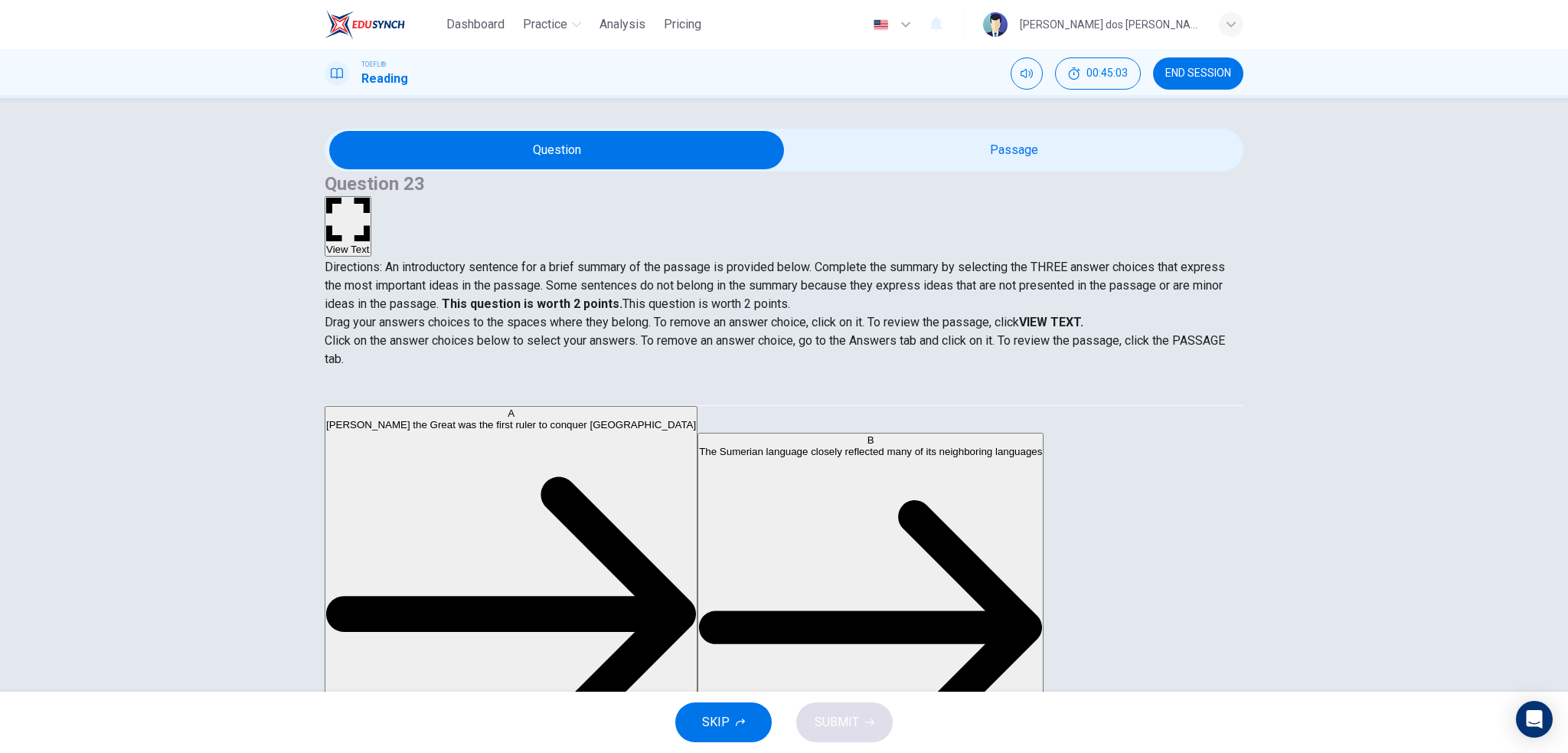
click at [371, 196] on button "View Text" at bounding box center [348, 226] width 47 height 61
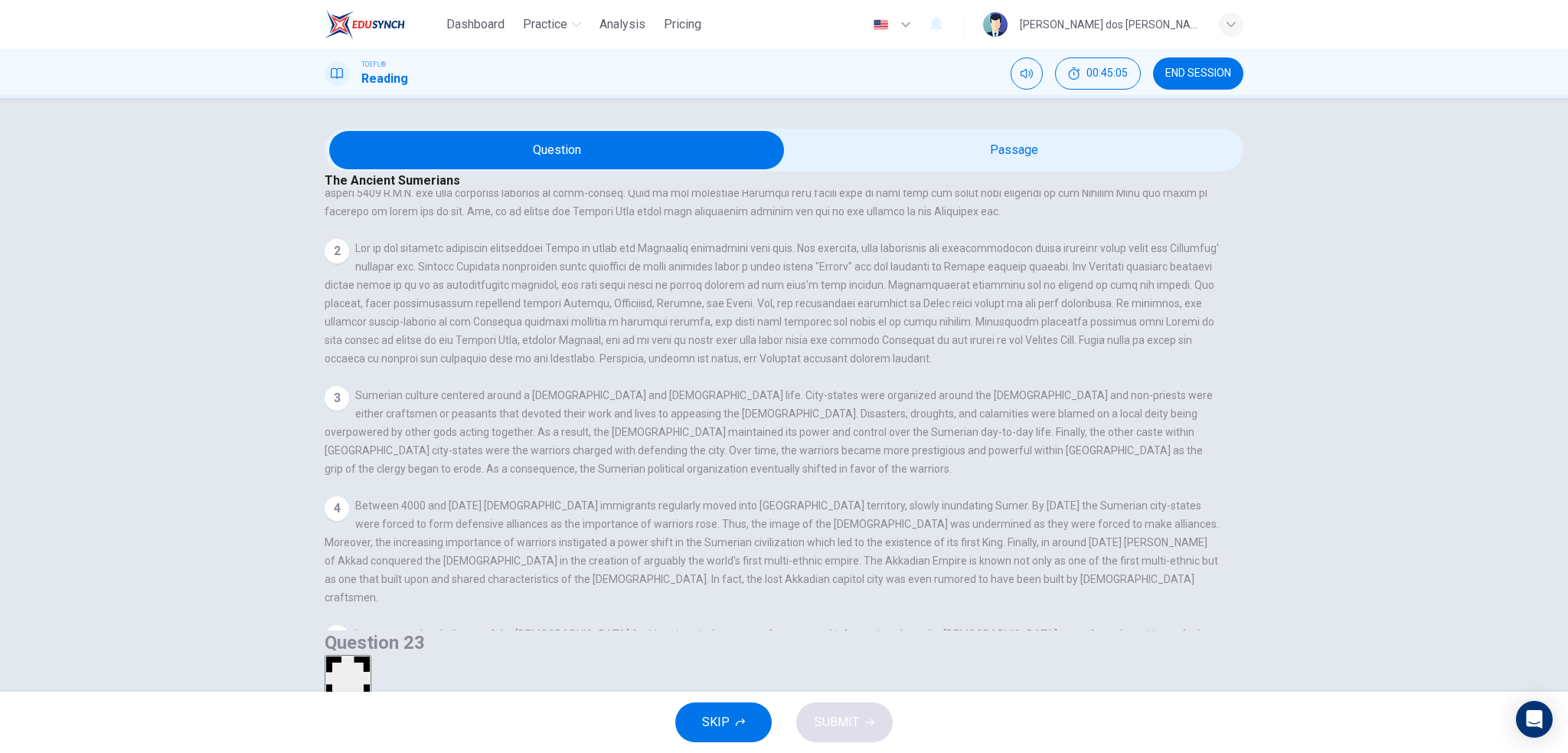
scroll to position [0, 0]
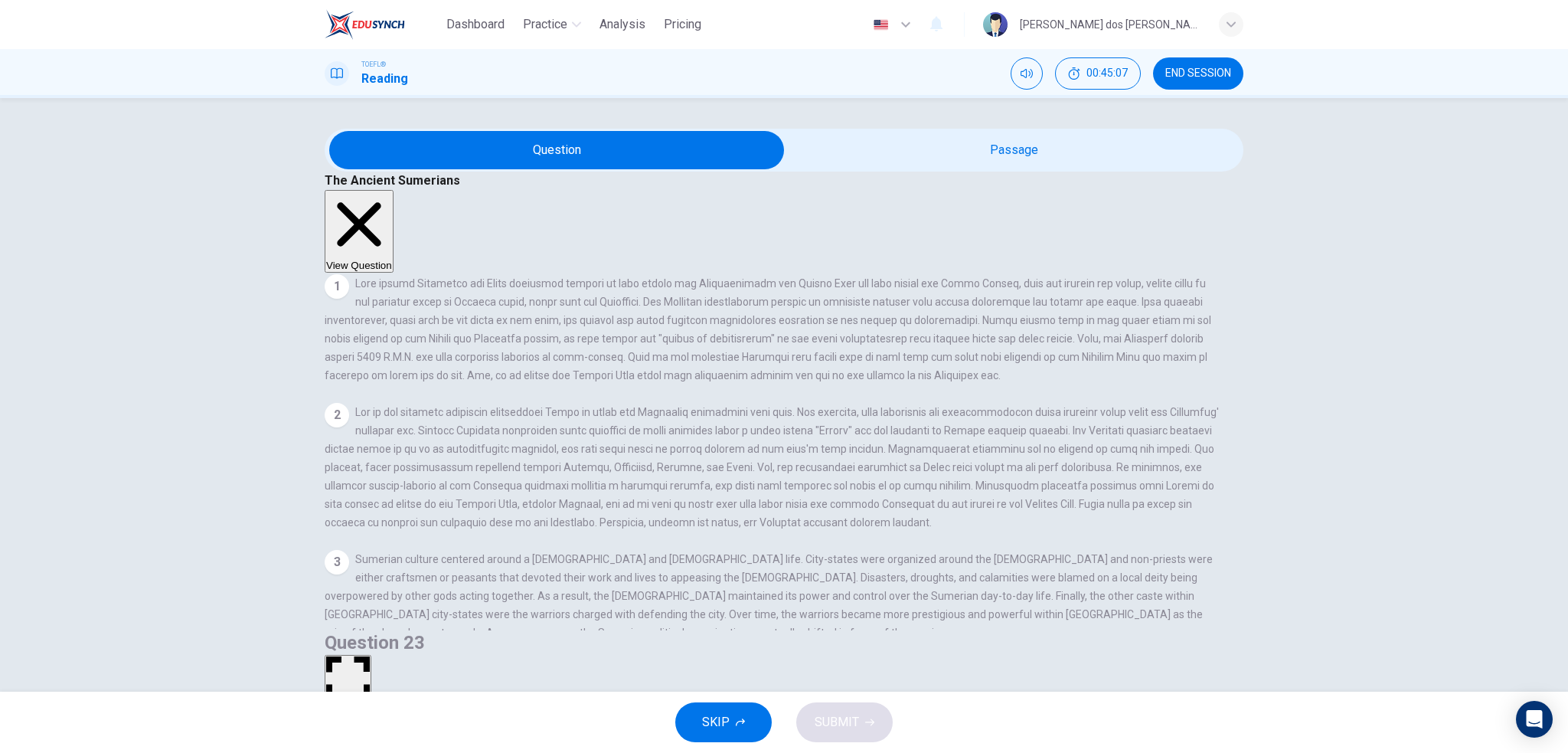
click at [715, 712] on span "SKIP" at bounding box center [716, 722] width 28 height 21
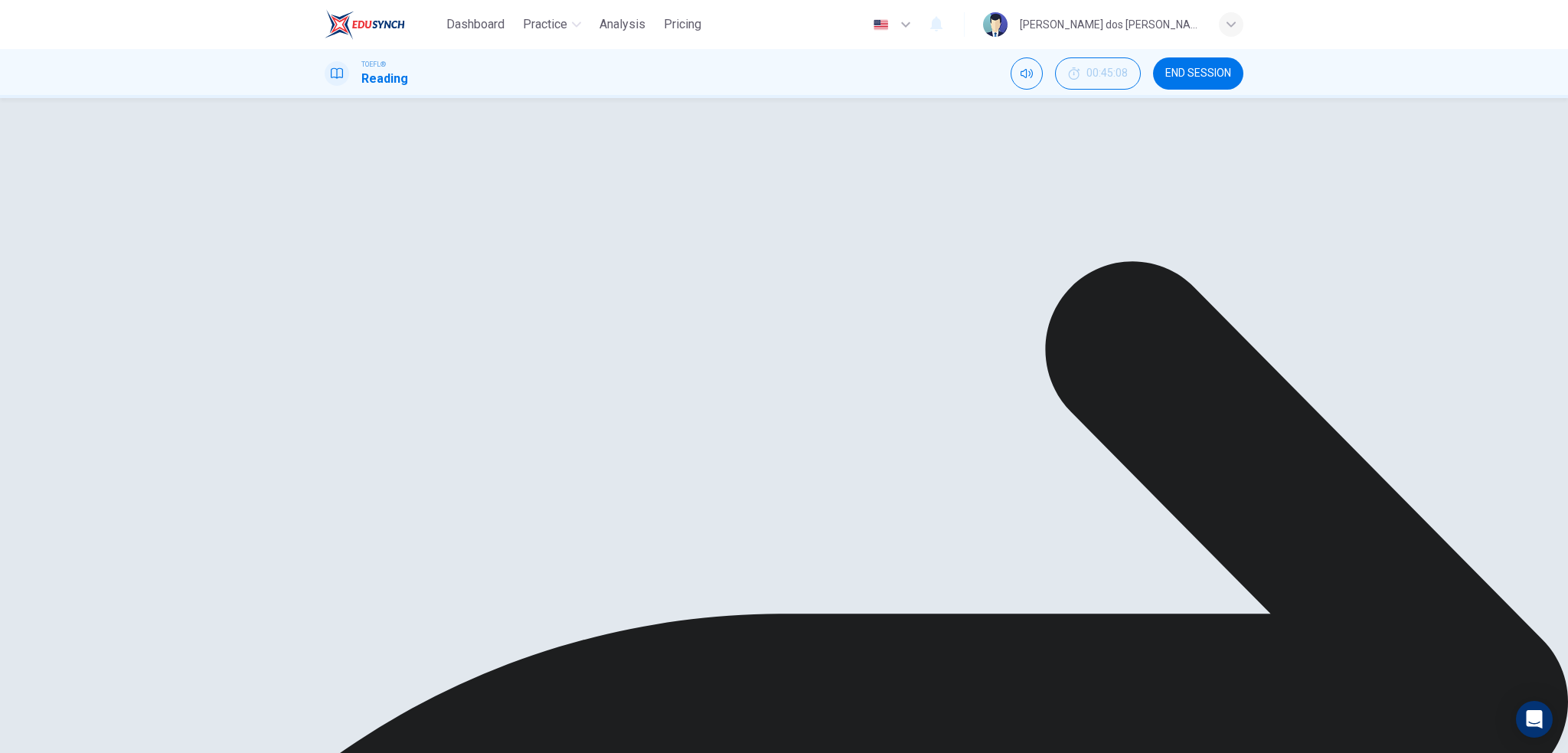
scroll to position [164, 0]
click at [394, 109] on button "View Question" at bounding box center [359, 67] width 69 height 83
drag, startPoint x: 1196, startPoint y: 169, endPoint x: 638, endPoint y: 437, distance: 619.0
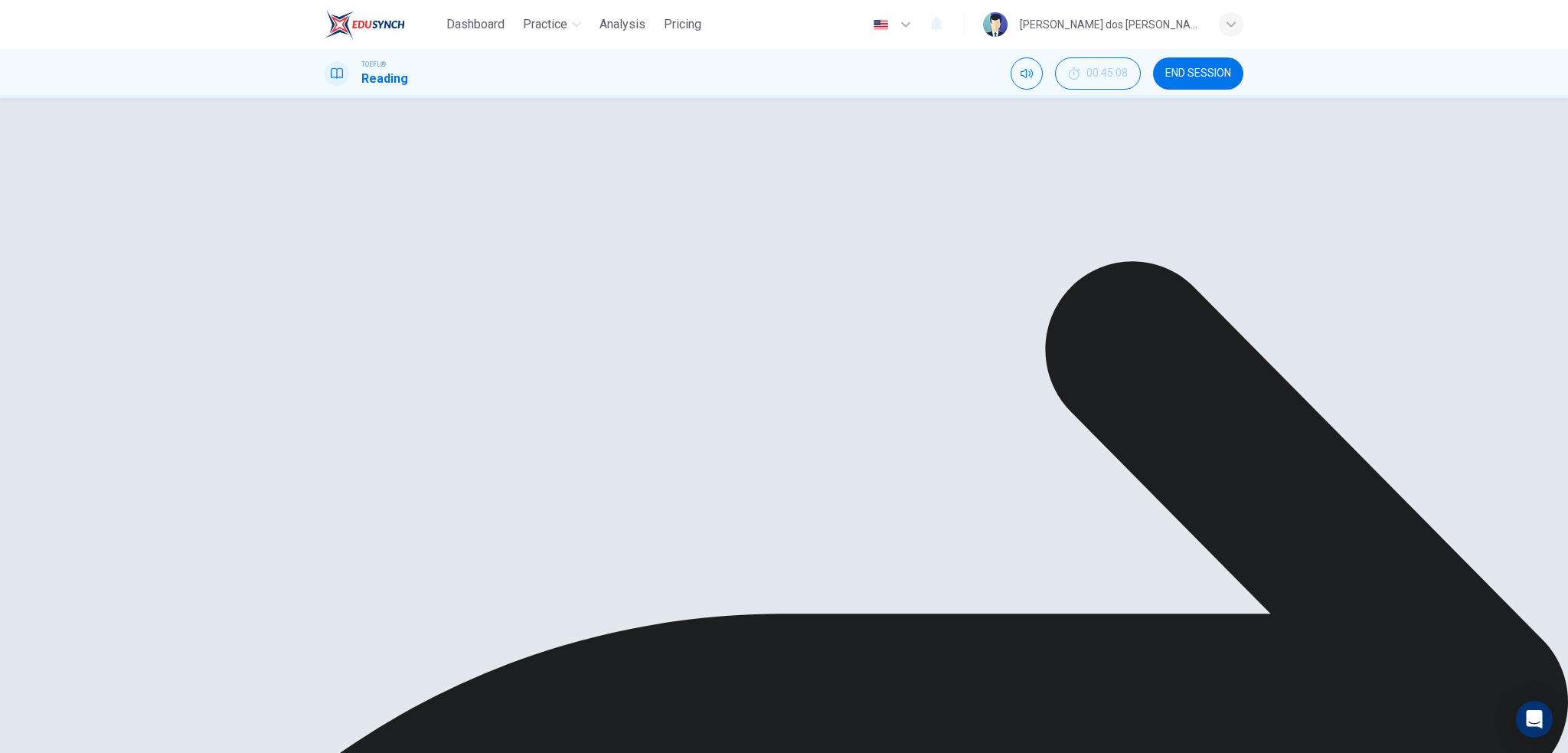
click at [371, 196] on button "View Text" at bounding box center [348, 226] width 47 height 61
click at [394, 190] on button "View Question" at bounding box center [359, 232] width 69 height 83
drag, startPoint x: 532, startPoint y: 525, endPoint x: 823, endPoint y: 520, distance: 291.0
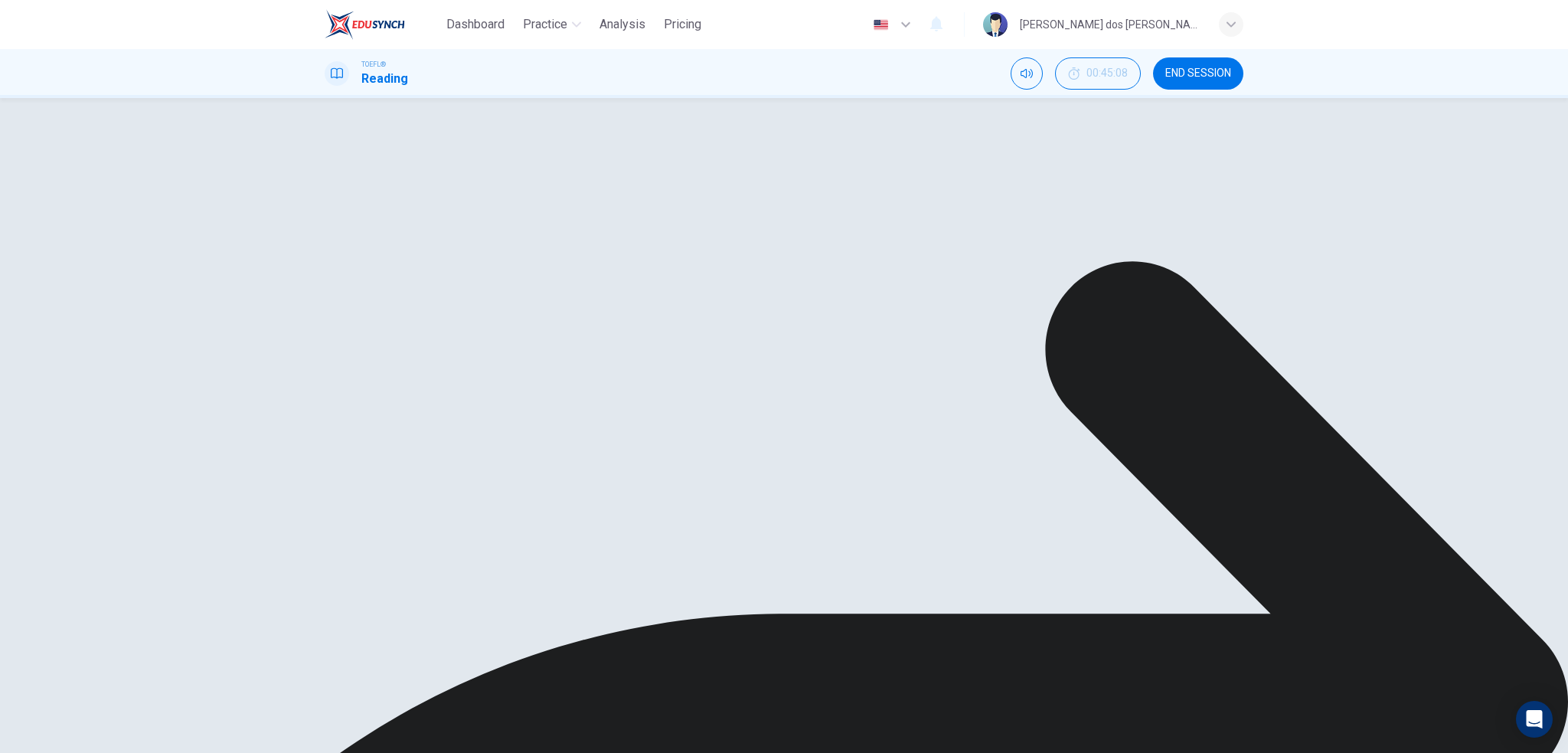
scroll to position [22, 0]
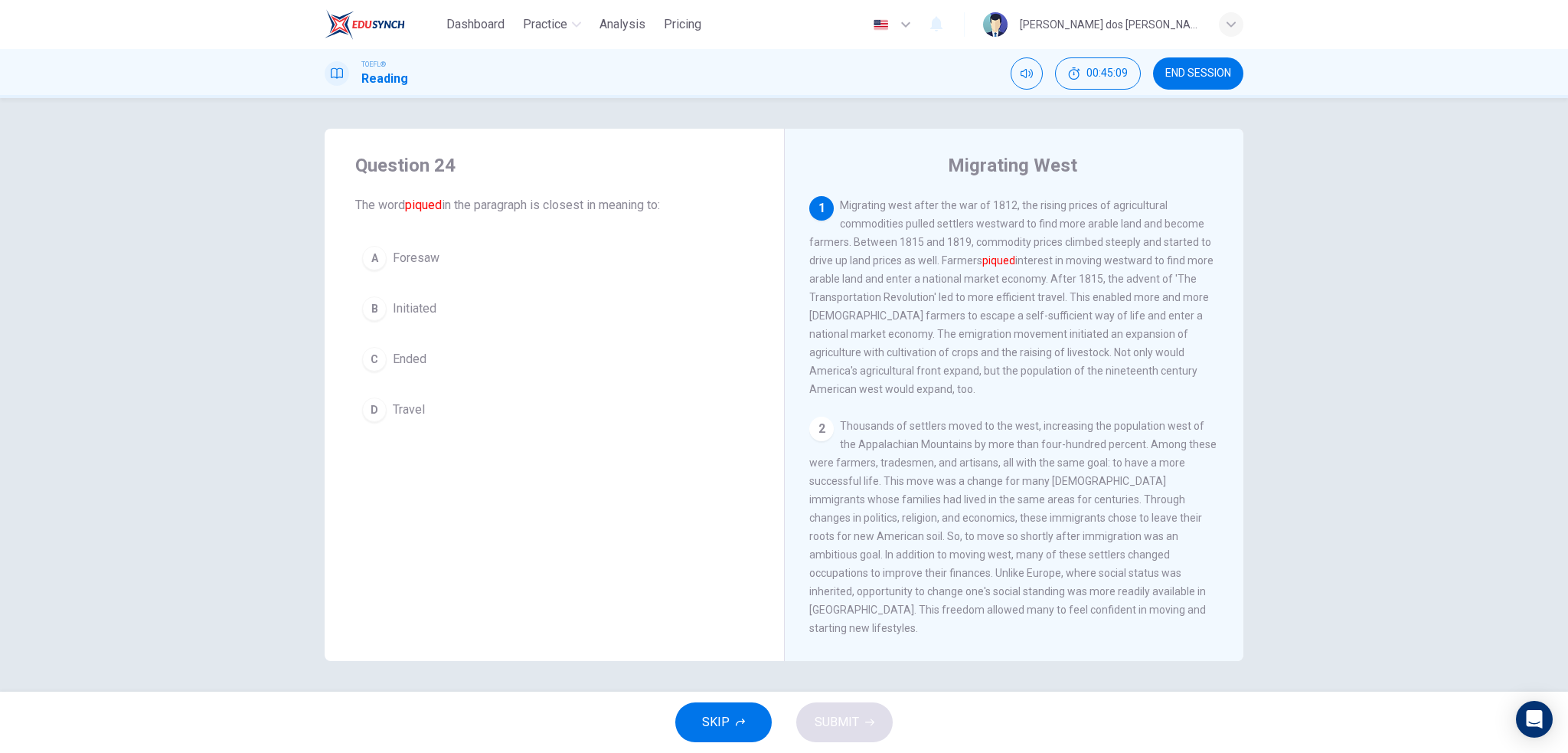
click at [1222, 74] on span "END SESSION" at bounding box center [1198, 73] width 66 height 12
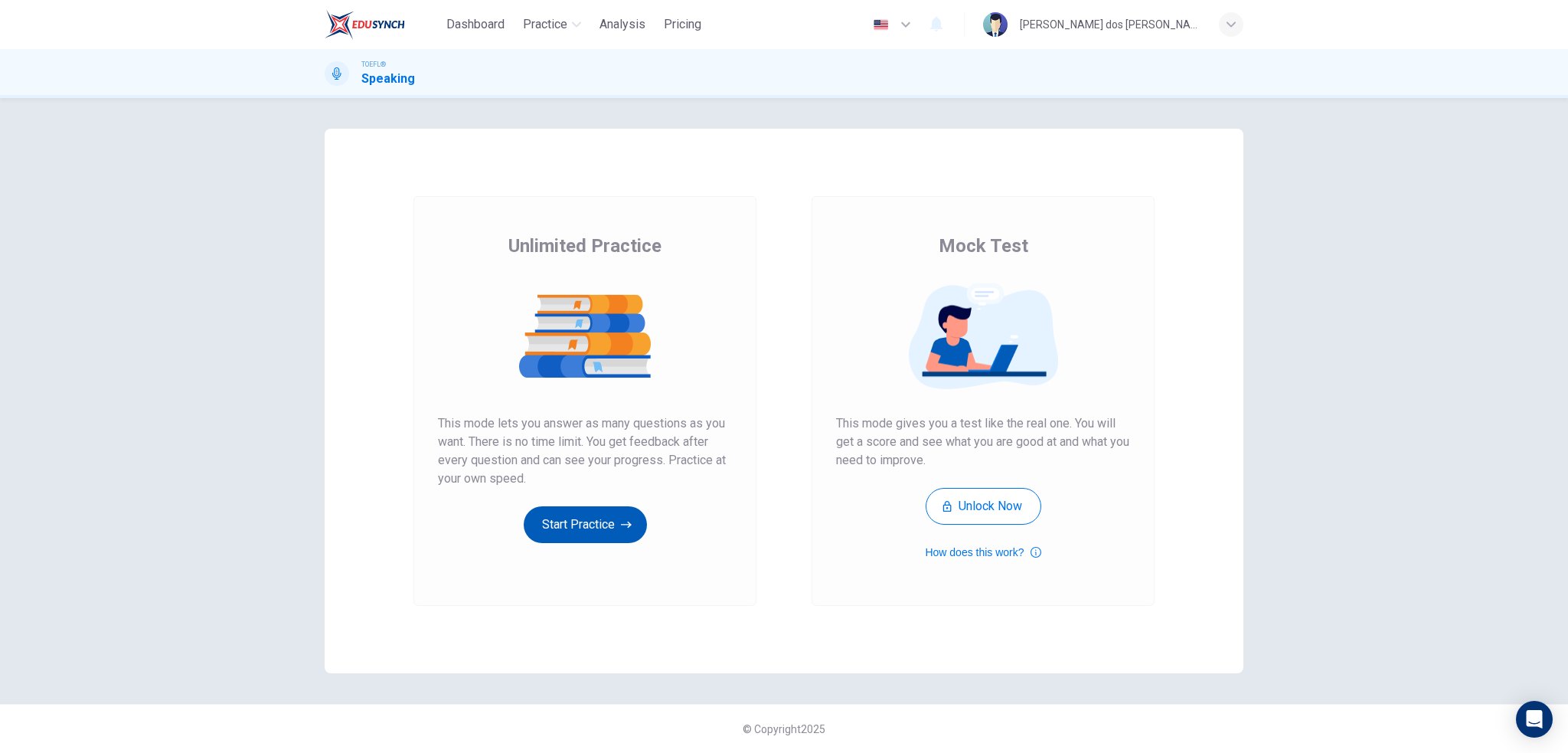
click at [591, 525] on button "Start Practice" at bounding box center [585, 524] width 123 height 37
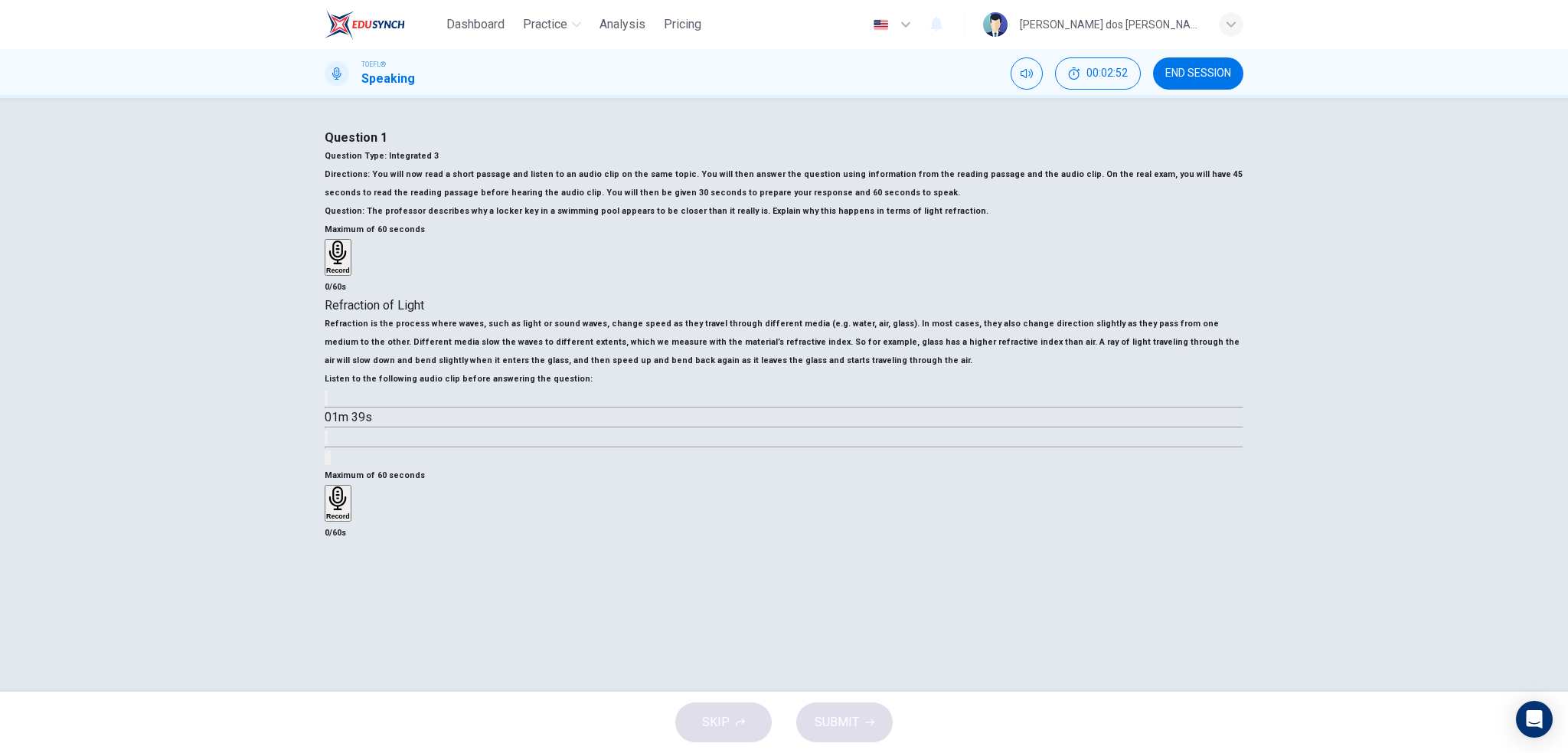
scroll to position [76, 0]
click at [328, 405] on button "button" at bounding box center [326, 398] width 3 height 15
drag, startPoint x: 493, startPoint y: 569, endPoint x: 405, endPoint y: 560, distance: 88.5
click at [325, 409] on span at bounding box center [325, 409] width 0 height 0
click at [326, 401] on icon "button" at bounding box center [326, 401] width 0 height 0
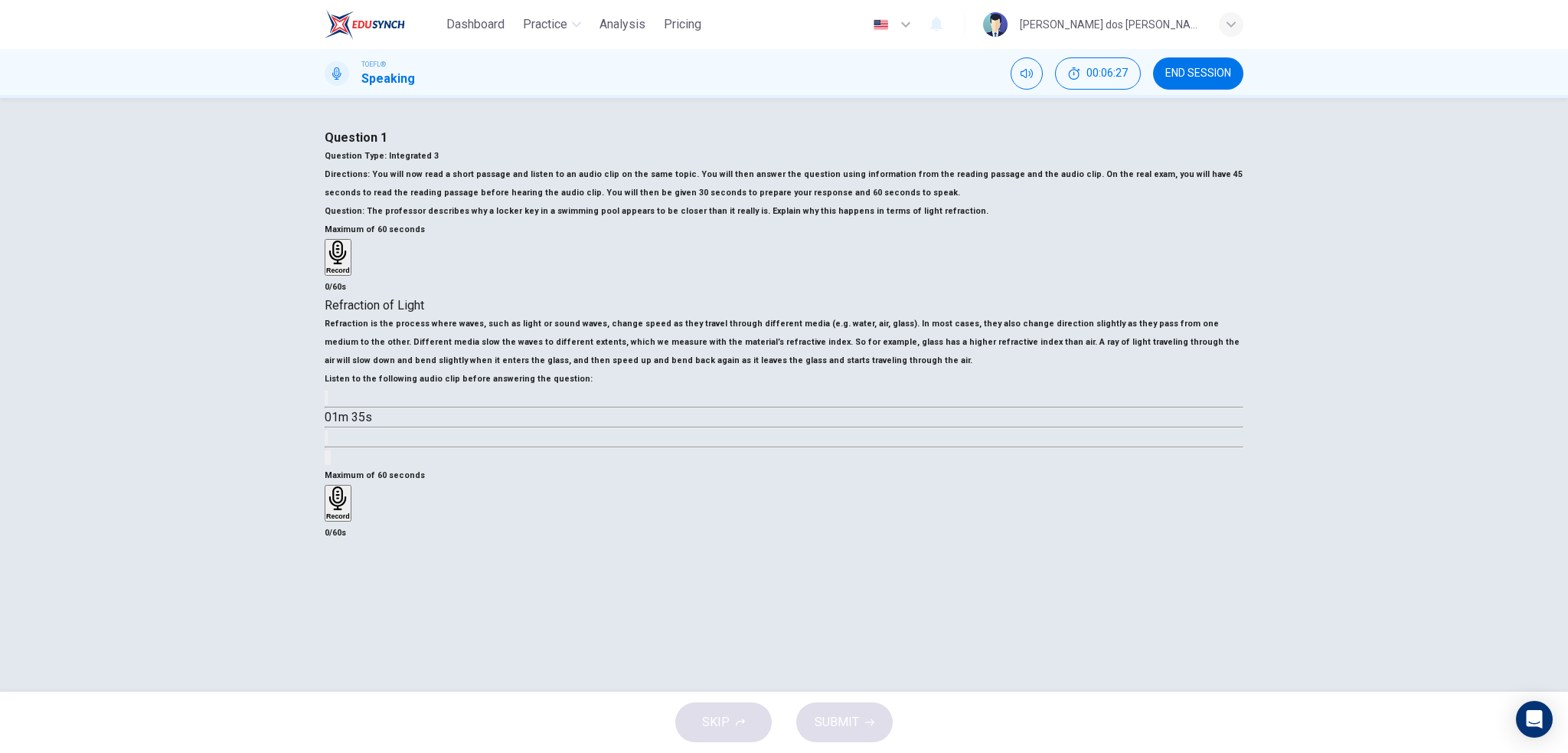
click at [326, 401] on icon "button" at bounding box center [326, 401] width 0 height 0
type input "0"
click at [350, 520] on h6 "Record" at bounding box center [338, 516] width 24 height 7
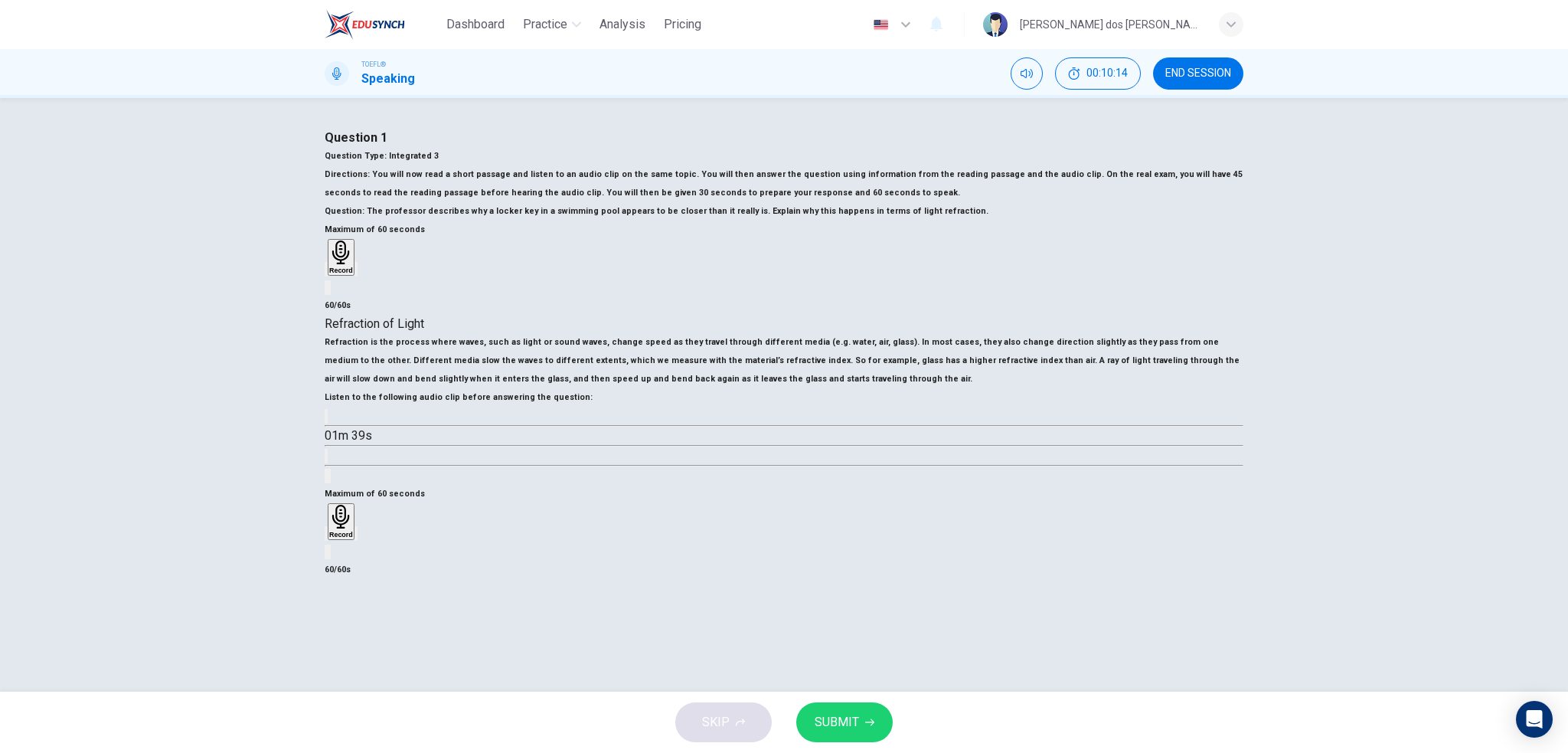
click at [326, 537] on icon "button" at bounding box center [326, 537] width 0 height 0
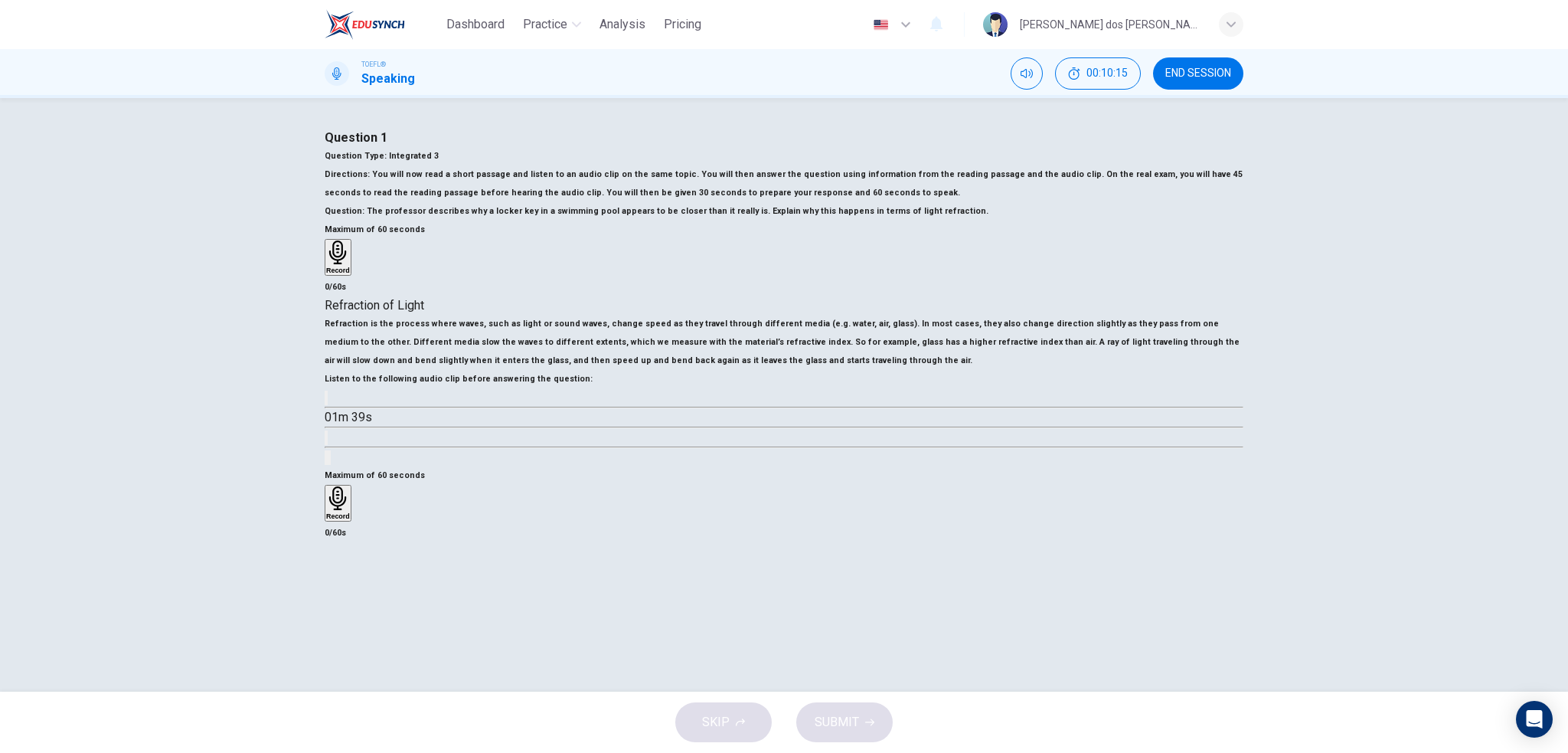
click at [350, 520] on div "Record" at bounding box center [338, 503] width 24 height 33
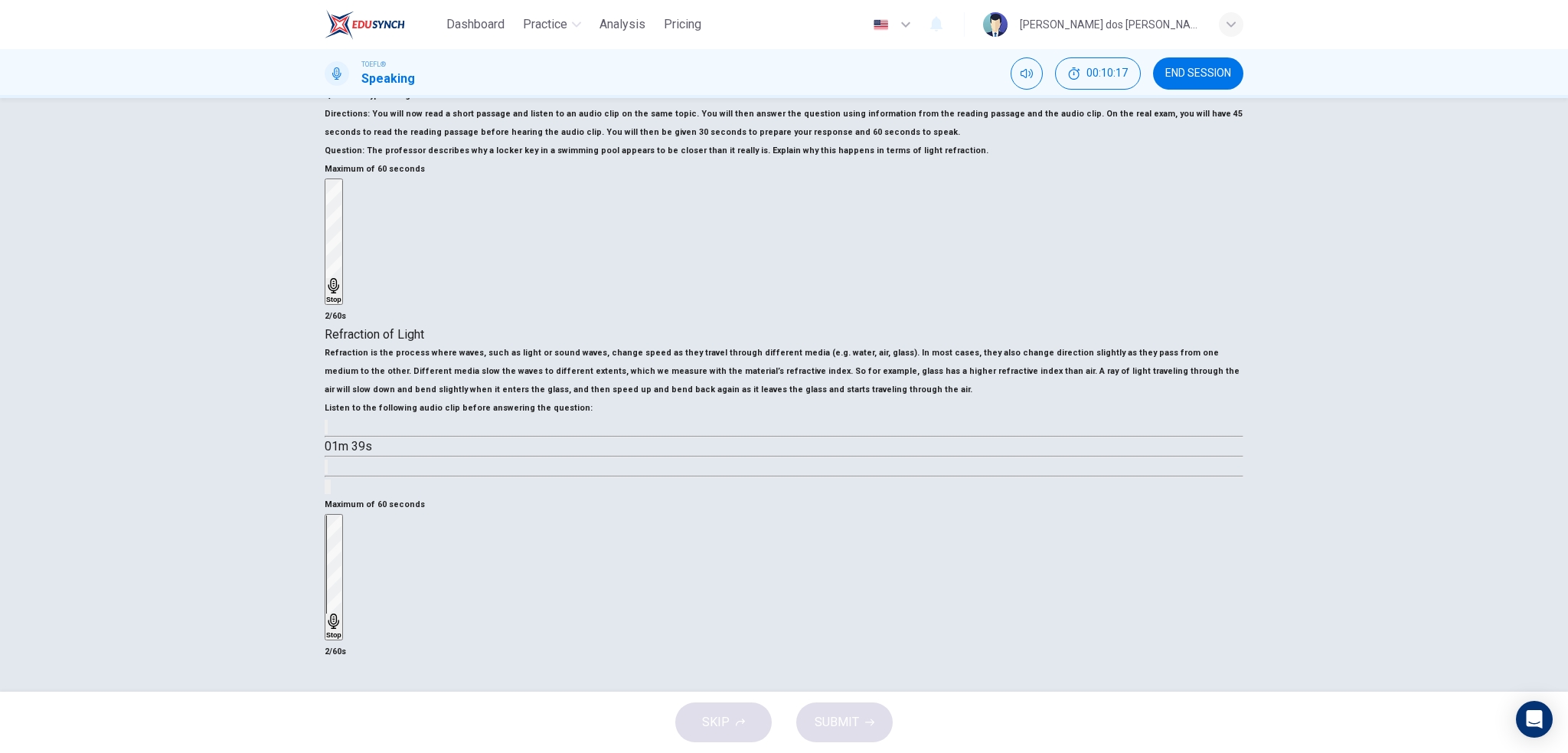
click at [342, 559] on div "Stop" at bounding box center [334, 578] width 15 height 123
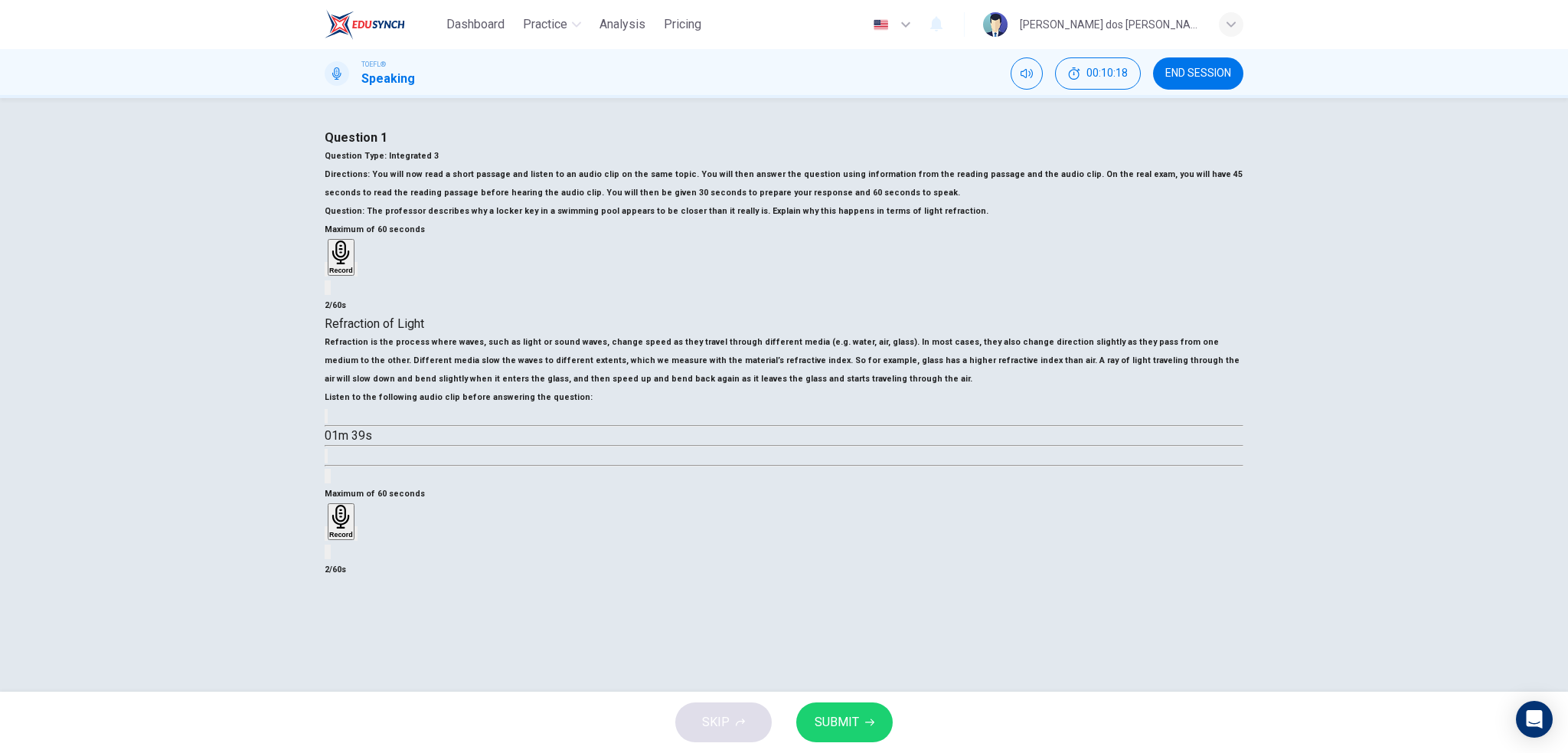
click at [342, 552] on icon "button" at bounding box center [335, 546] width 12 height 12
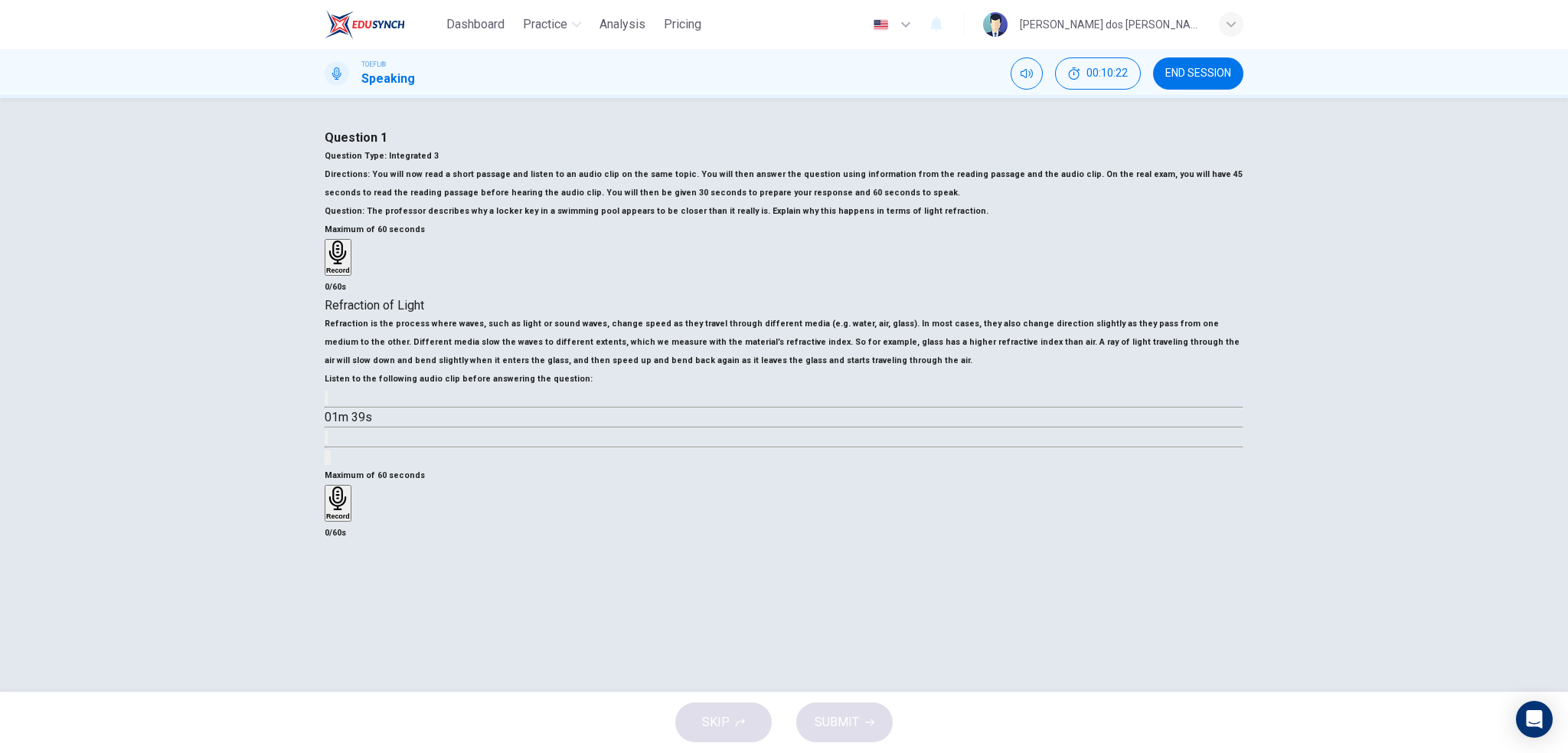
click at [350, 520] on h6 "Record" at bounding box center [338, 516] width 24 height 7
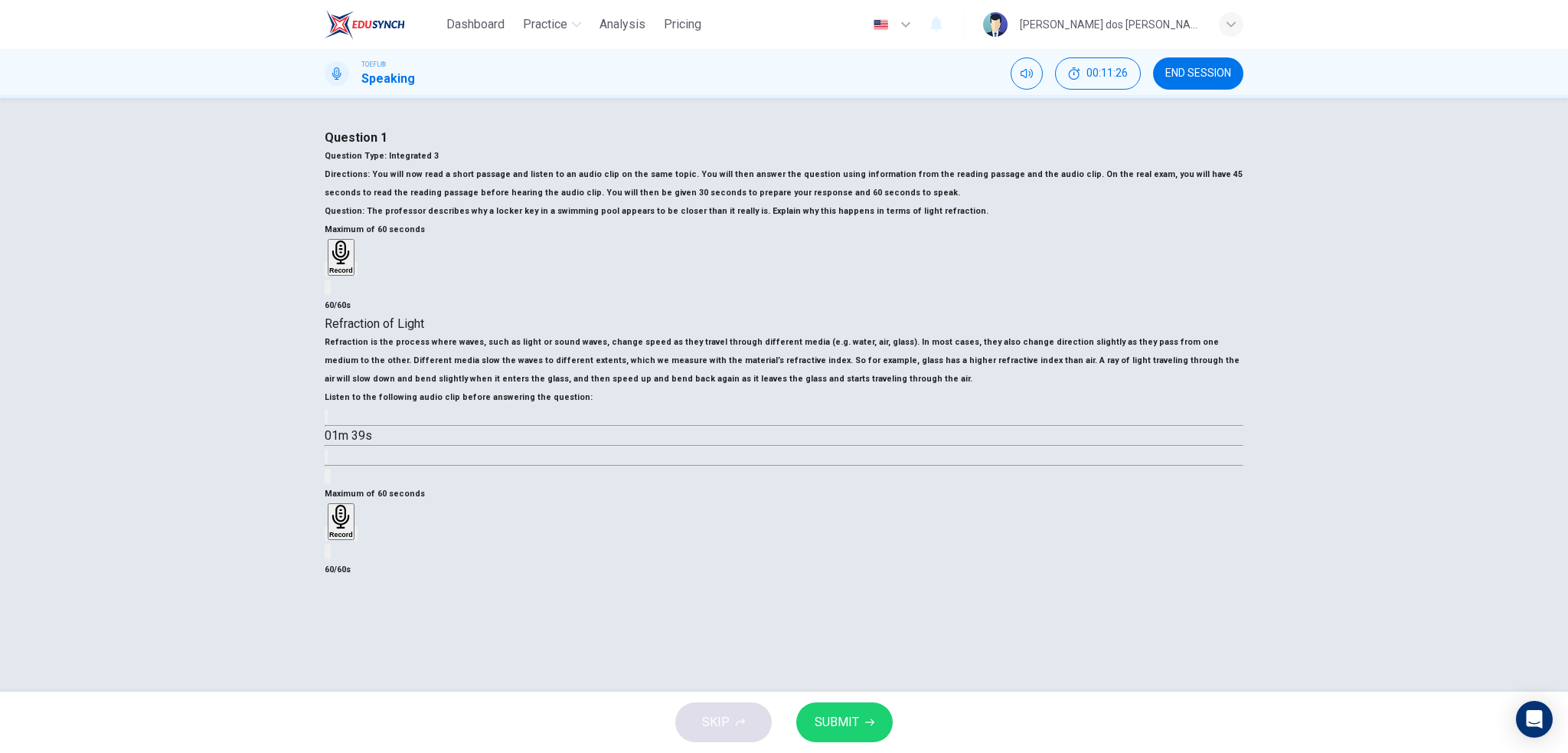
click at [872, 742] on button "SUBMIT" at bounding box center [844, 722] width 97 height 40
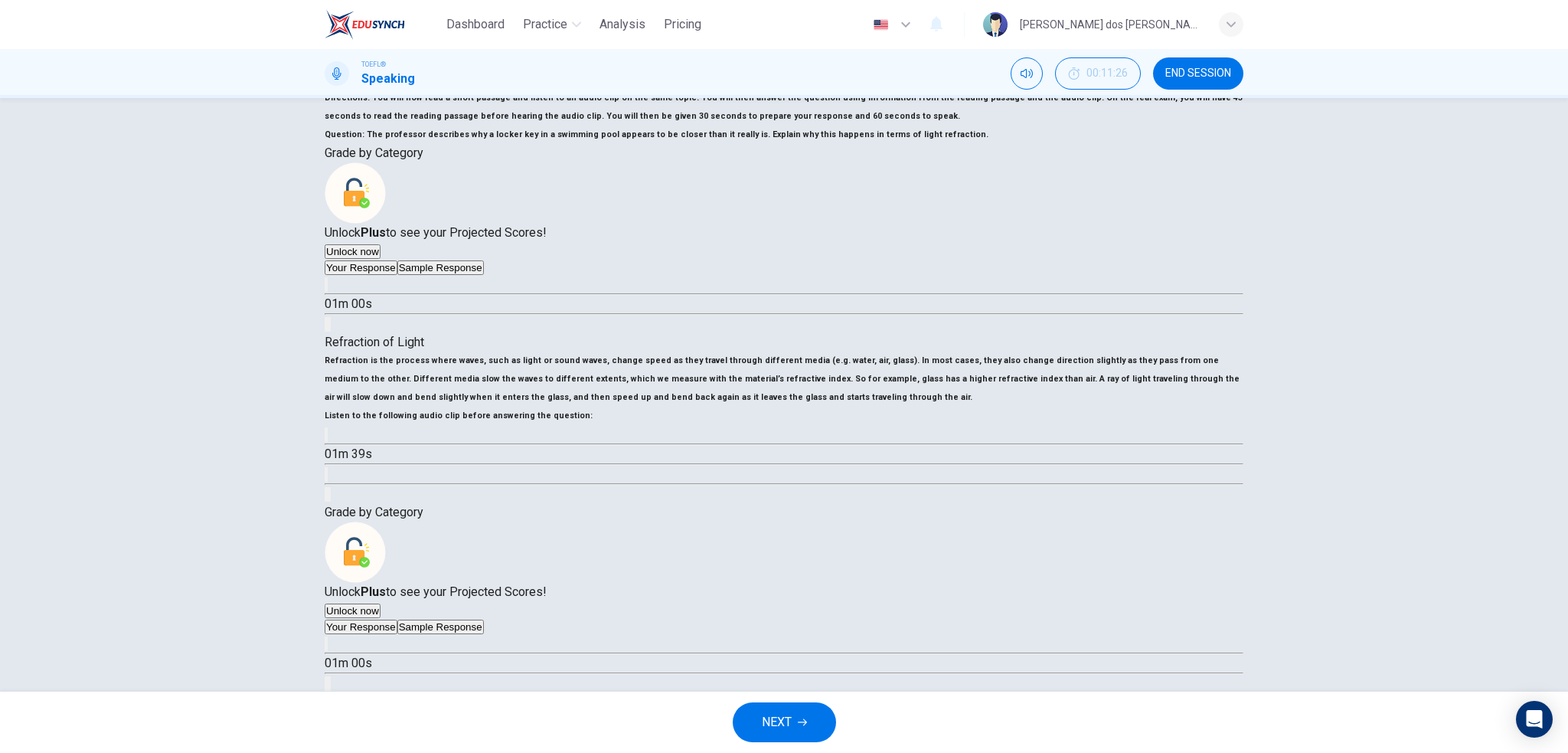
click at [326, 647] on icon "button" at bounding box center [326, 647] width 0 height 0
type input "0"
drag, startPoint x: 1231, startPoint y: 63, endPoint x: 855, endPoint y: 70, distance: 376.1
click at [1231, 63] on button "END SESSION" at bounding box center [1198, 74] width 90 height 32
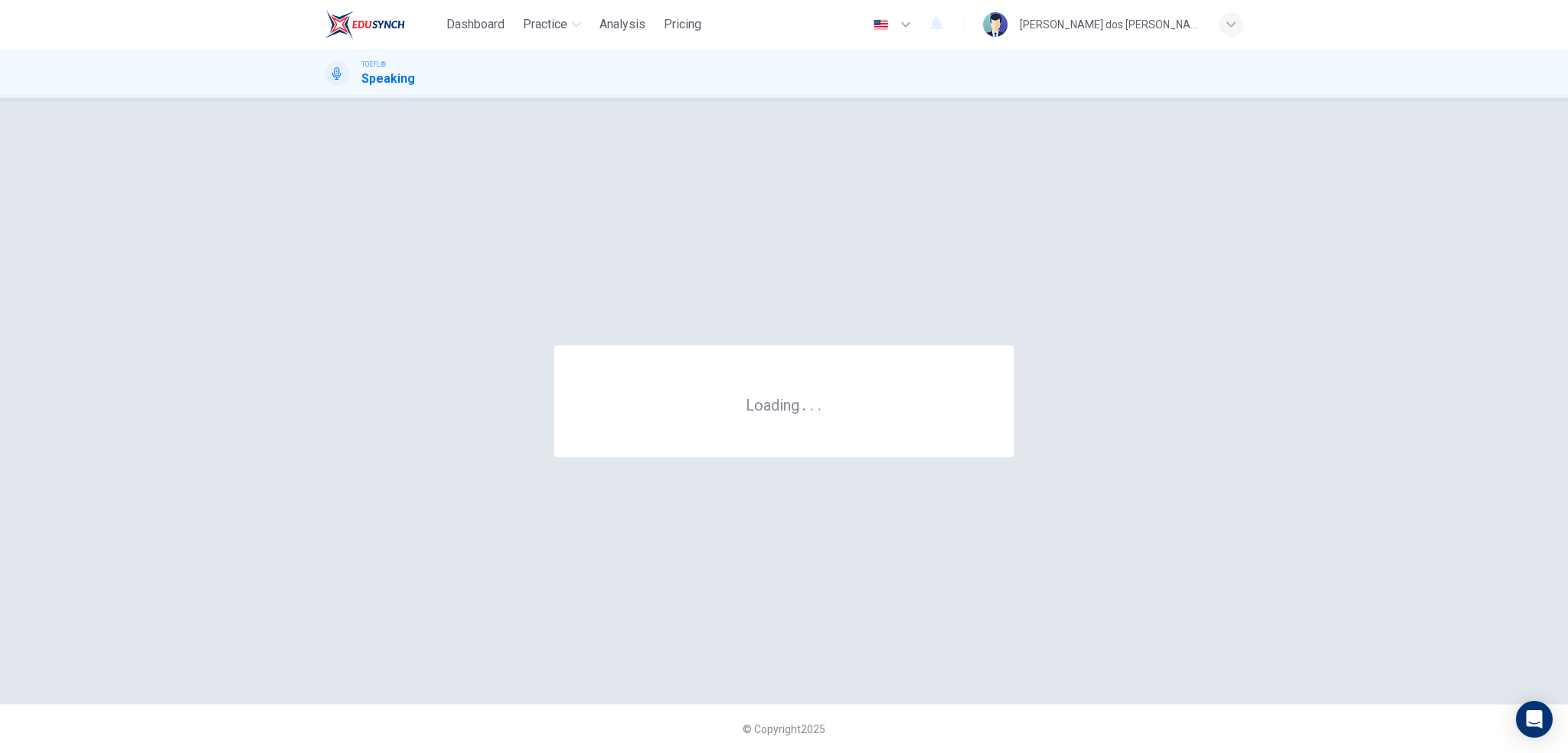
scroll to position [0, 0]
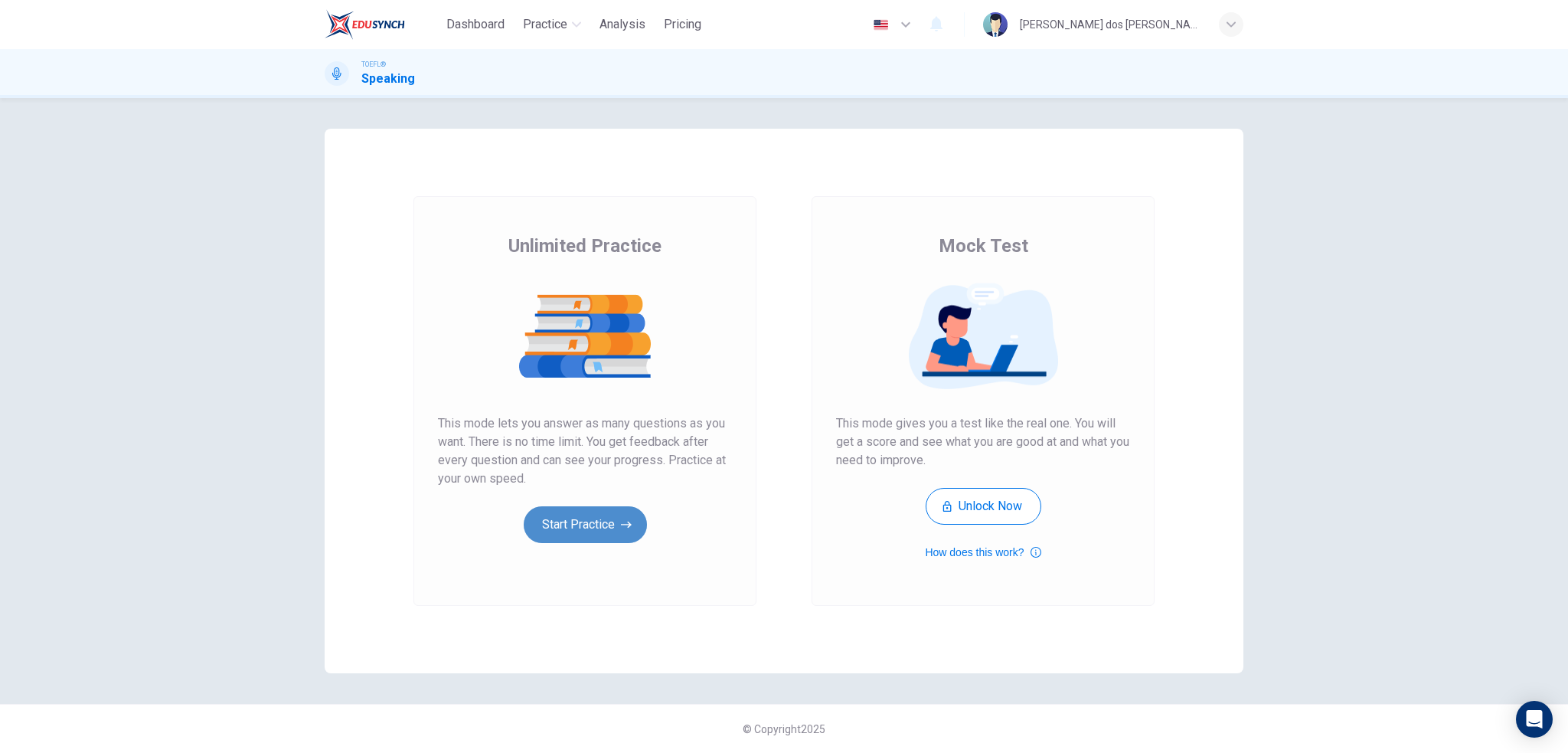
click at [624, 520] on icon "button" at bounding box center [626, 525] width 11 height 15
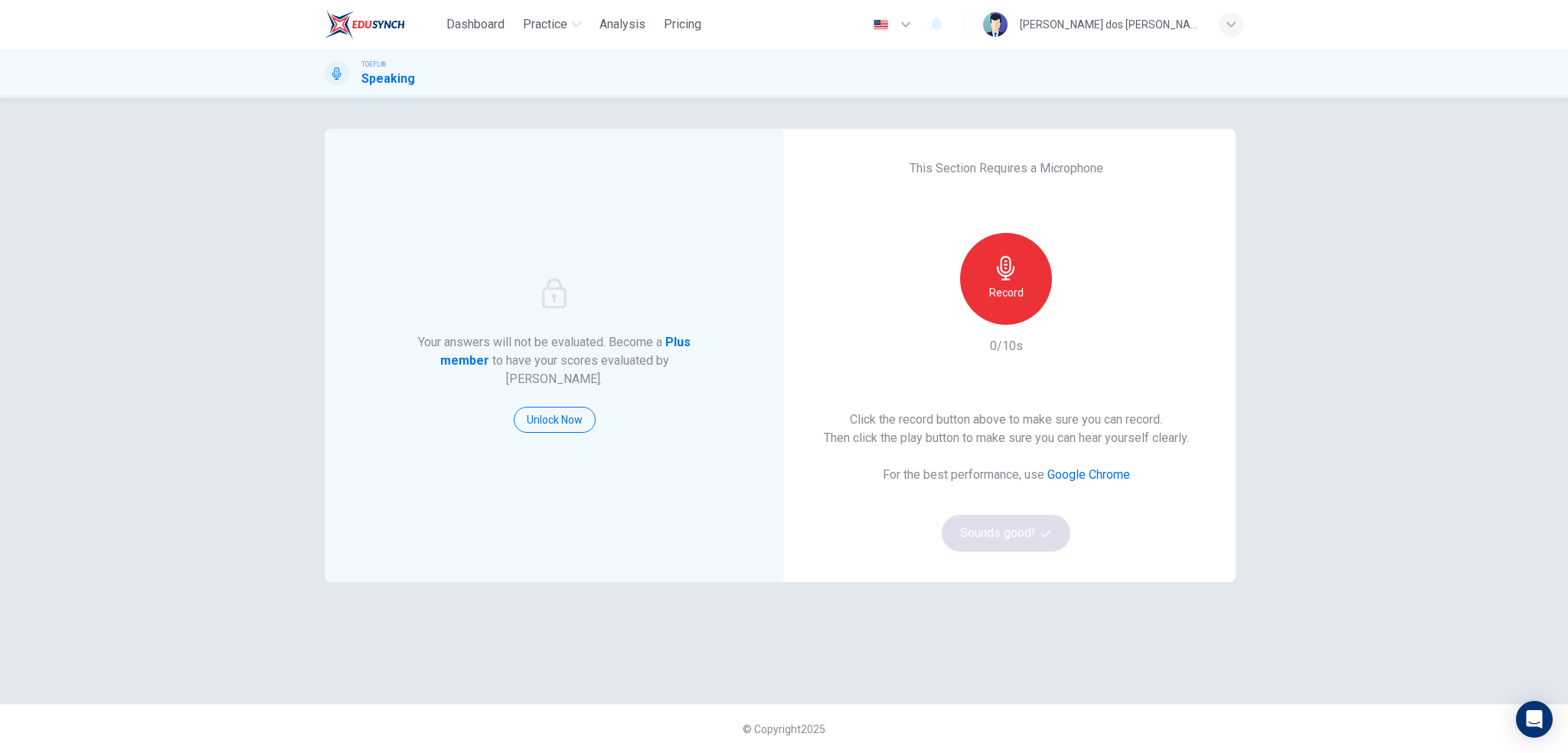
click at [983, 266] on div "Record" at bounding box center [1006, 279] width 92 height 92
click at [985, 532] on button "Sounds good!" at bounding box center [1006, 533] width 128 height 37
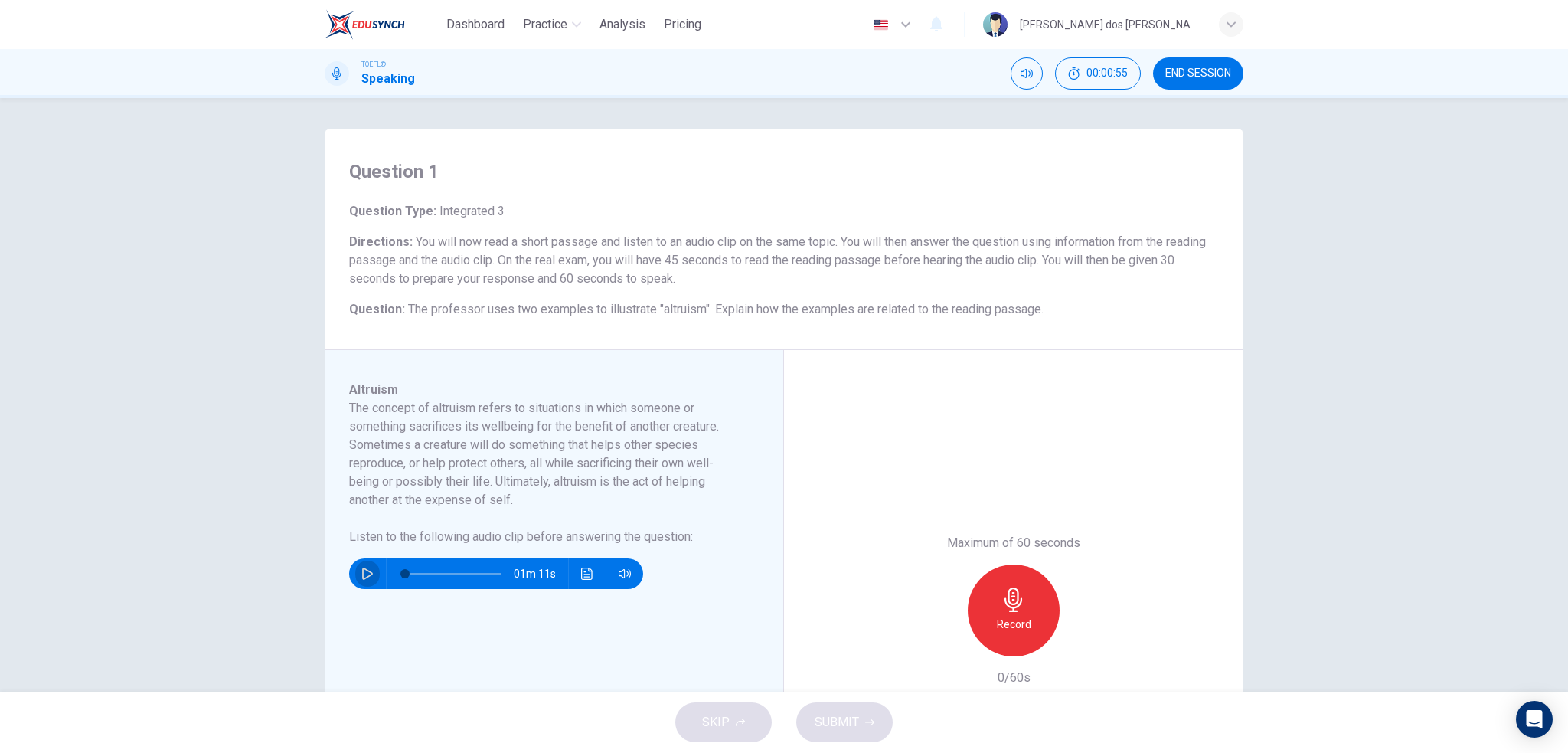
click at [356, 571] on button "button" at bounding box center [368, 574] width 24 height 31
type input "0"
click at [989, 613] on div "Record" at bounding box center [1013, 610] width 92 height 92
click at [1035, 612] on div "Record" at bounding box center [1013, 610] width 92 height 92
click at [1185, 534] on div "Maximum of 60 seconds Stop 4/60s" at bounding box center [1014, 610] width 460 height 521
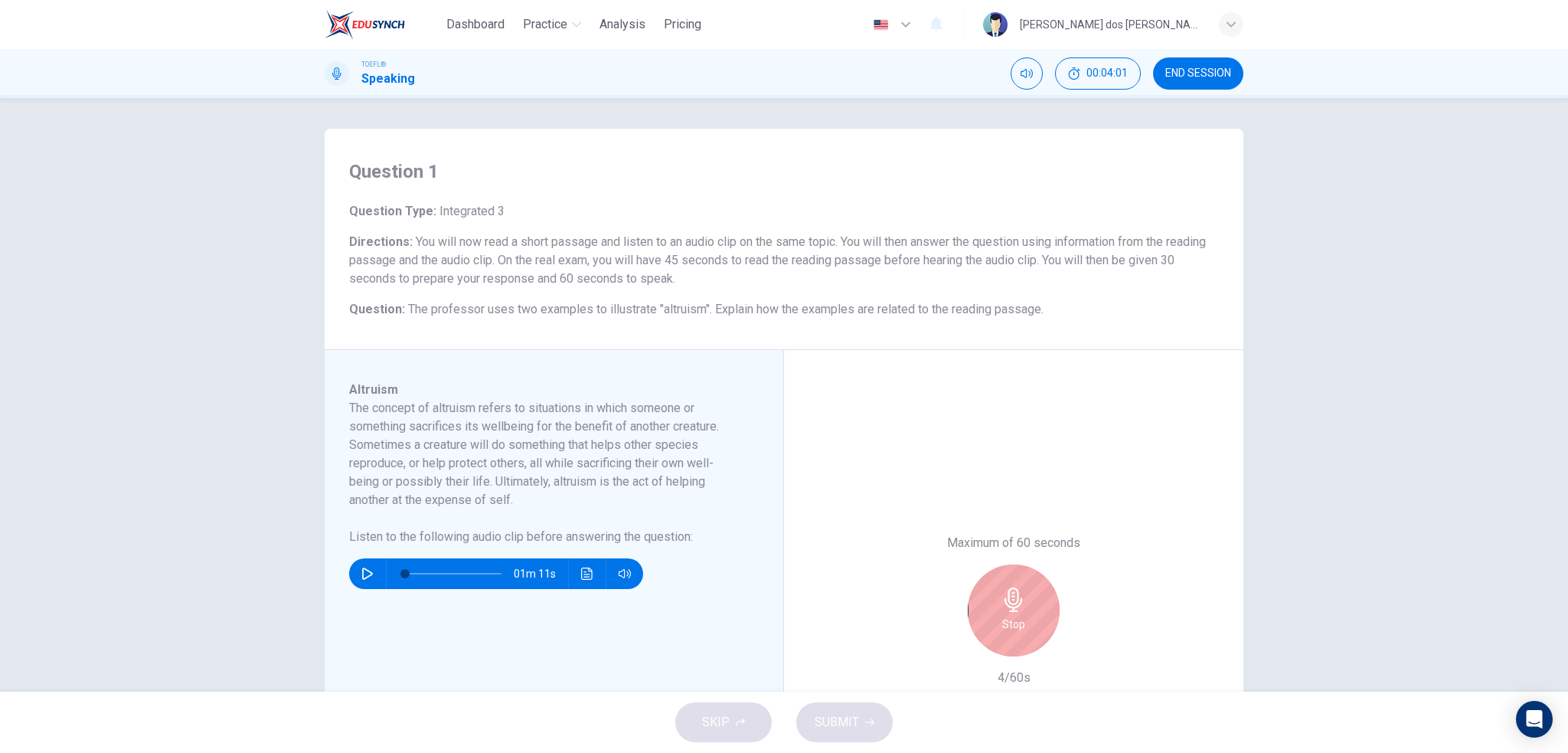
click at [1047, 586] on div "Stop" at bounding box center [1013, 610] width 92 height 92
click at [931, 642] on div "button" at bounding box center [944, 644] width 24 height 24
click at [1003, 606] on icon "button" at bounding box center [1014, 599] width 24 height 24
click at [1008, 612] on icon "button" at bounding box center [1013, 599] width 18 height 24
click at [1050, 591] on div "Stop" at bounding box center [1013, 610] width 92 height 92
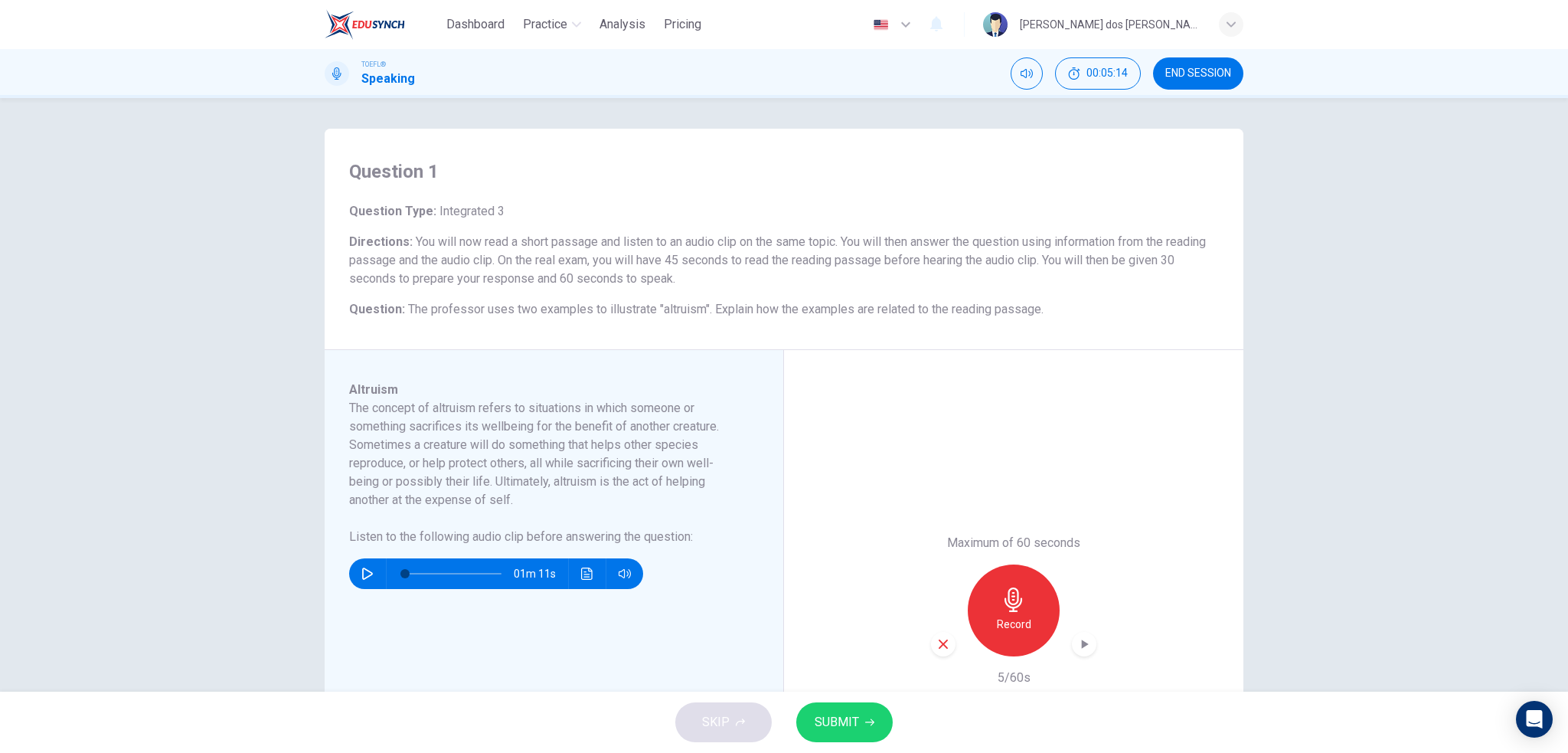
click at [943, 646] on icon "button" at bounding box center [943, 644] width 14 height 14
click at [988, 614] on div "Record" at bounding box center [1013, 610] width 92 height 92
click at [997, 622] on h6 "Record" at bounding box center [1014, 624] width 34 height 19
click at [880, 721] on button "SUBMIT" at bounding box center [844, 722] width 97 height 40
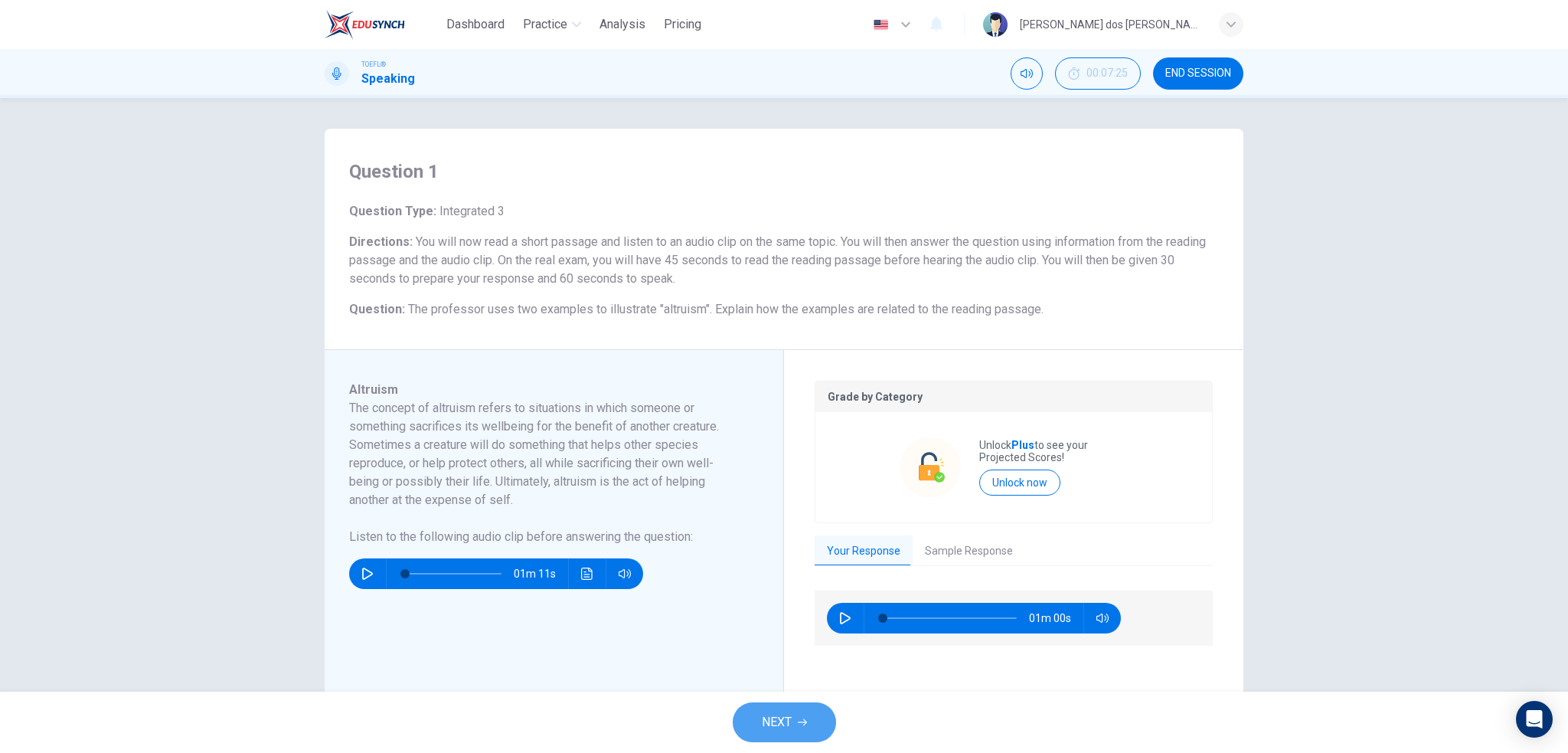
click at [760, 732] on button "NEXT" at bounding box center [784, 722] width 103 height 40
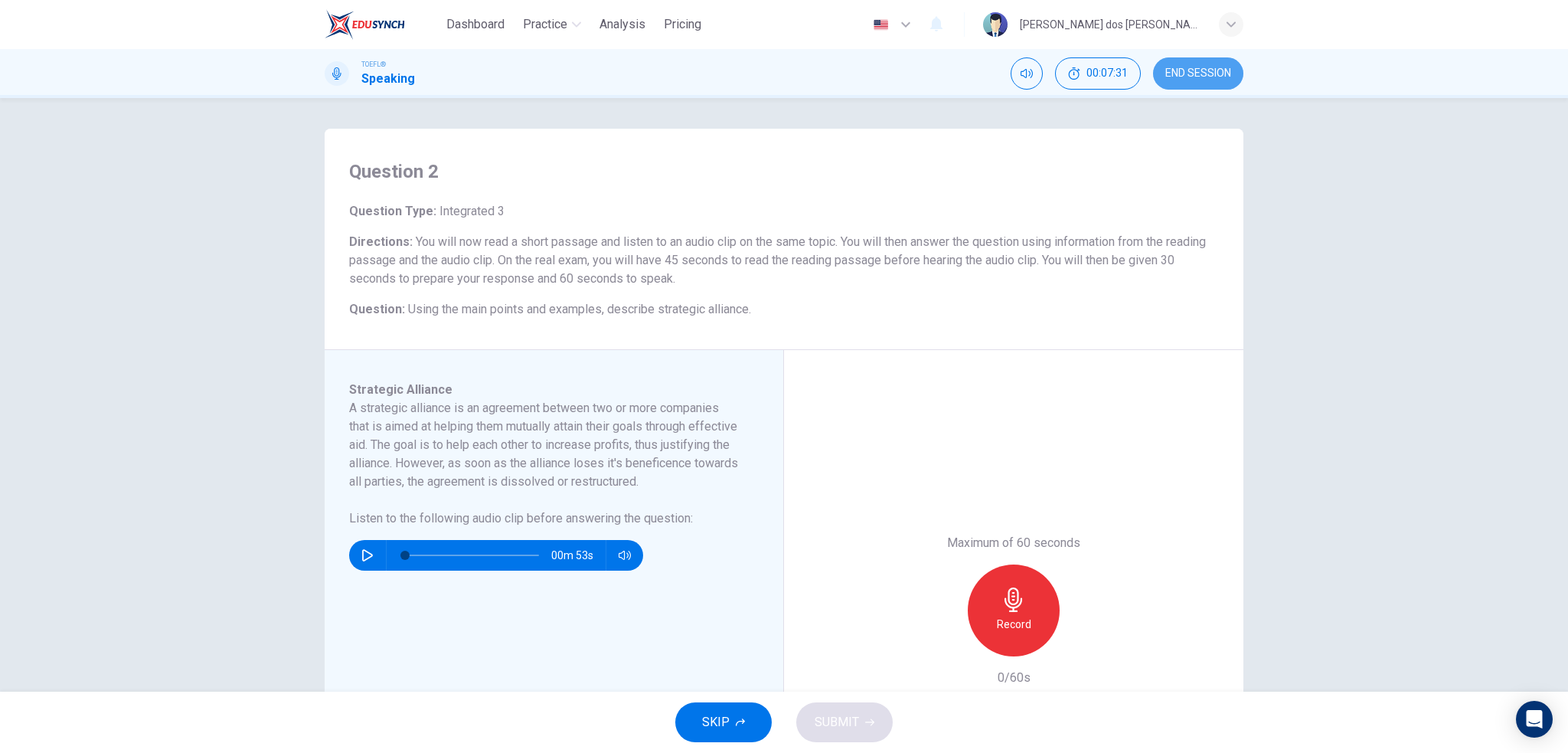
click at [1217, 76] on span "END SESSION" at bounding box center [1198, 73] width 66 height 12
